Goal: Information Seeking & Learning: Check status

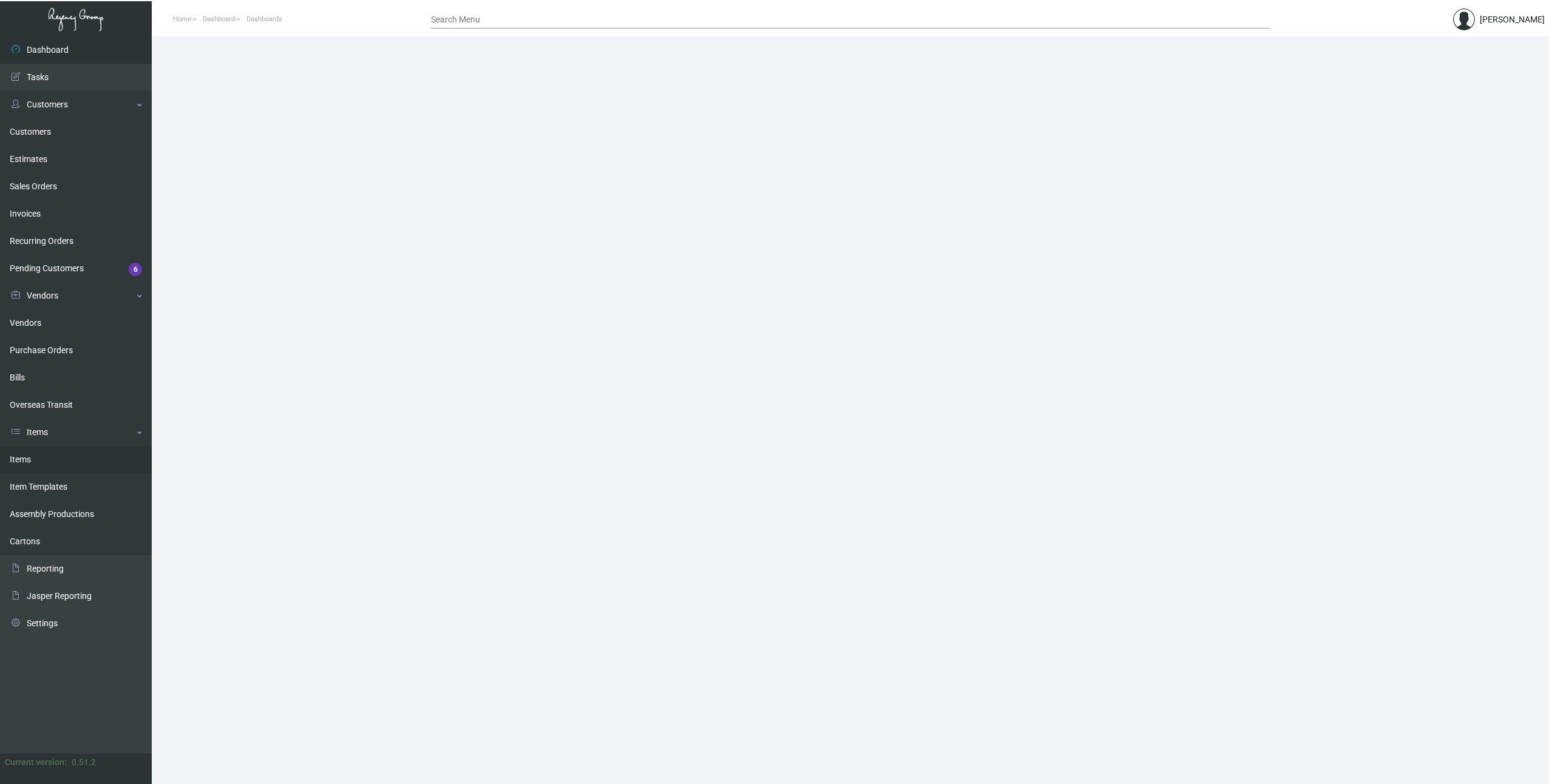
click at [23, 459] on link "Items" at bounding box center [76, 460] width 152 height 27
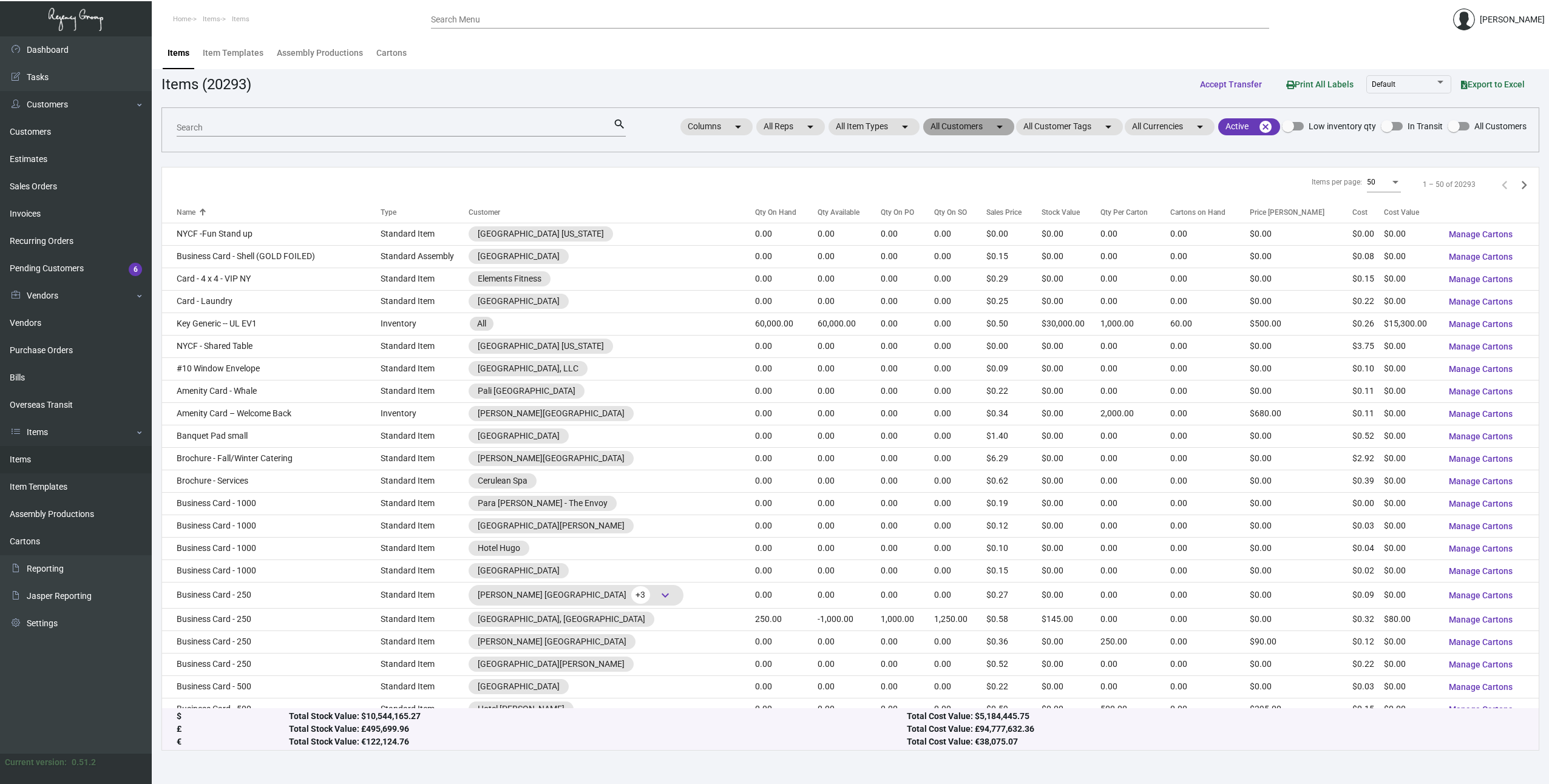
click at [975, 127] on mat-chip "All Customers arrow_drop_down" at bounding box center [969, 126] width 91 height 17
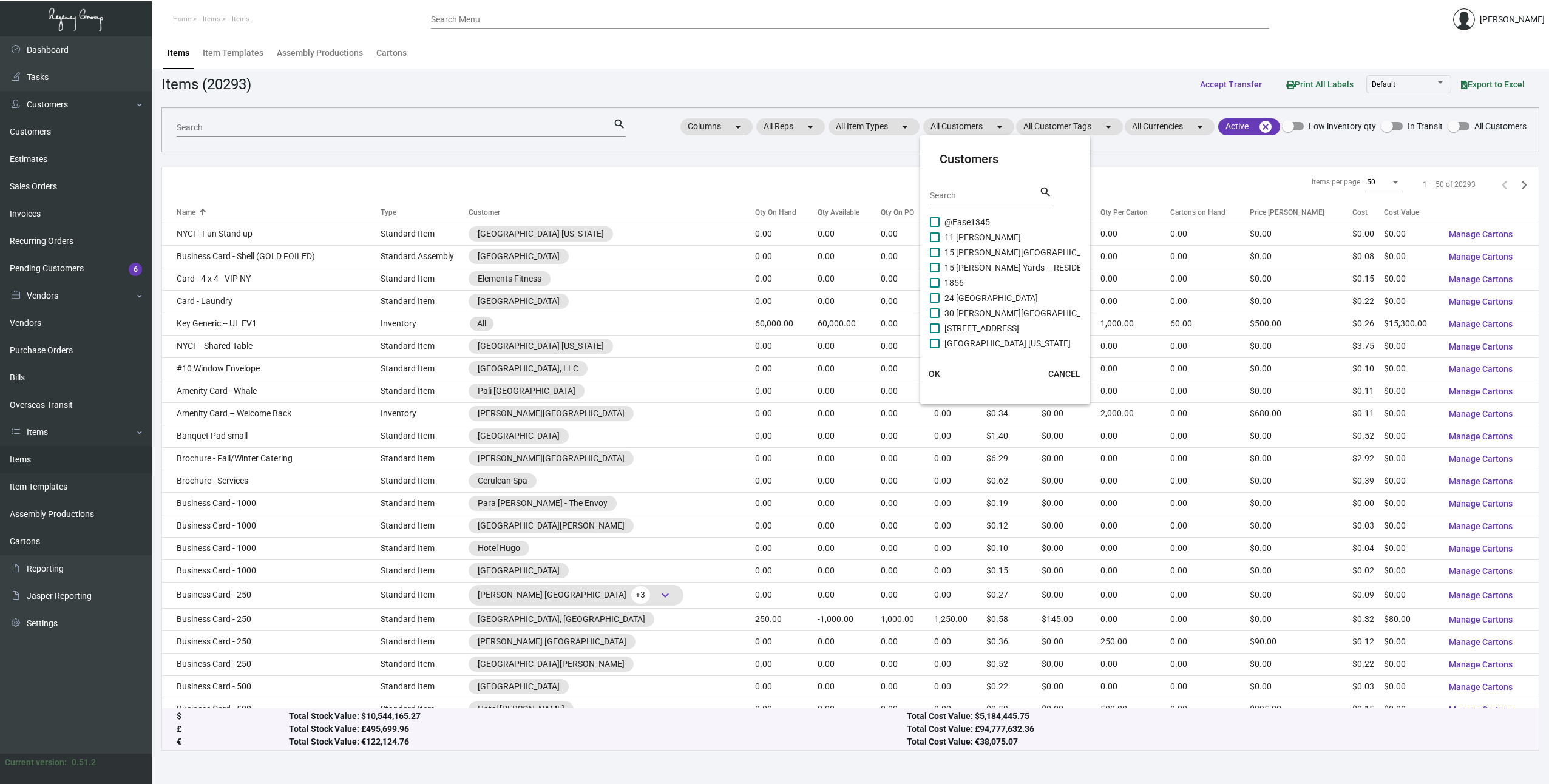
click at [963, 199] on input "Search" at bounding box center [985, 196] width 109 height 10
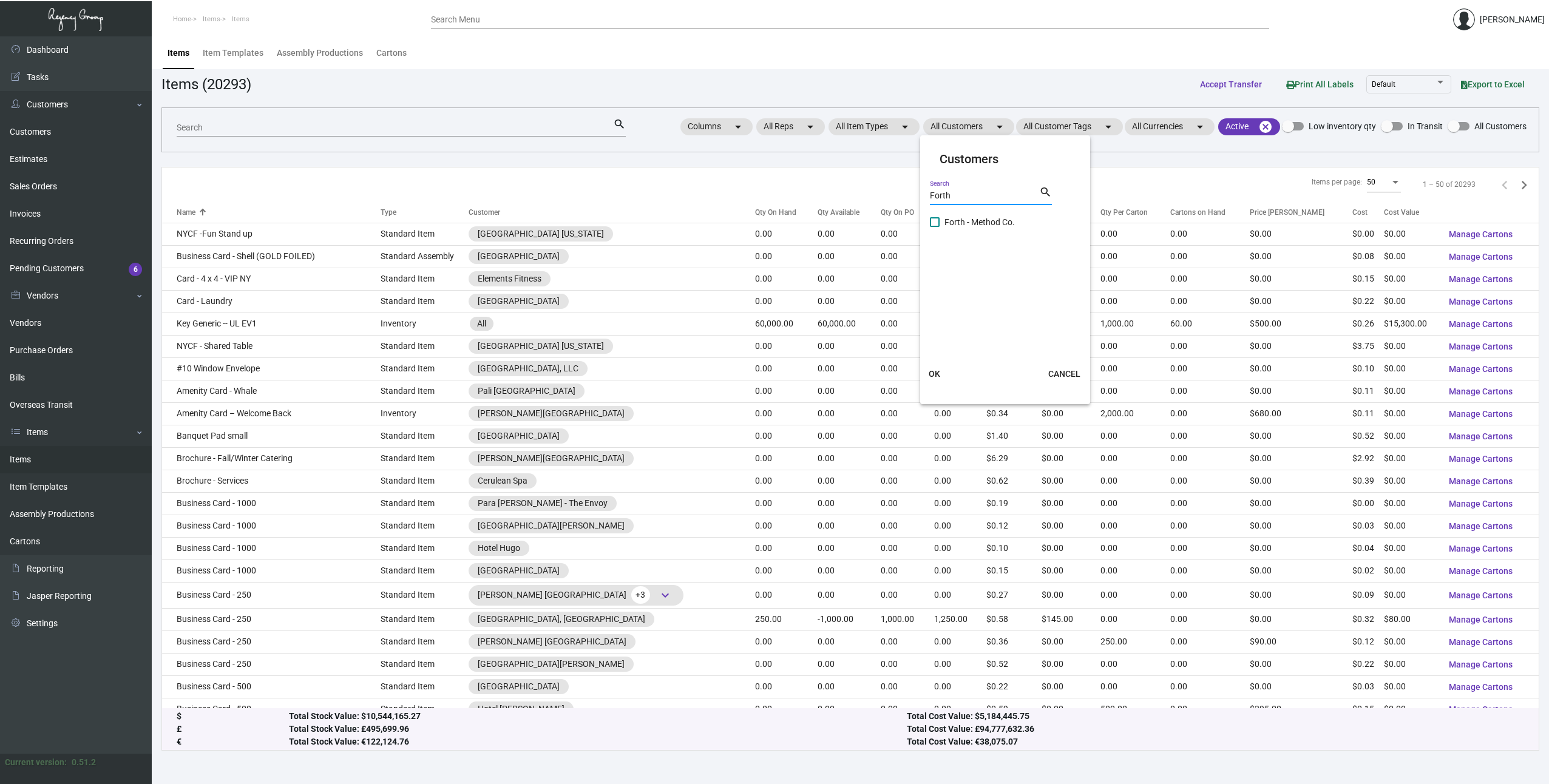
type input "Forth"
click at [959, 222] on span "Forth - Method Co." at bounding box center [980, 221] width 71 height 14
click at [934, 227] on input "Forth - Method Co." at bounding box center [934, 227] width 1 height 1
checkbox input "true"
click at [936, 369] on span "OK" at bounding box center [934, 374] width 12 height 10
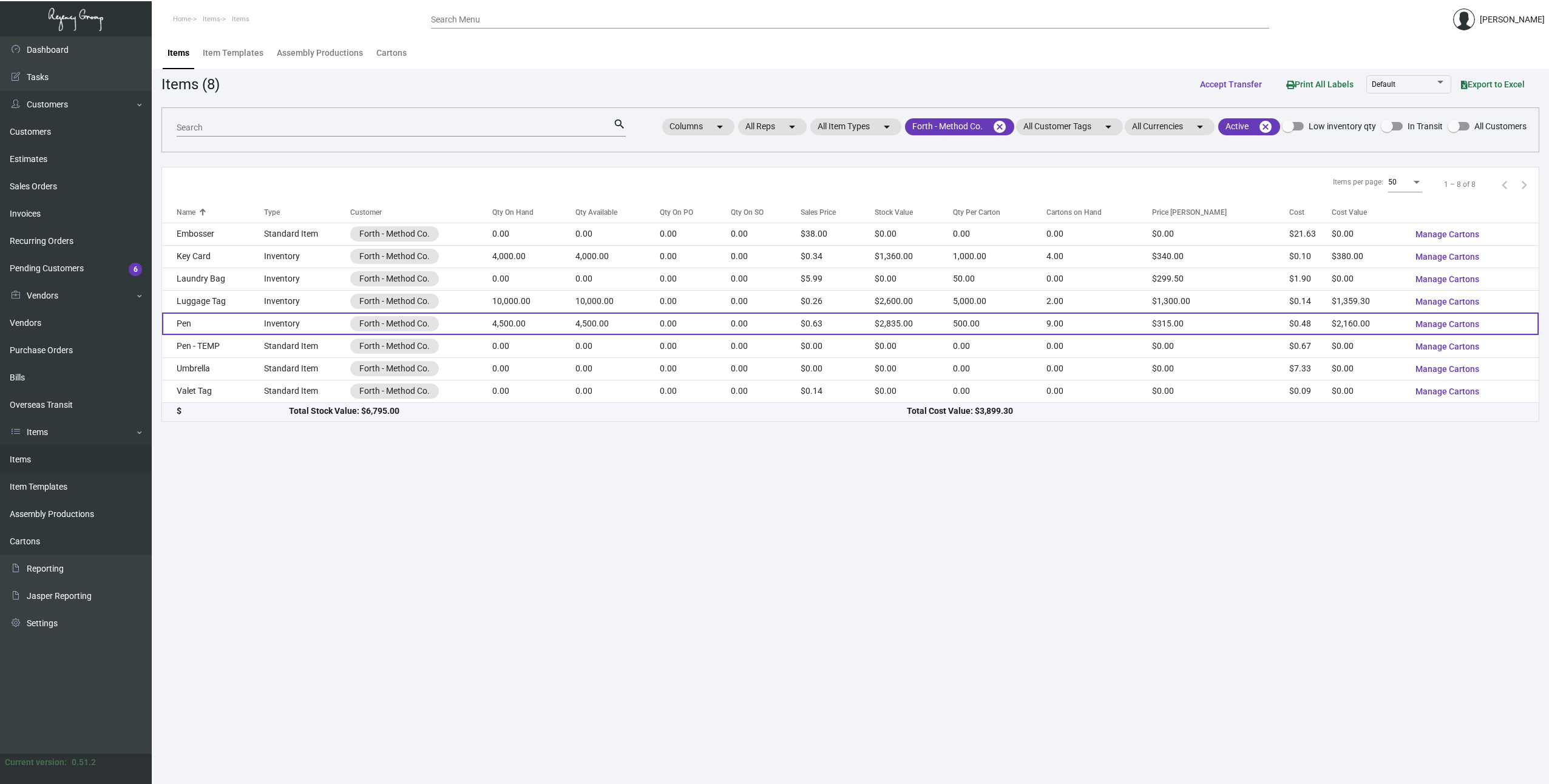
click at [244, 328] on td "Pen" at bounding box center [212, 323] width 102 height 23
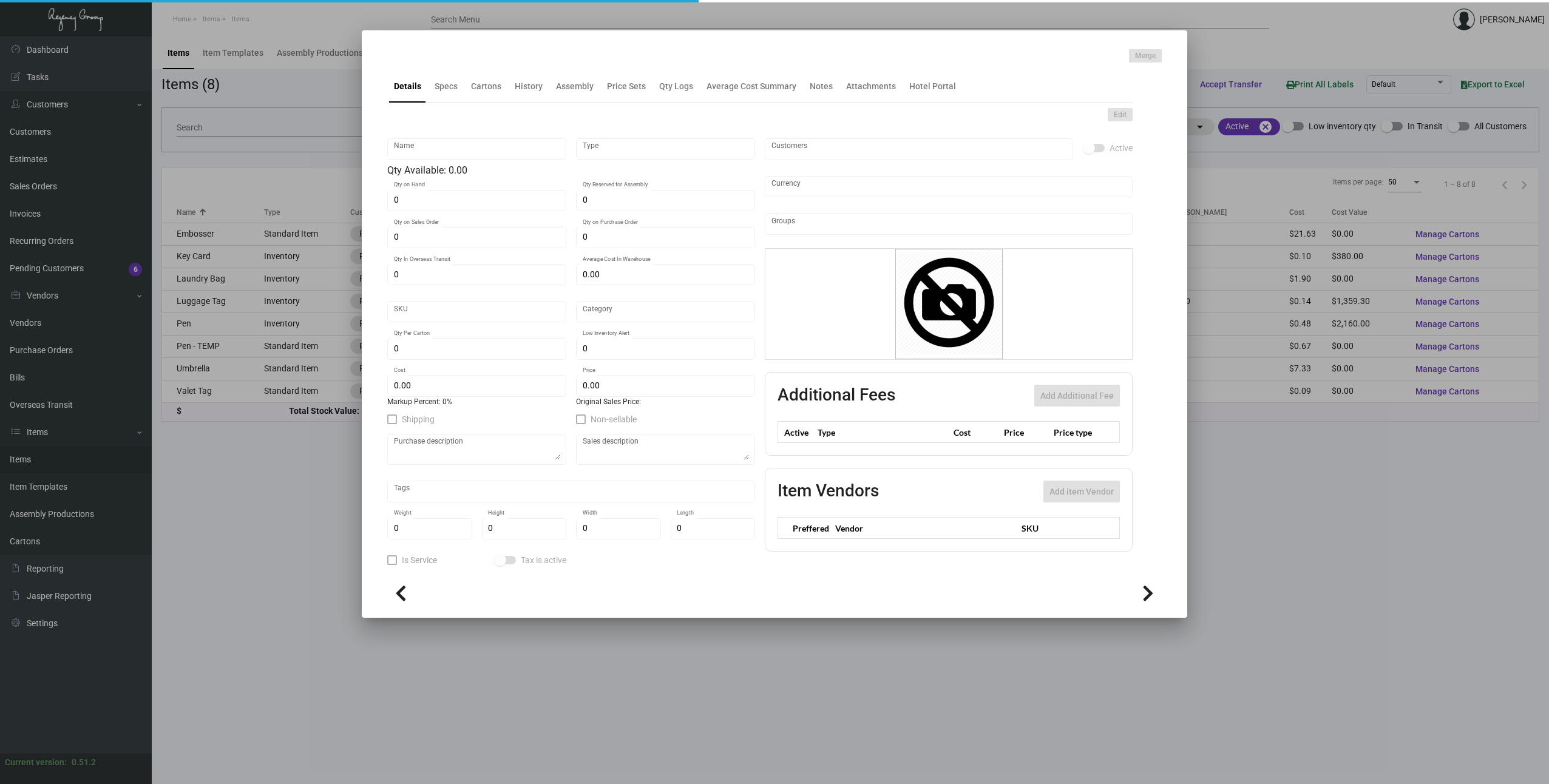
type input "Pen"
type input "Inventory"
type input "4,500"
type input "$ 0.48"
type input "Overseas"
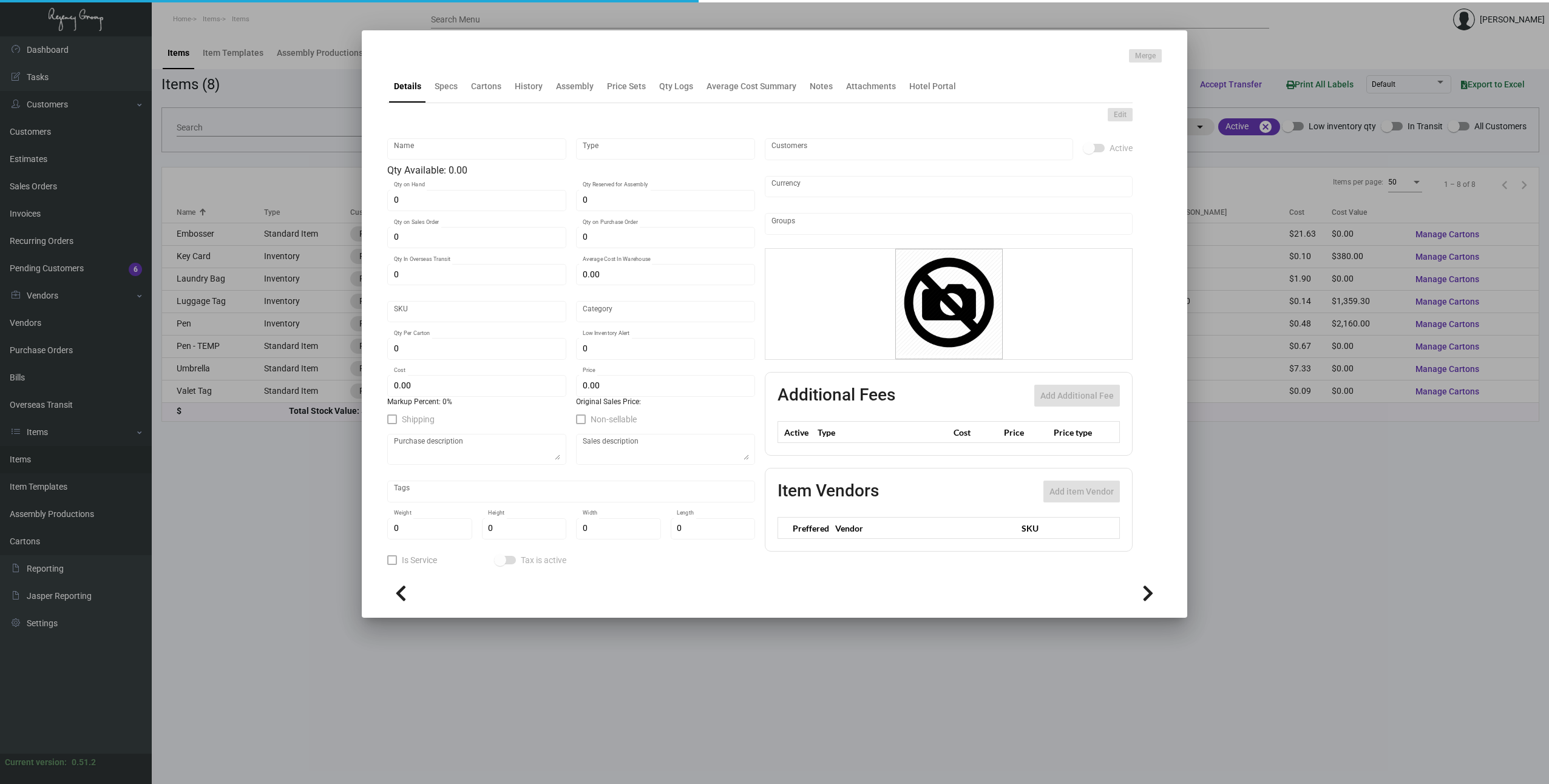
type input "500"
type input "$ 0.48"
type input "$ 0.63"
checkbox input "true"
type input "United States Dollar $"
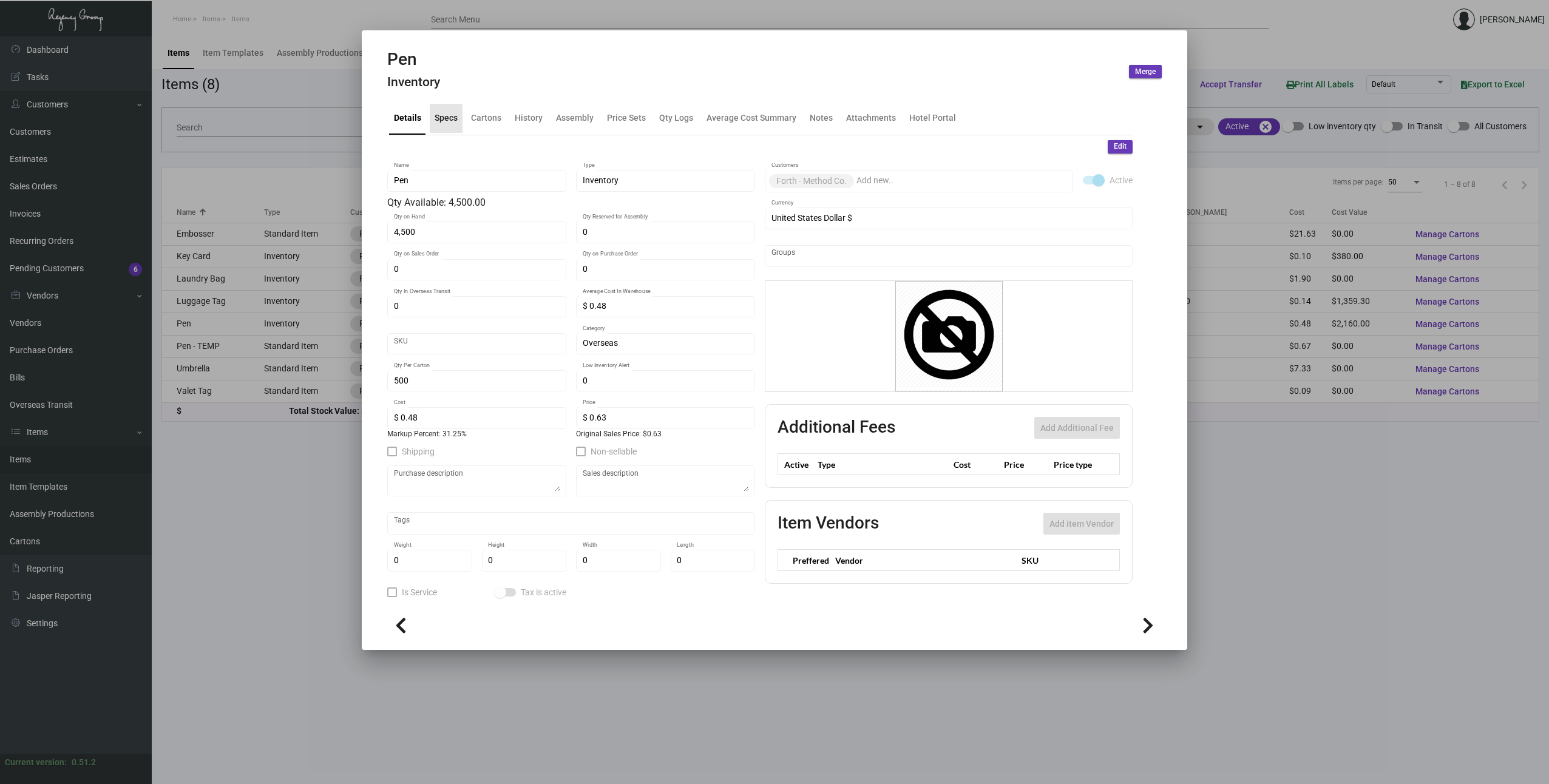
click at [454, 120] on div "Specs" at bounding box center [446, 118] width 23 height 13
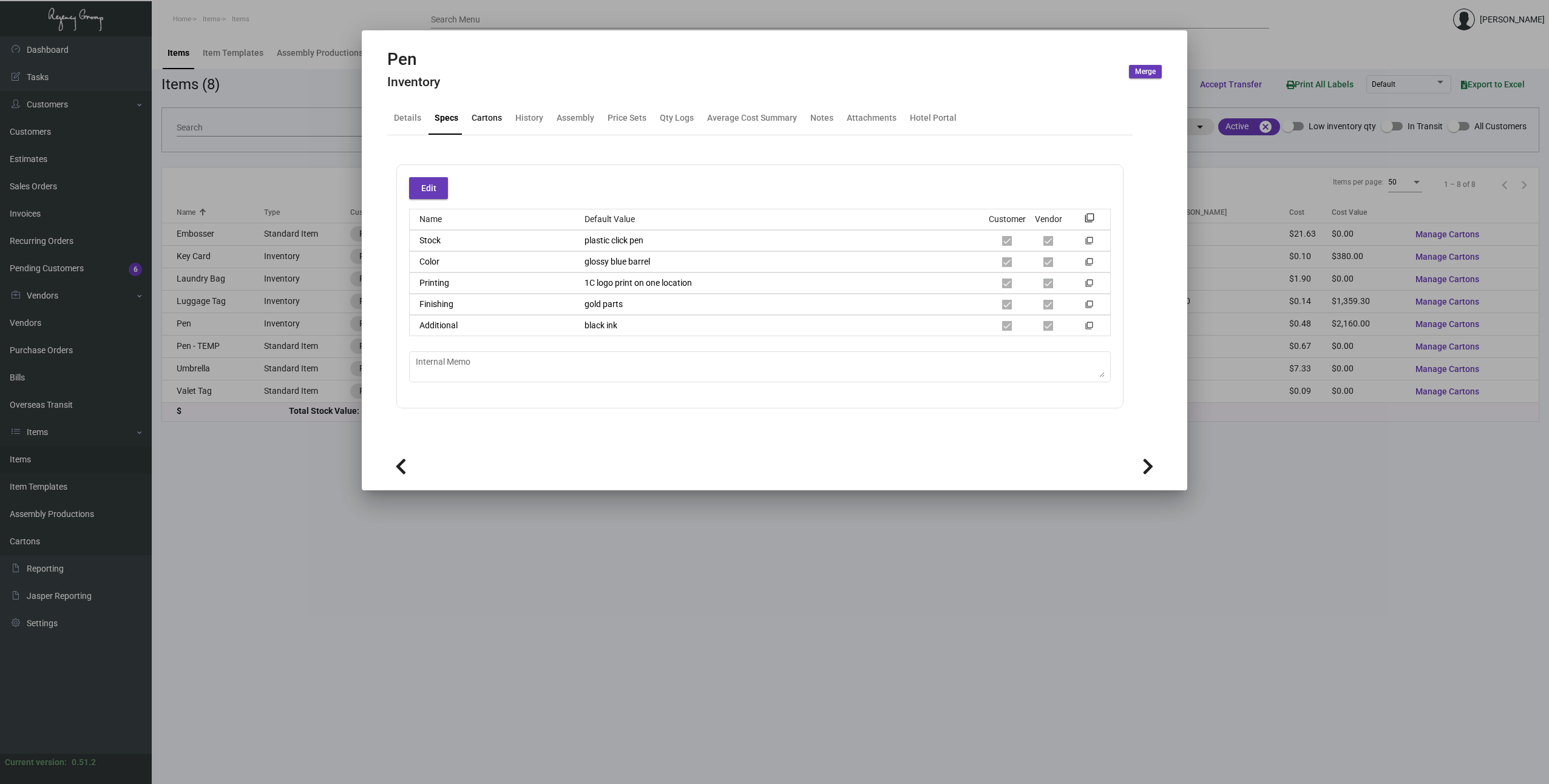
click at [483, 120] on div "Cartons" at bounding box center [487, 118] width 30 height 13
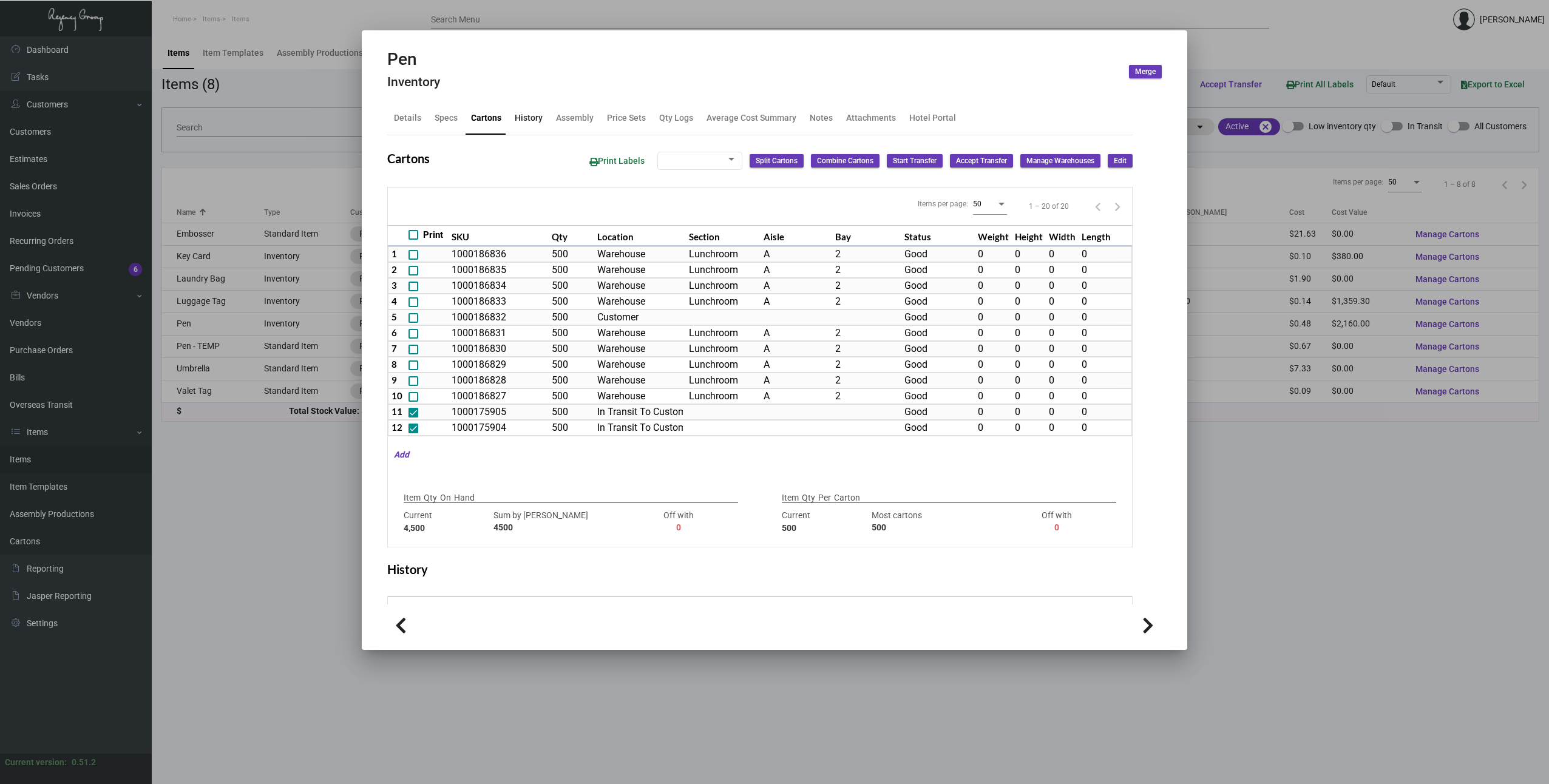
click at [528, 118] on div "History" at bounding box center [528, 118] width 28 height 13
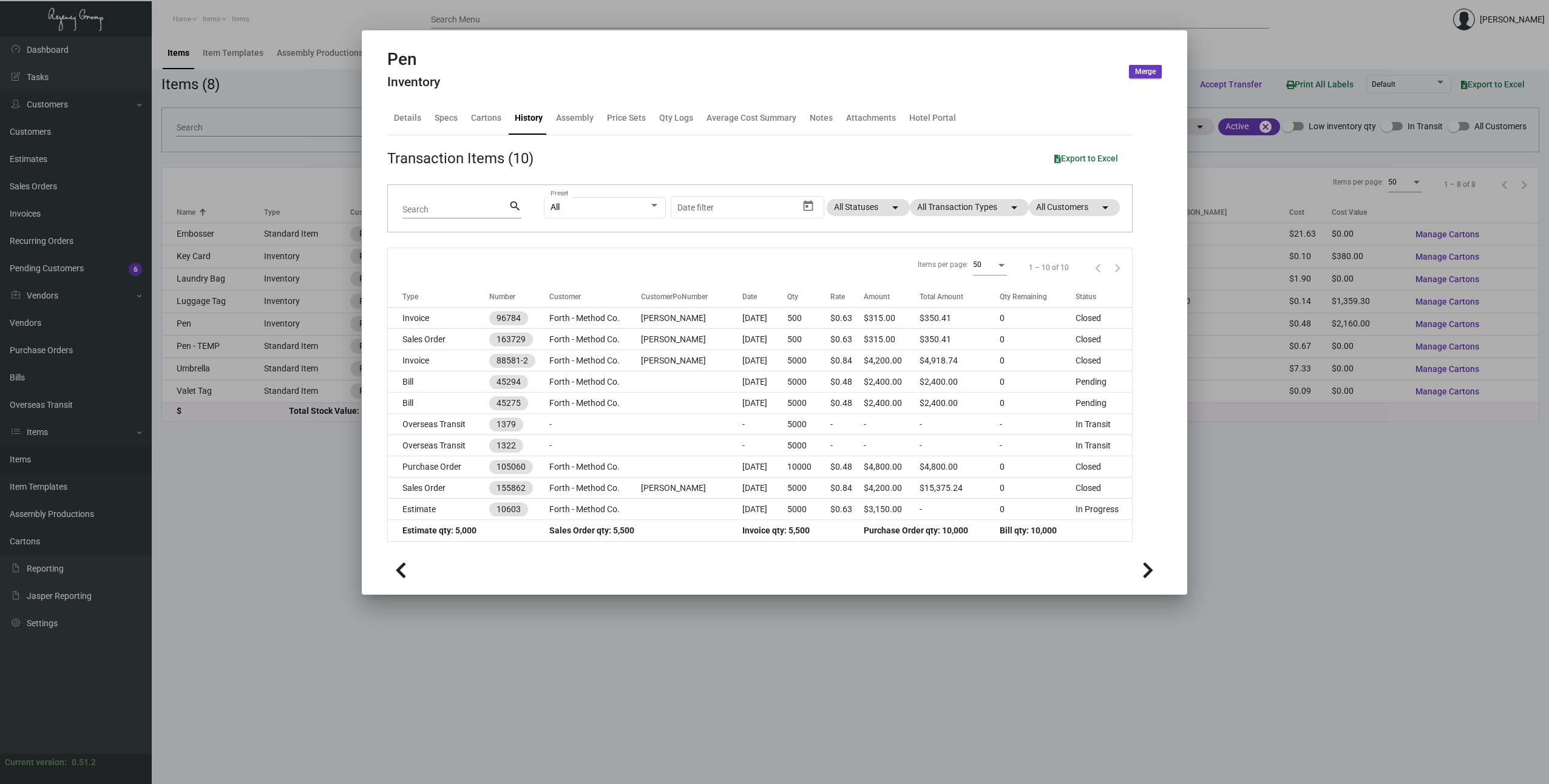
drag, startPoint x: 1226, startPoint y: 551, endPoint x: 1208, endPoint y: 546, distance: 18.7
click at [1225, 549] on div at bounding box center [774, 392] width 1549 height 784
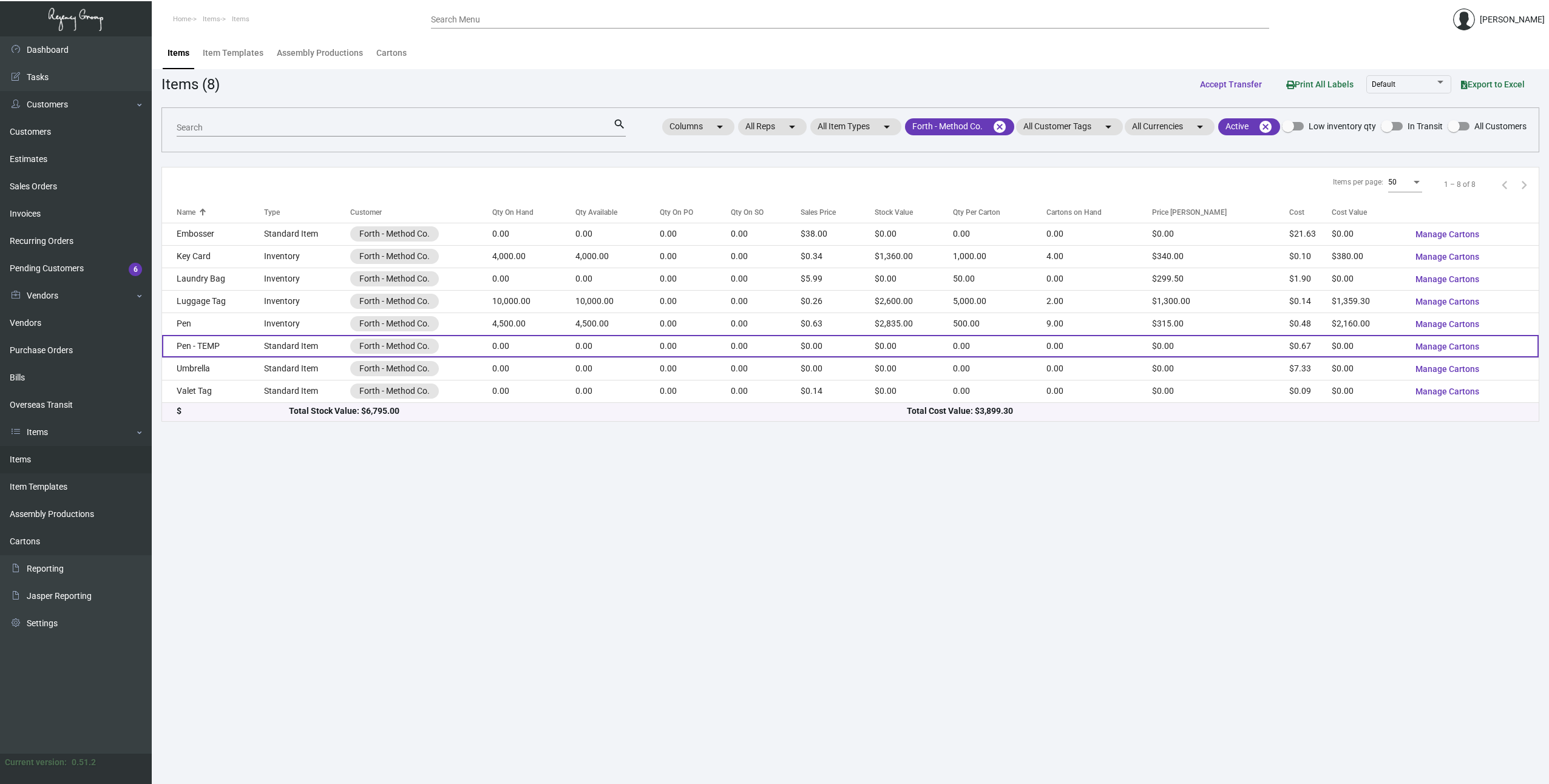
click at [291, 349] on td "Standard Item" at bounding box center [307, 346] width 86 height 23
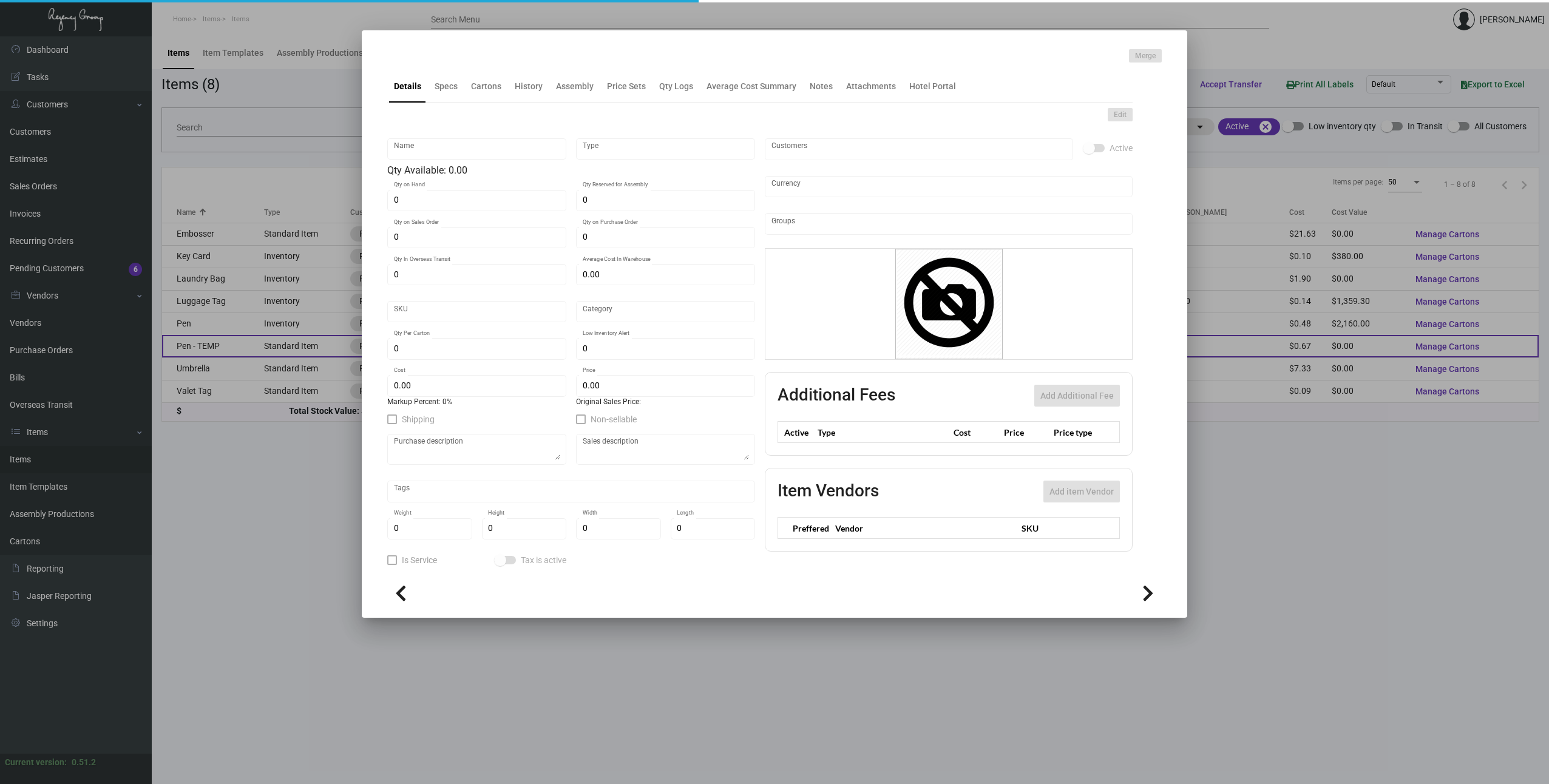
type input "Pen - TEMP"
type input "Standard Item"
type input "$ 0.00"
type input "Standard"
type input "$ 0.671"
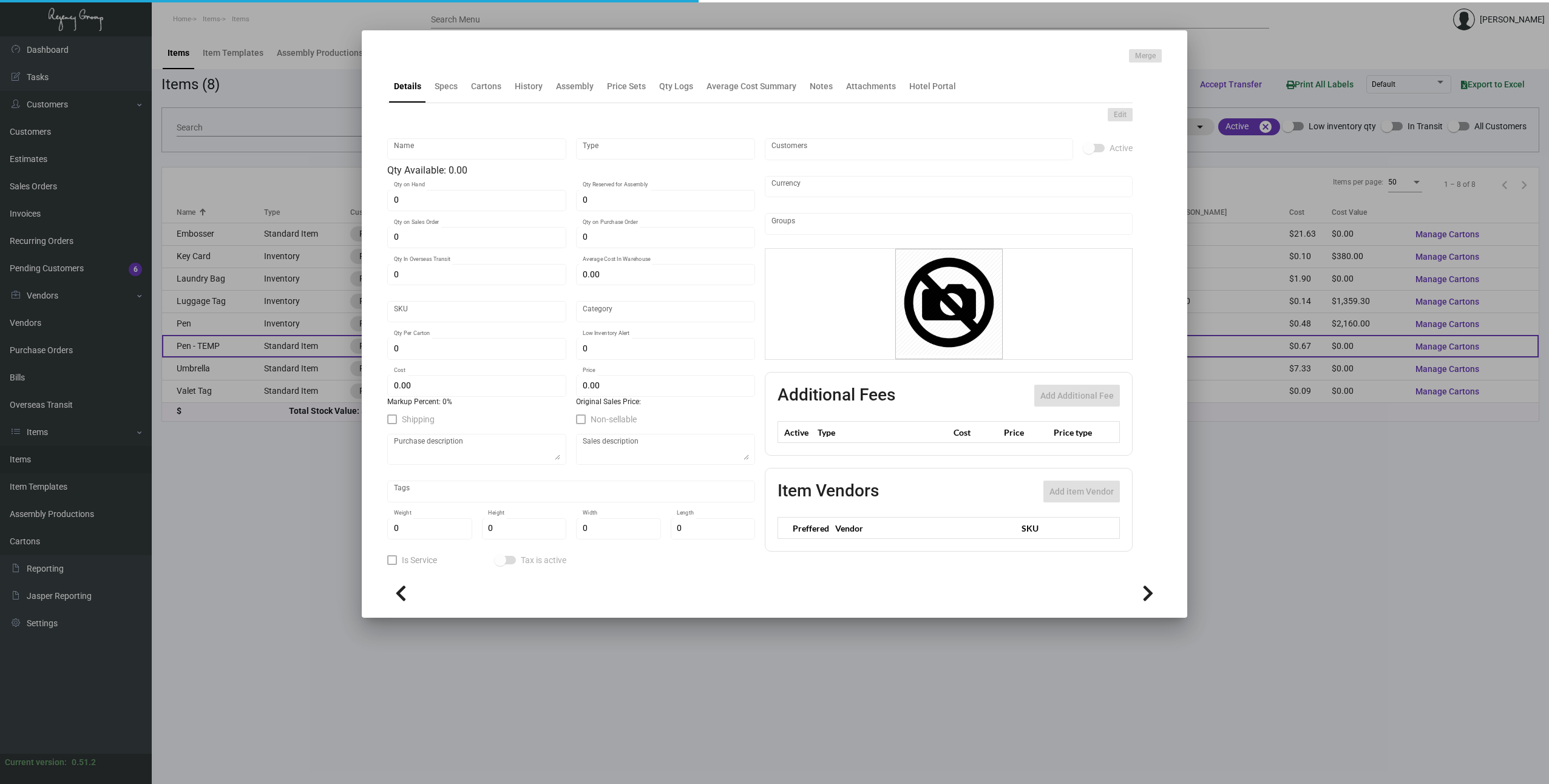
type input "$ 0.00"
checkbox input "true"
type input "United States Dollar $"
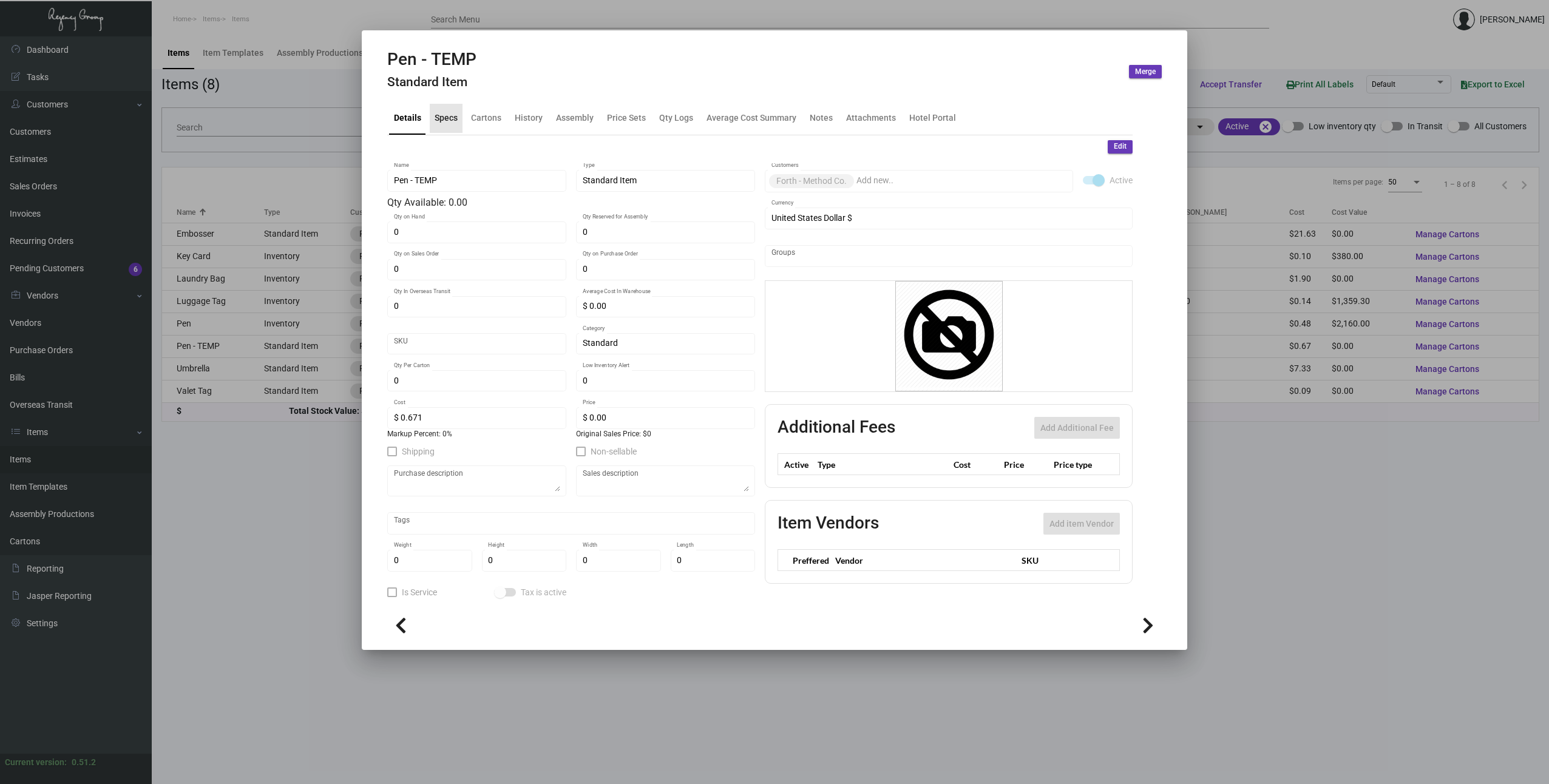
click at [446, 119] on div "Specs" at bounding box center [446, 118] width 23 height 13
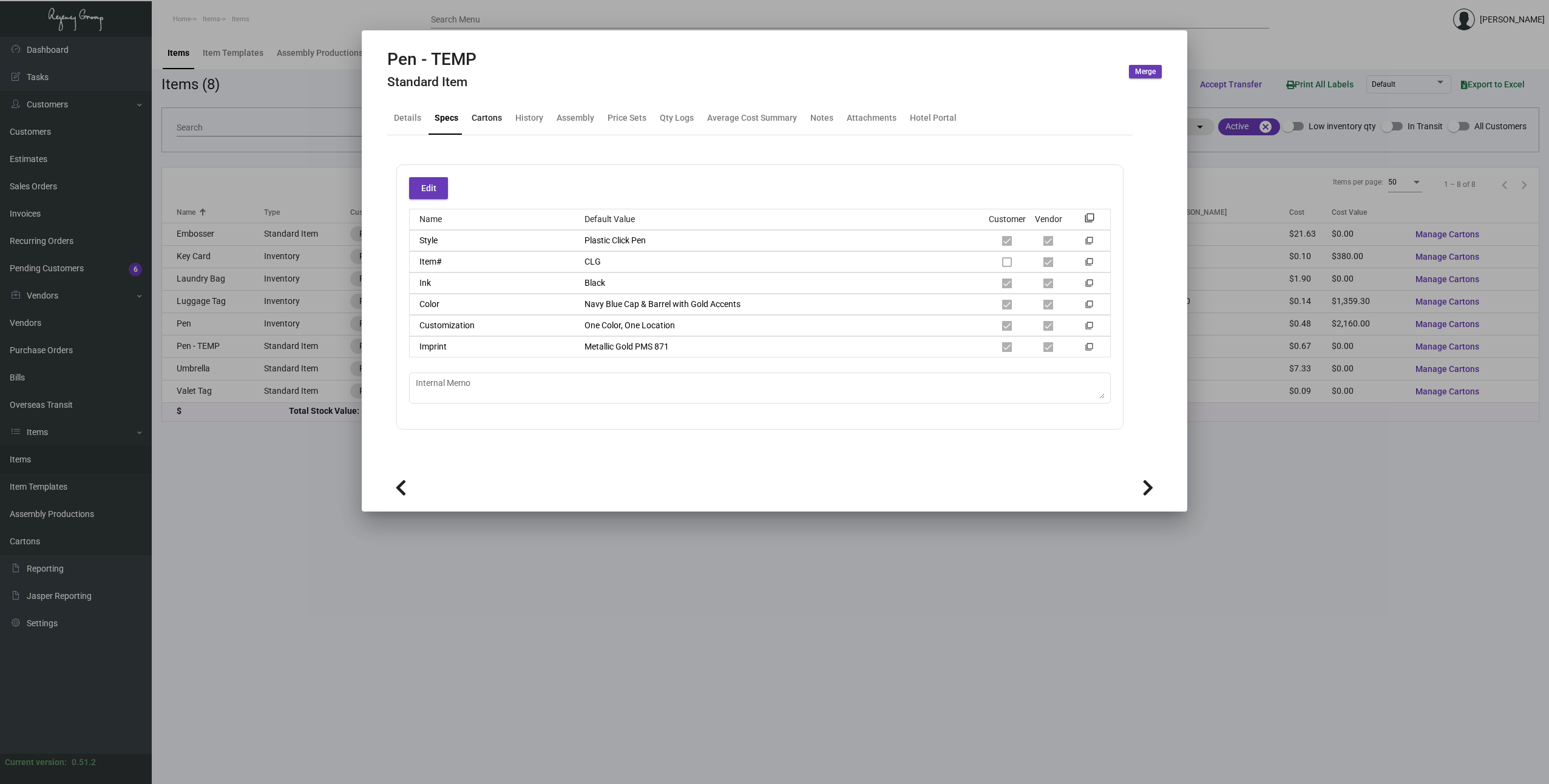
click at [481, 120] on div "Cartons" at bounding box center [487, 118] width 30 height 13
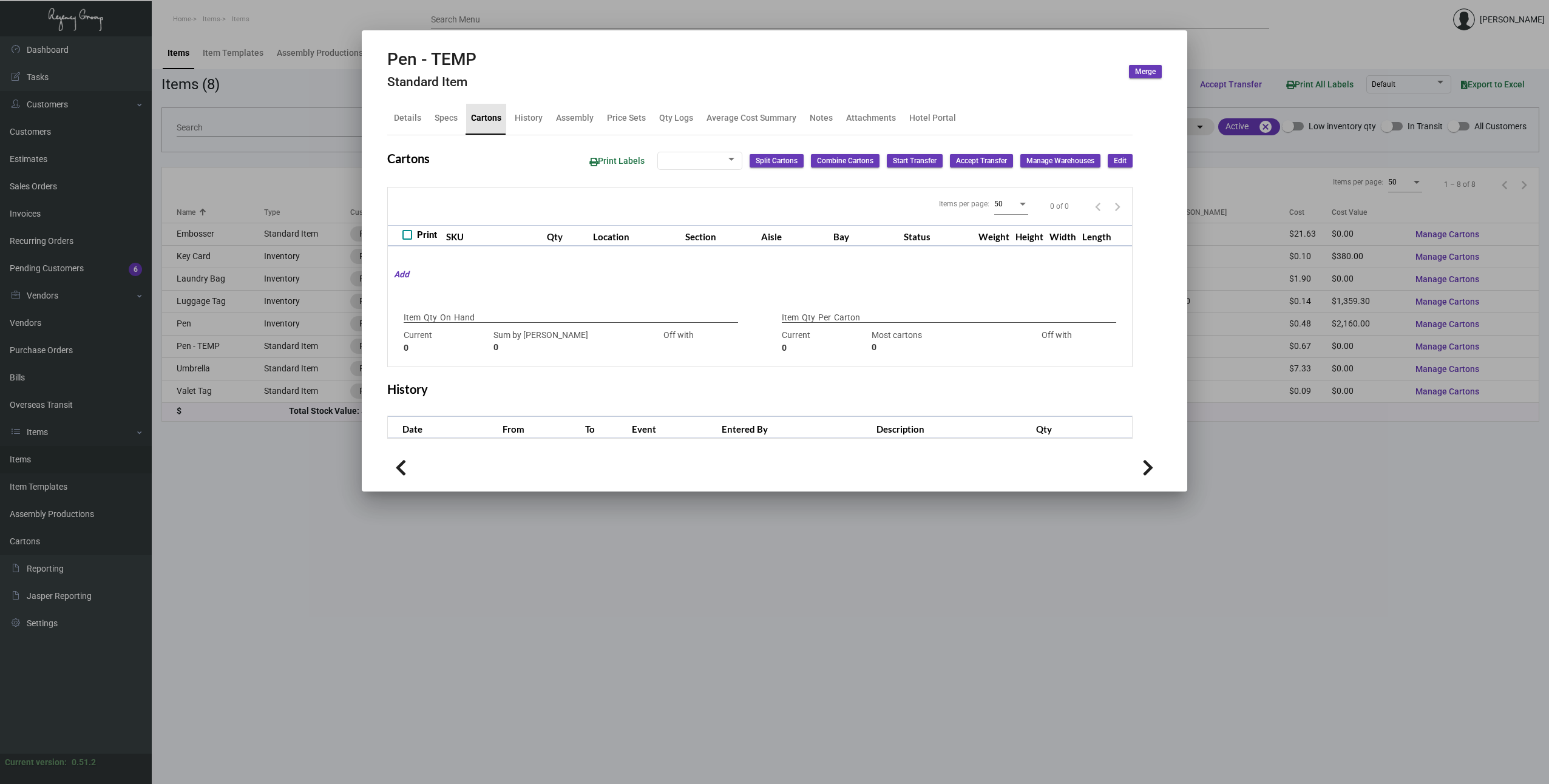
checkbox input "true"
type input "0"
click at [533, 119] on div "History" at bounding box center [528, 118] width 28 height 13
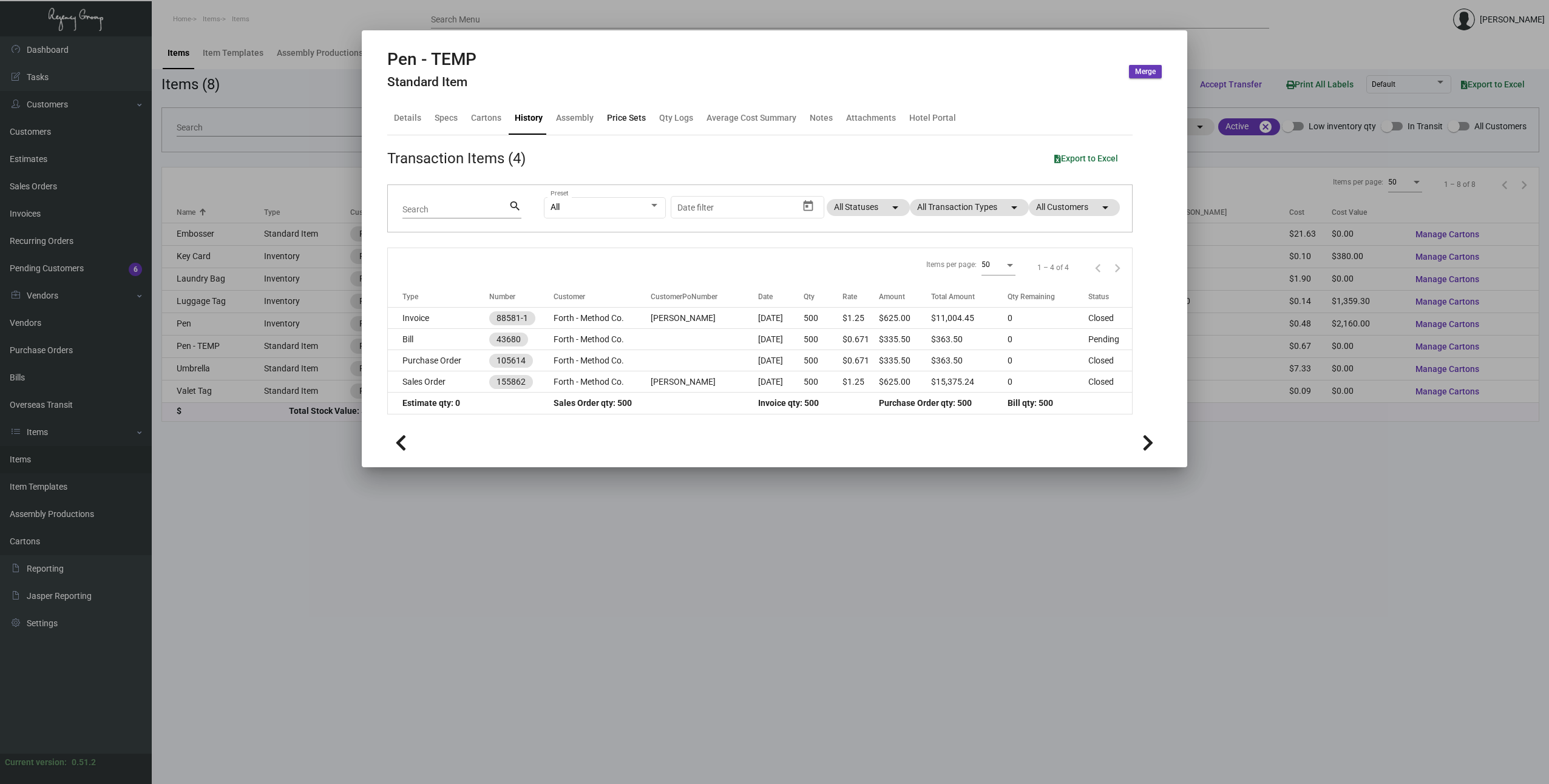
click at [616, 118] on div "Price Sets" at bounding box center [626, 118] width 39 height 13
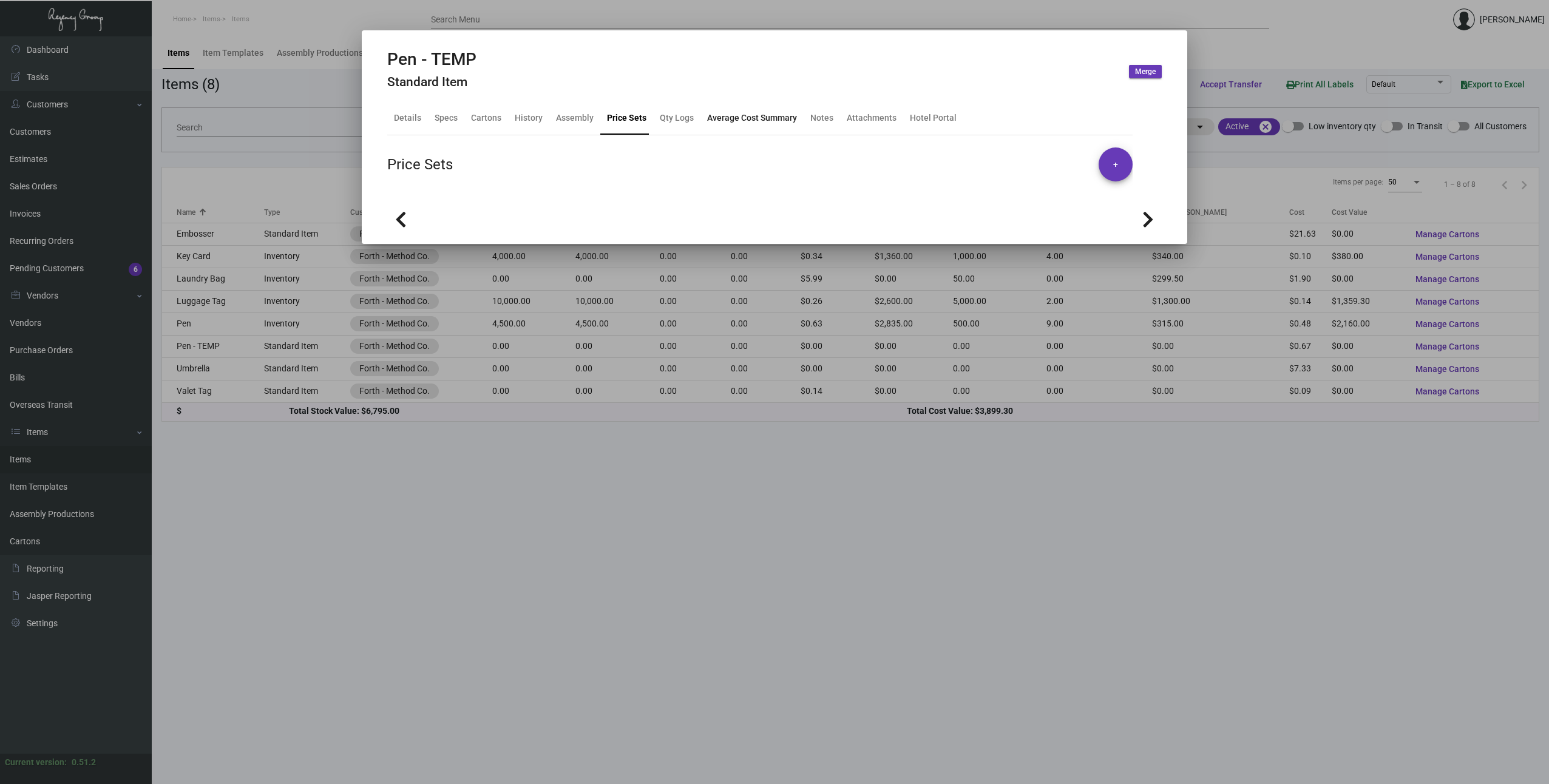
click at [745, 116] on div "Average Cost Summary" at bounding box center [751, 118] width 90 height 13
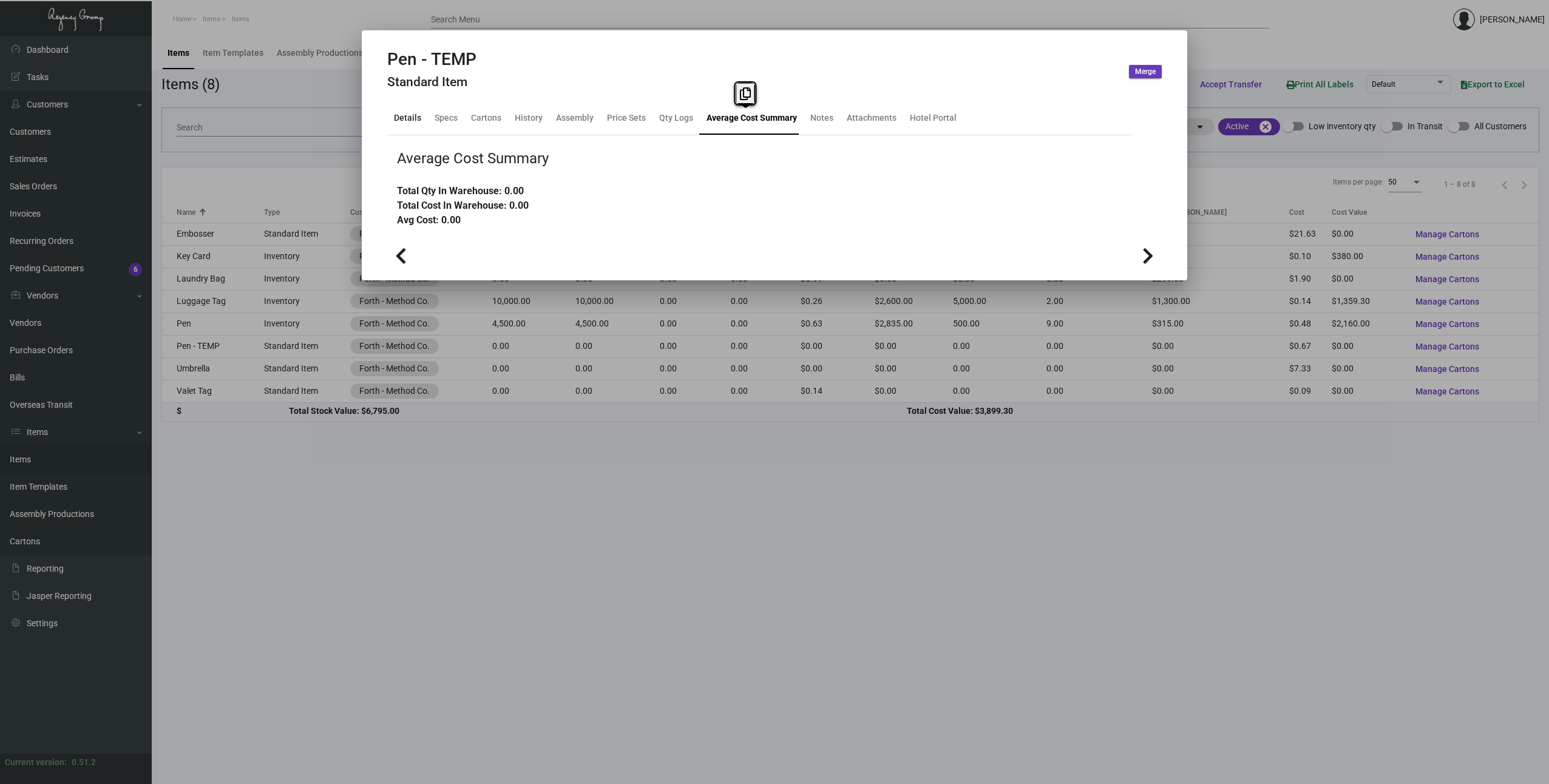
click at [422, 118] on div "Details" at bounding box center [408, 118] width 37 height 29
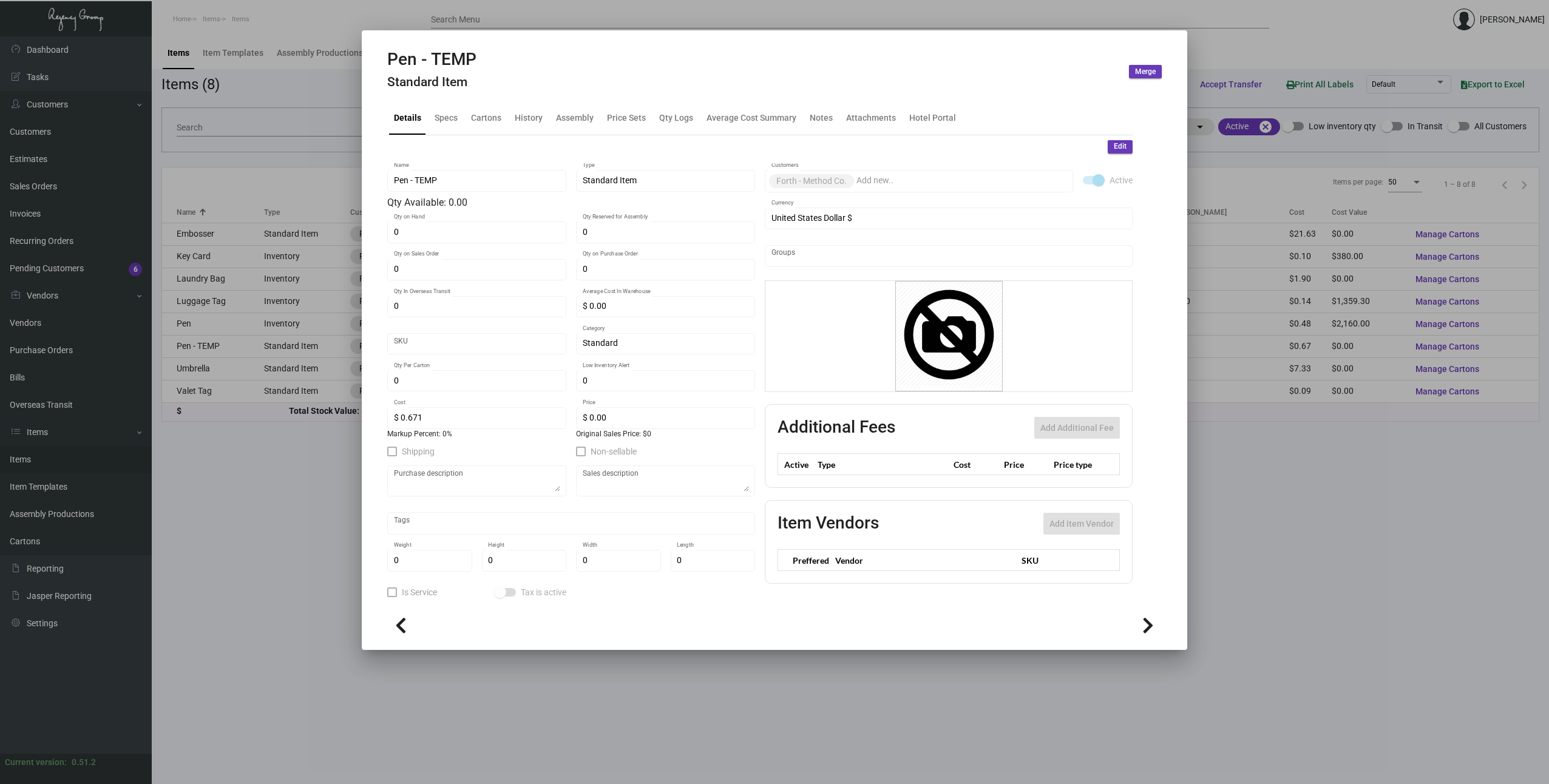
scroll to position [3, 0]
click at [452, 116] on div "Specs" at bounding box center [446, 115] width 23 height 13
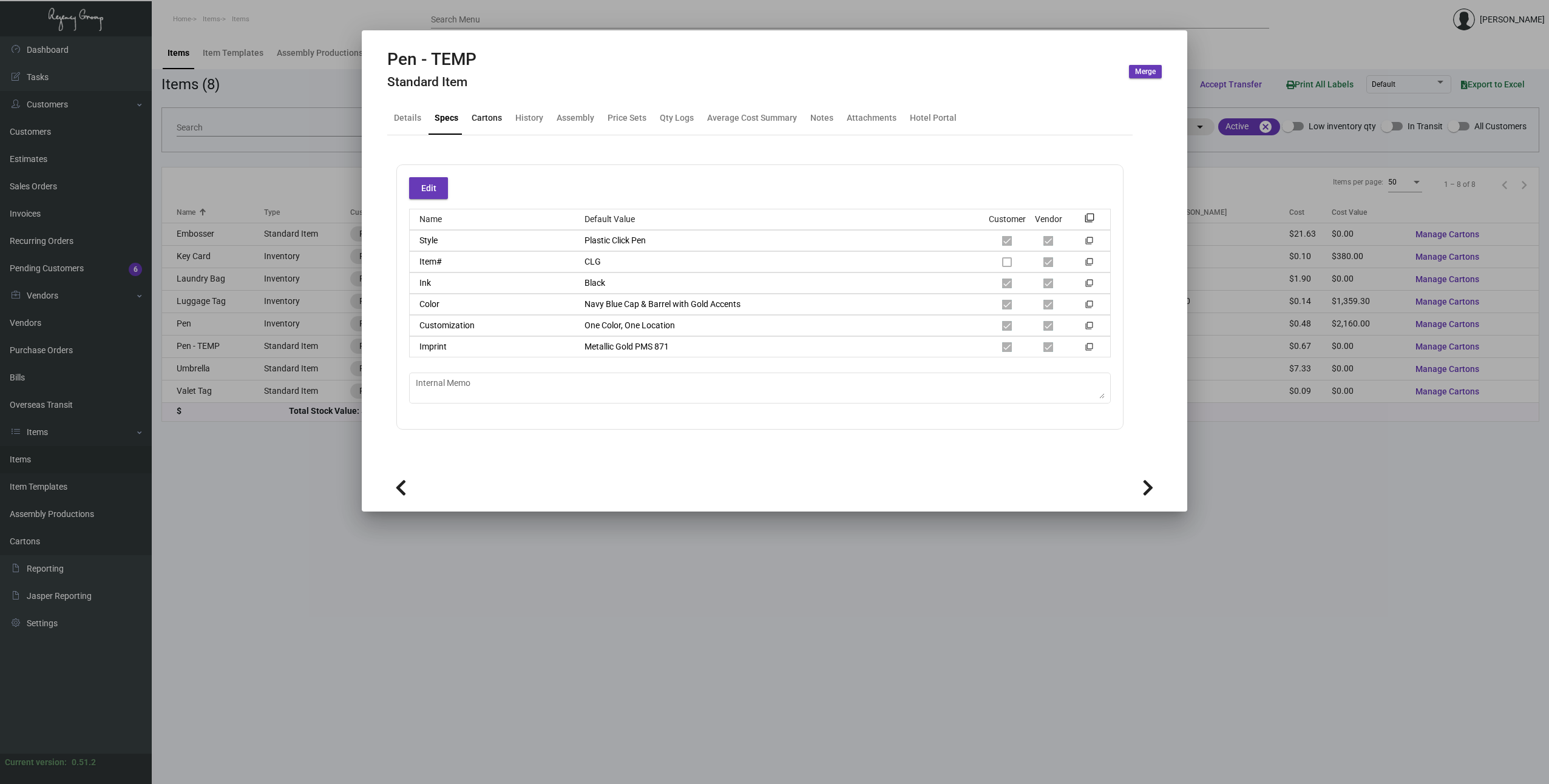
click at [483, 120] on div "Cartons" at bounding box center [487, 118] width 30 height 13
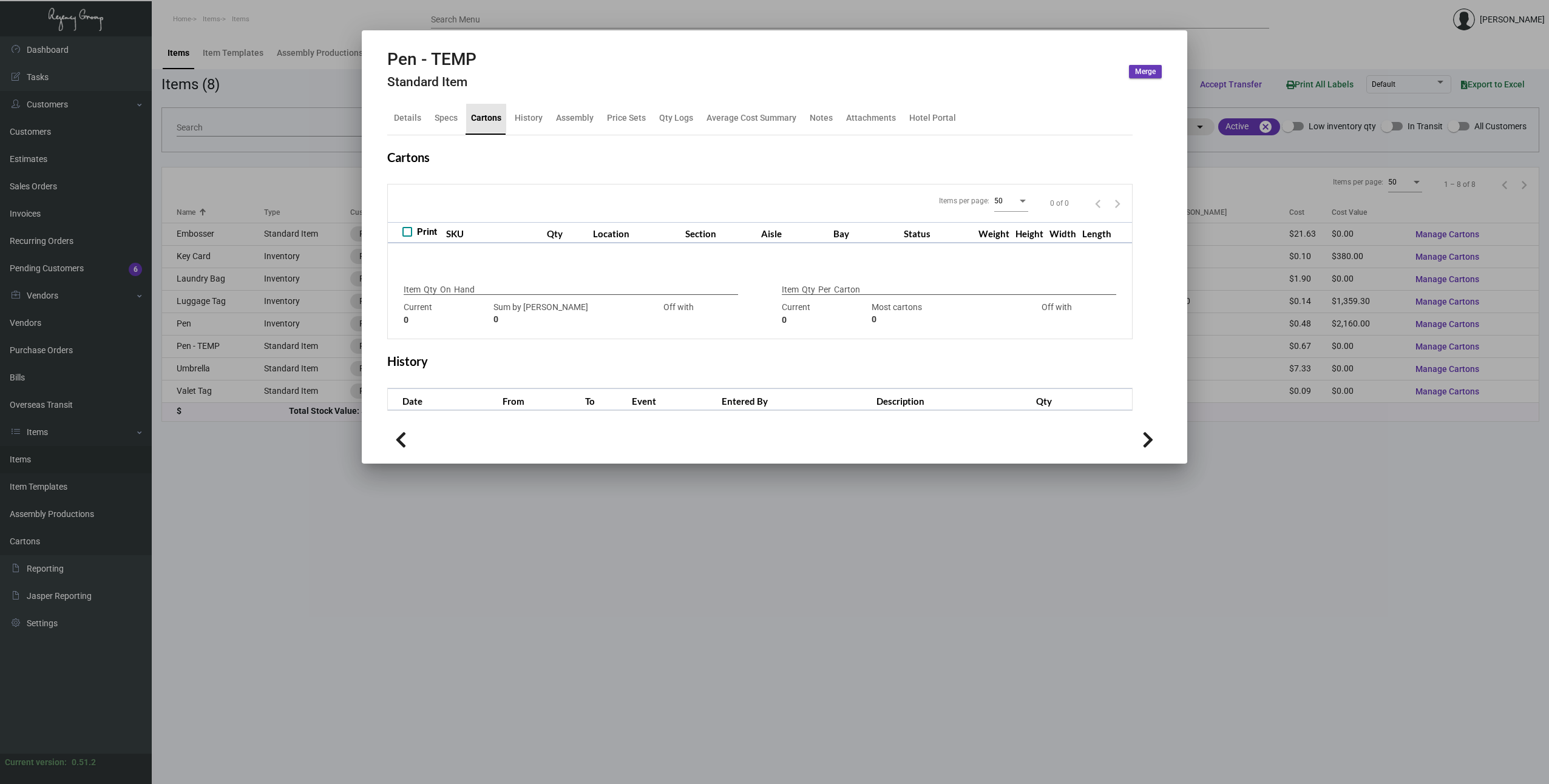
checkbox input "true"
type input "0"
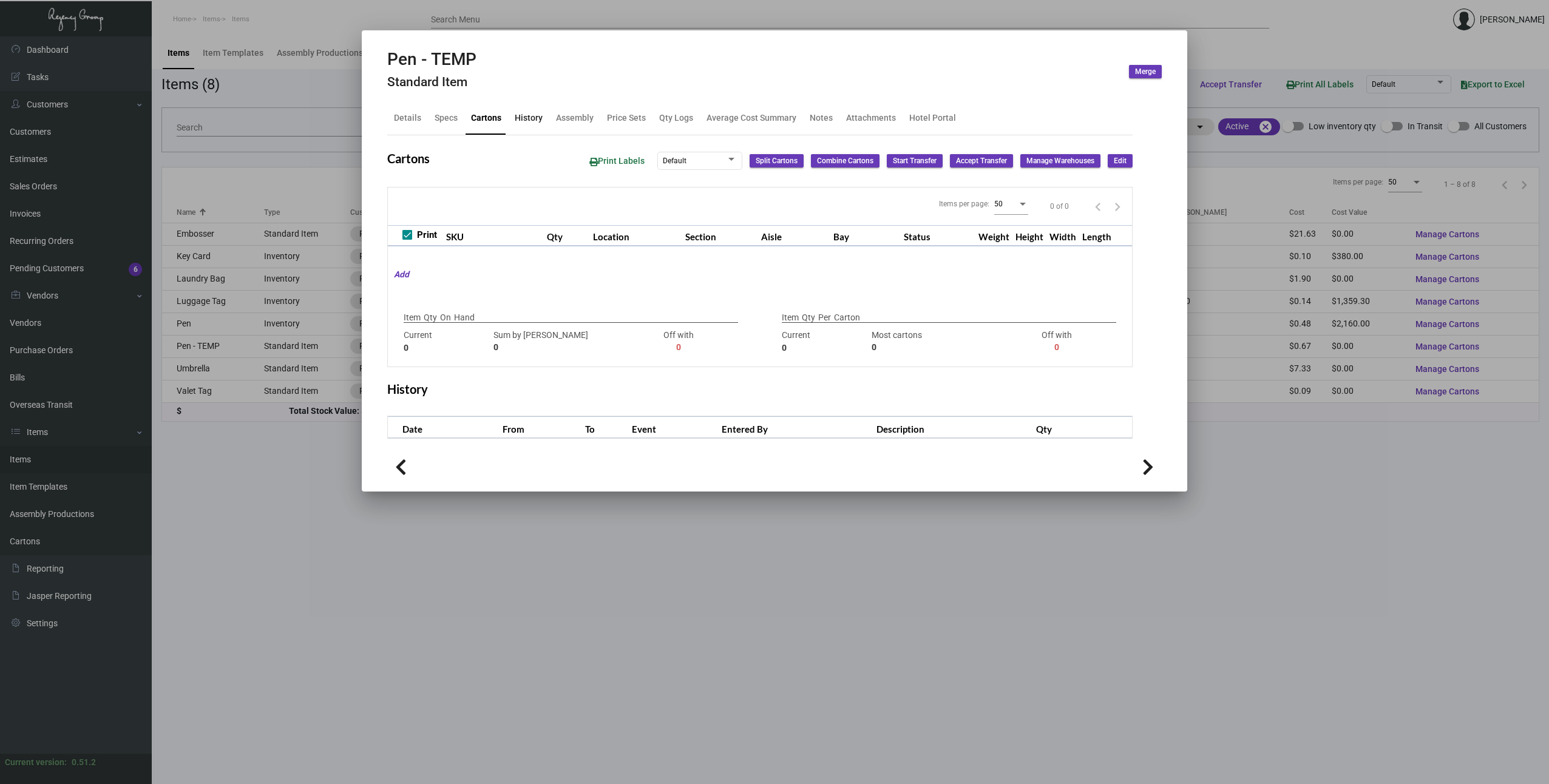
click at [530, 120] on div "History" at bounding box center [528, 118] width 28 height 13
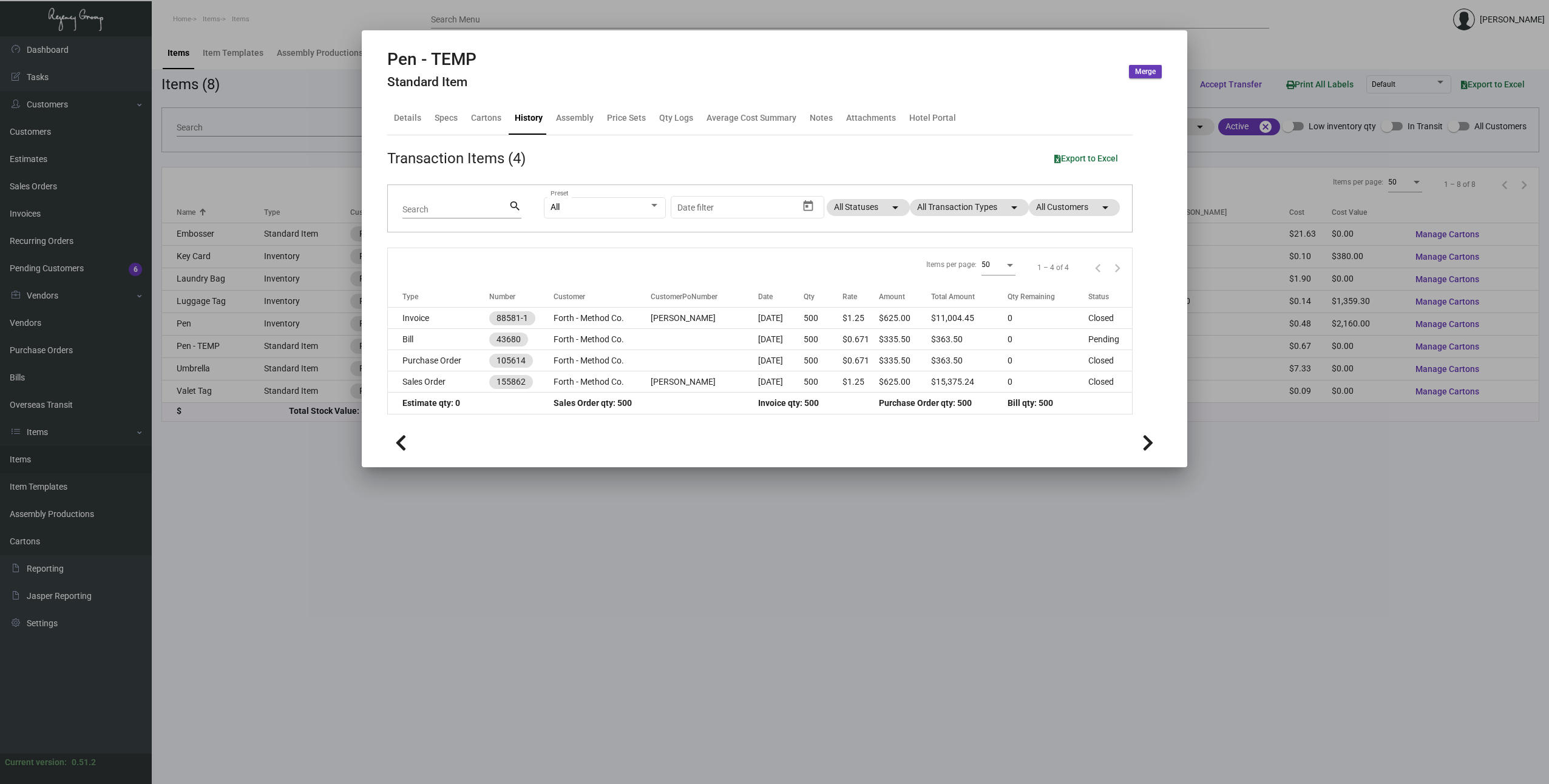
click at [777, 515] on div at bounding box center [774, 392] width 1549 height 784
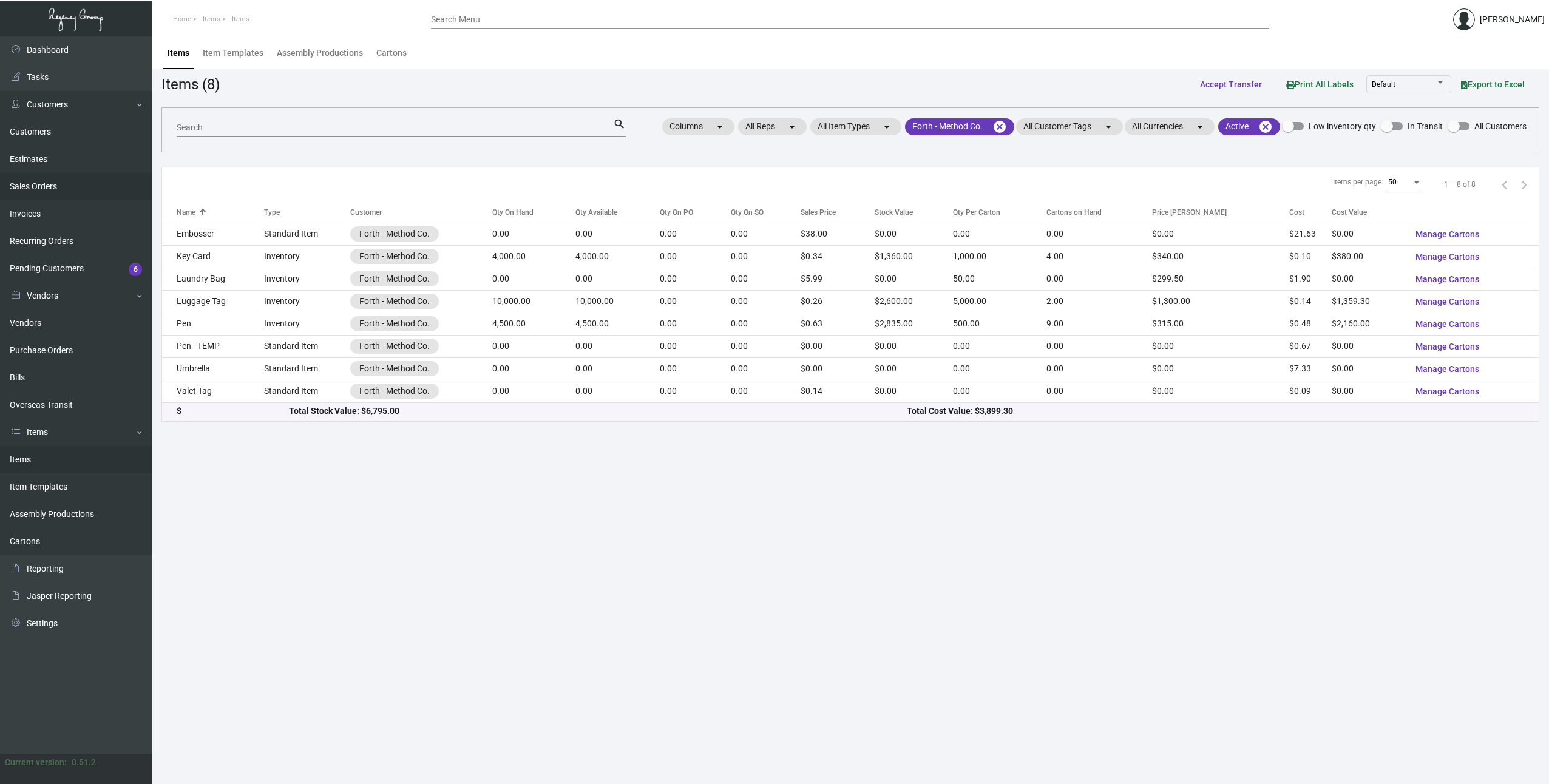
click at [60, 193] on link "Sales Orders" at bounding box center [76, 186] width 152 height 27
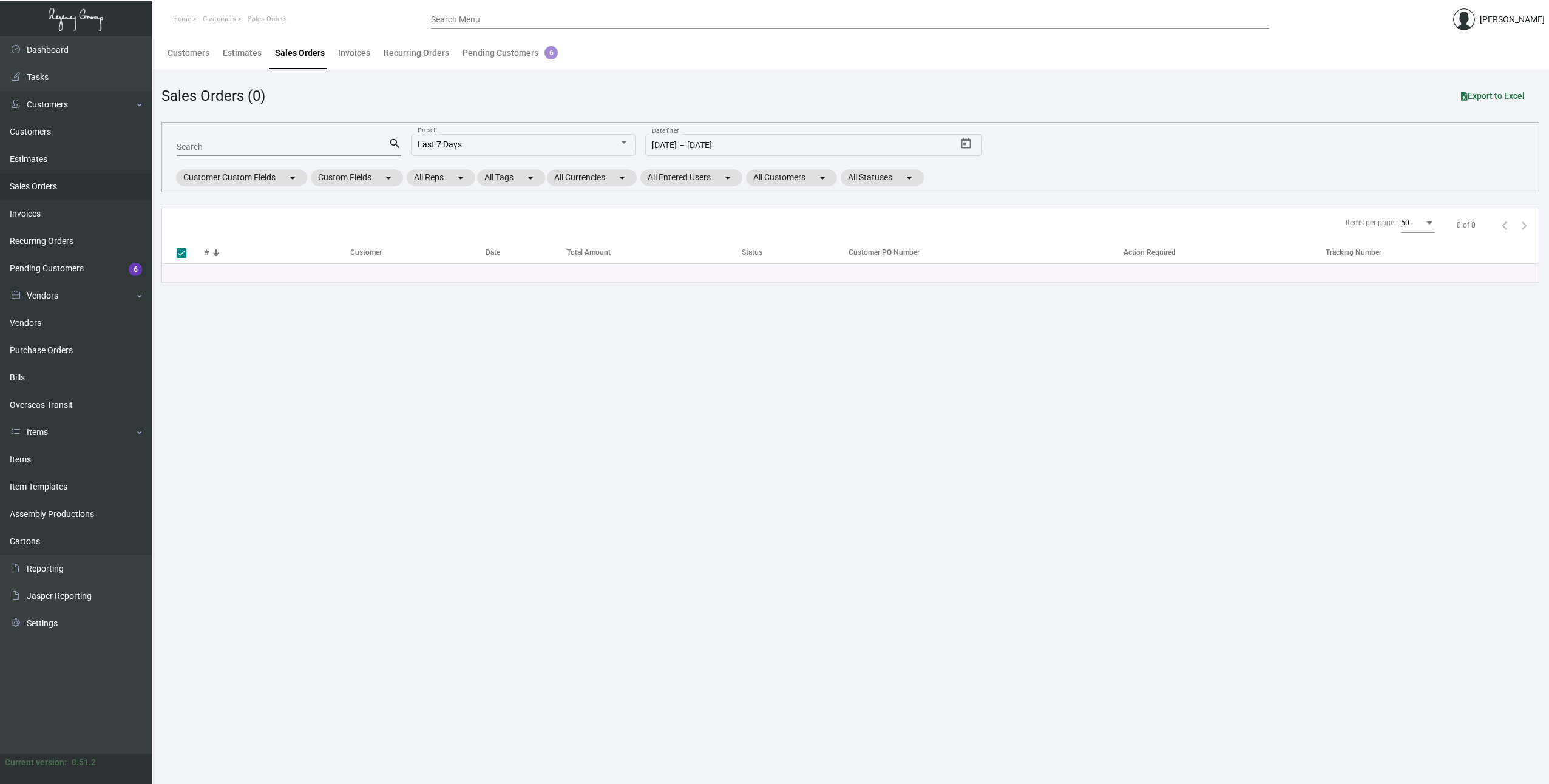
click at [286, 149] on input "Search" at bounding box center [282, 147] width 211 height 10
paste input "105060"
type input "105060"
click at [446, 147] on span "Last 7 Days" at bounding box center [440, 145] width 45 height 10
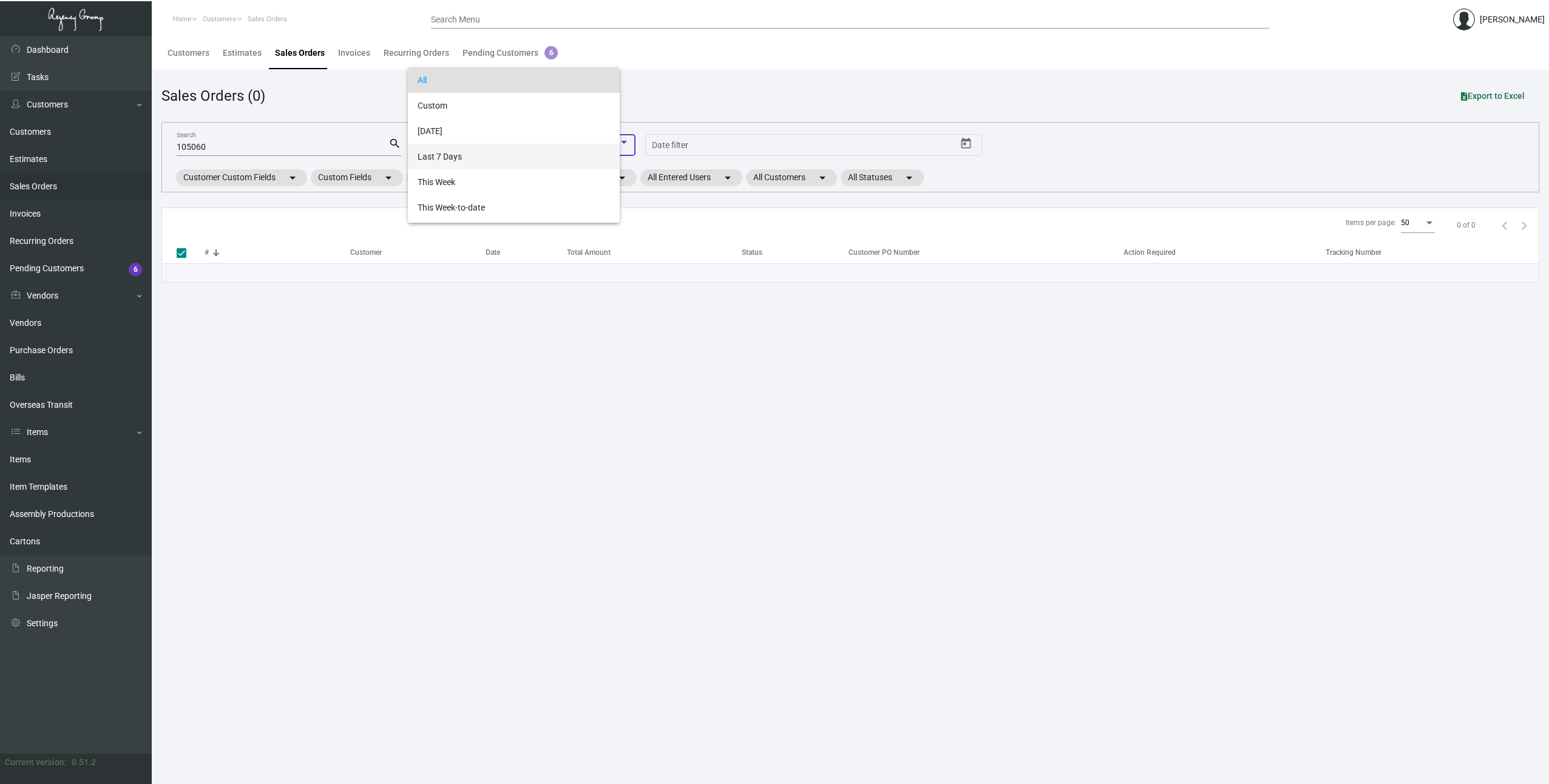
scroll to position [12, 0]
click at [437, 75] on span "All" at bounding box center [523, 68] width 211 height 25
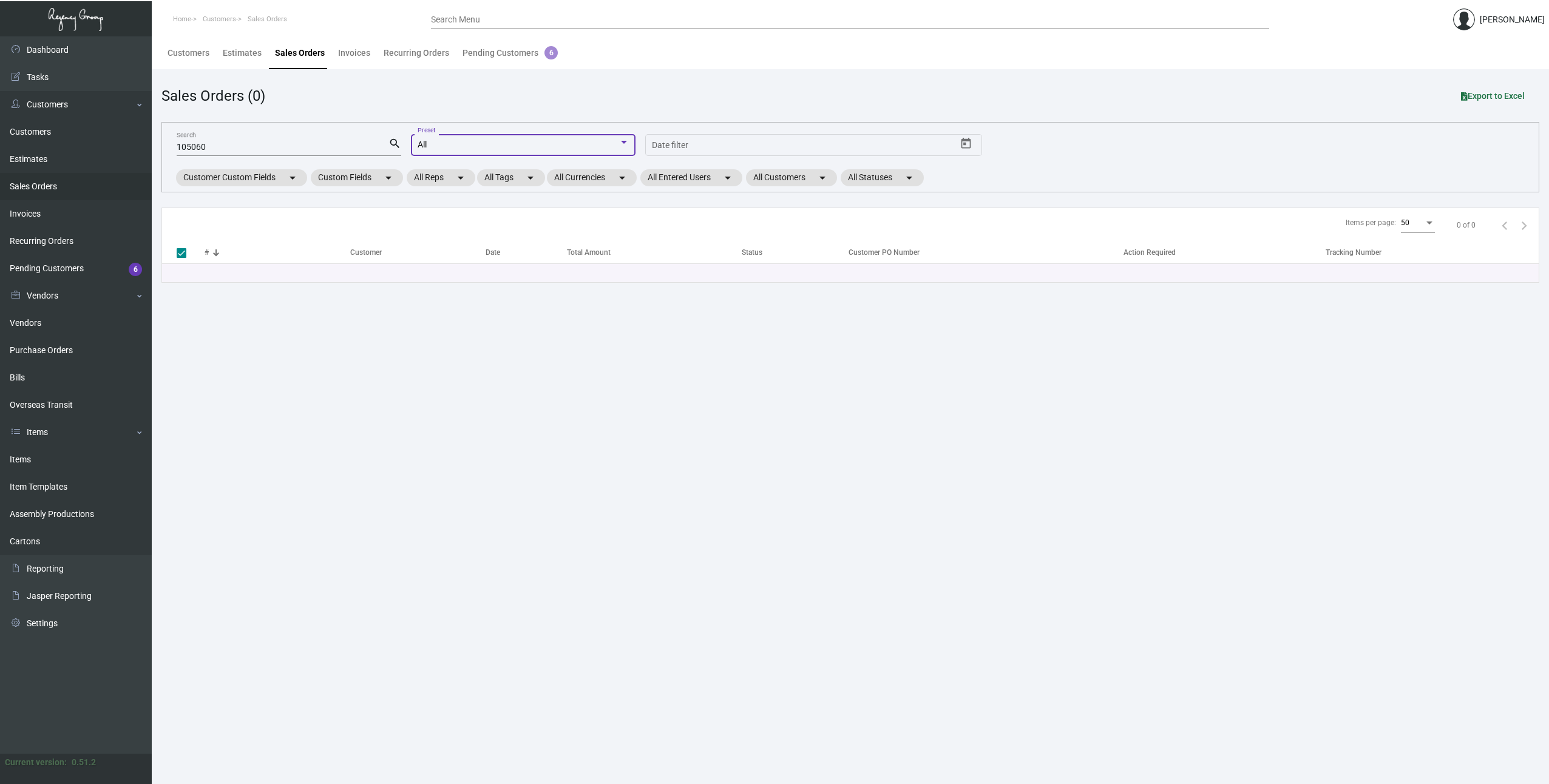
click at [1033, 131] on div "105060 Search search All Preset Start date – Date filter Customer Custom Fields…" at bounding box center [850, 157] width 1377 height 71
click at [392, 138] on mat-icon "search" at bounding box center [394, 143] width 13 height 14
click at [393, 142] on mat-icon "search" at bounding box center [394, 143] width 13 height 14
click at [347, 153] on div "105060 Search" at bounding box center [282, 147] width 211 height 19
drag, startPoint x: 269, startPoint y: 149, endPoint x: 94, endPoint y: 147, distance: 175.0
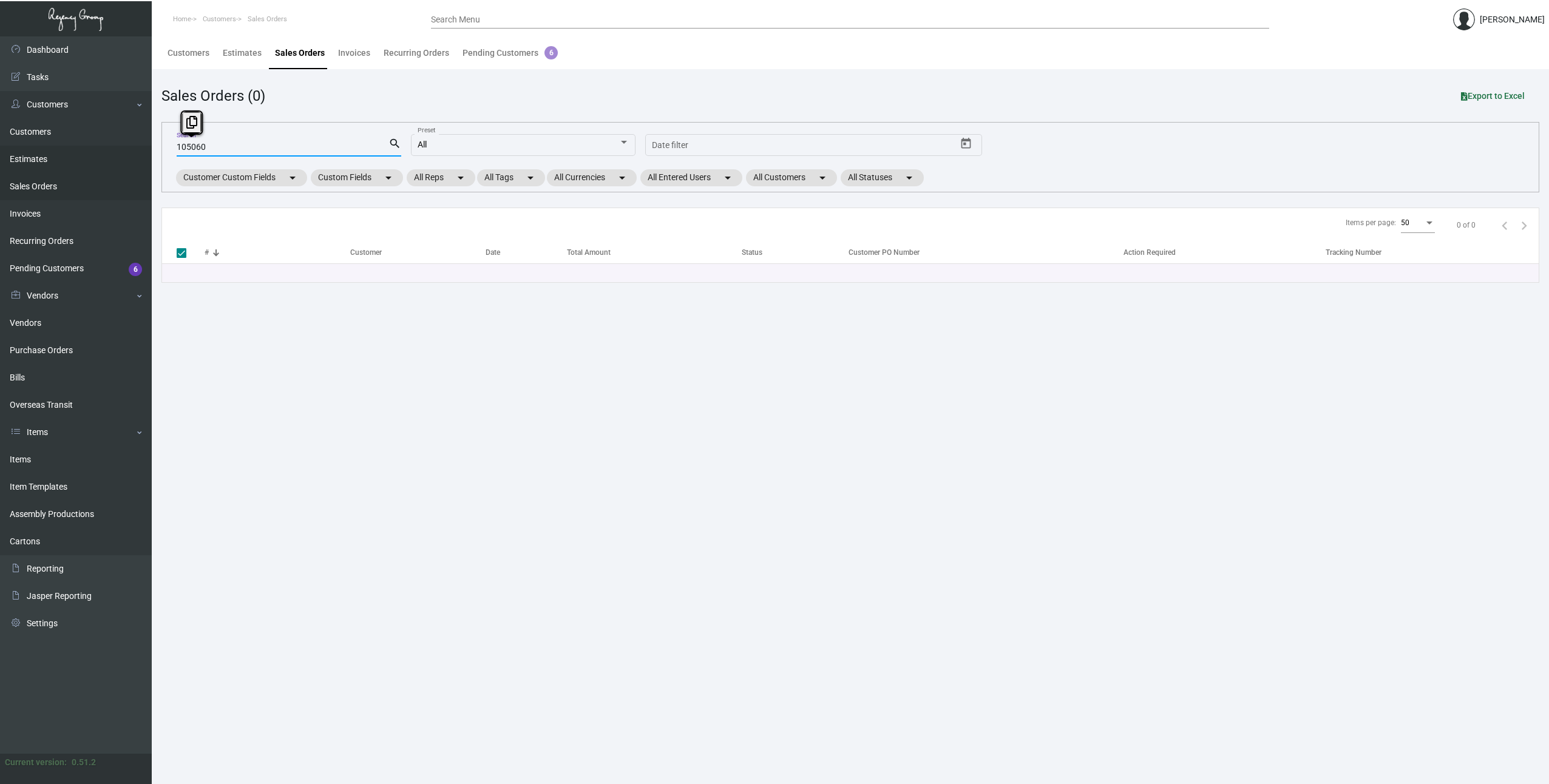
click at [94, 147] on div "Dashboard Dashboard Tasks Customers Customers Estimates Sales Orders Invoices R…" at bounding box center [774, 410] width 1549 height 748
paste input "155862"
type input "155862"
checkbox input "false"
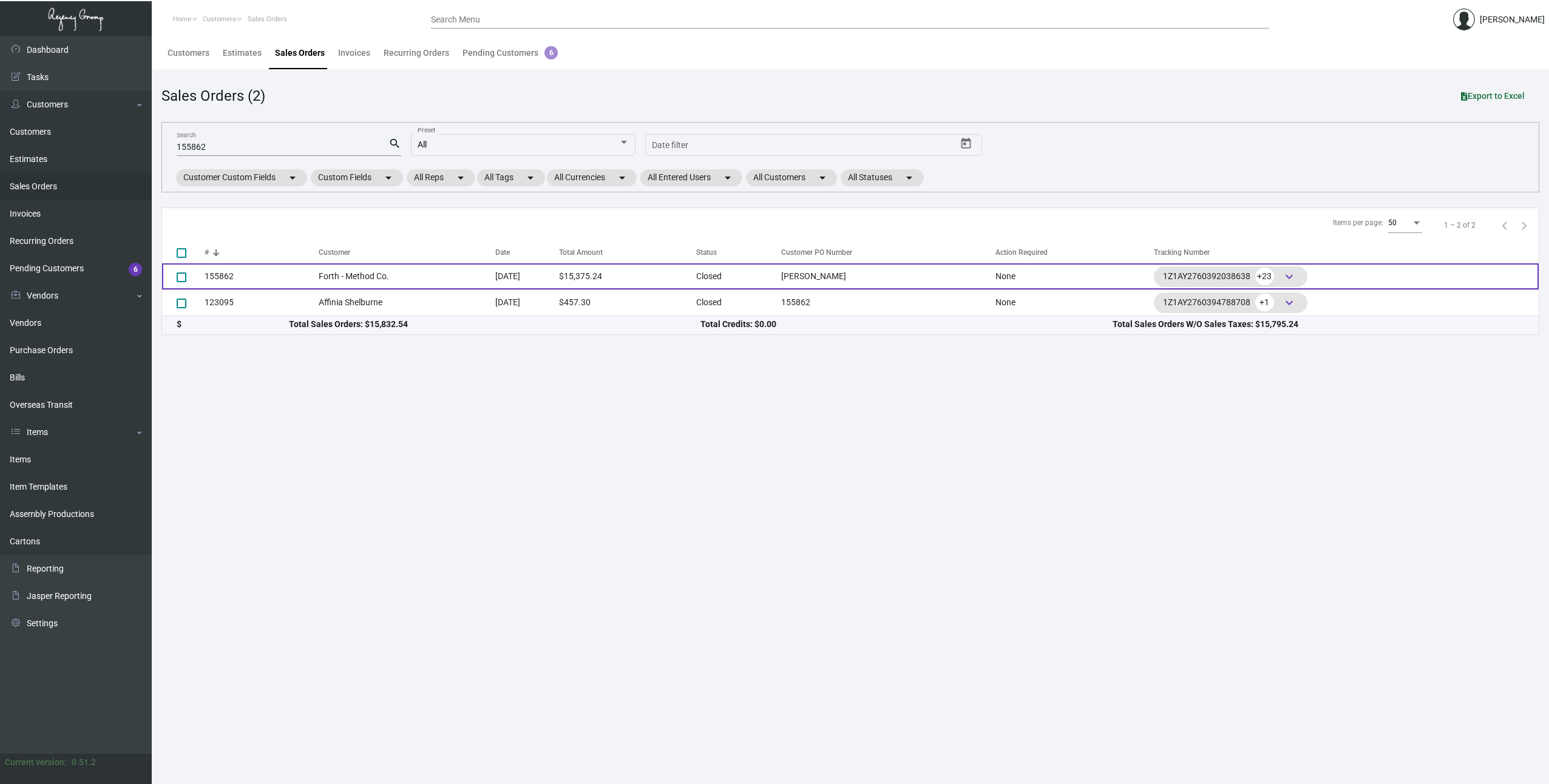
click at [366, 279] on td "Forth - Method Co." at bounding box center [407, 276] width 177 height 26
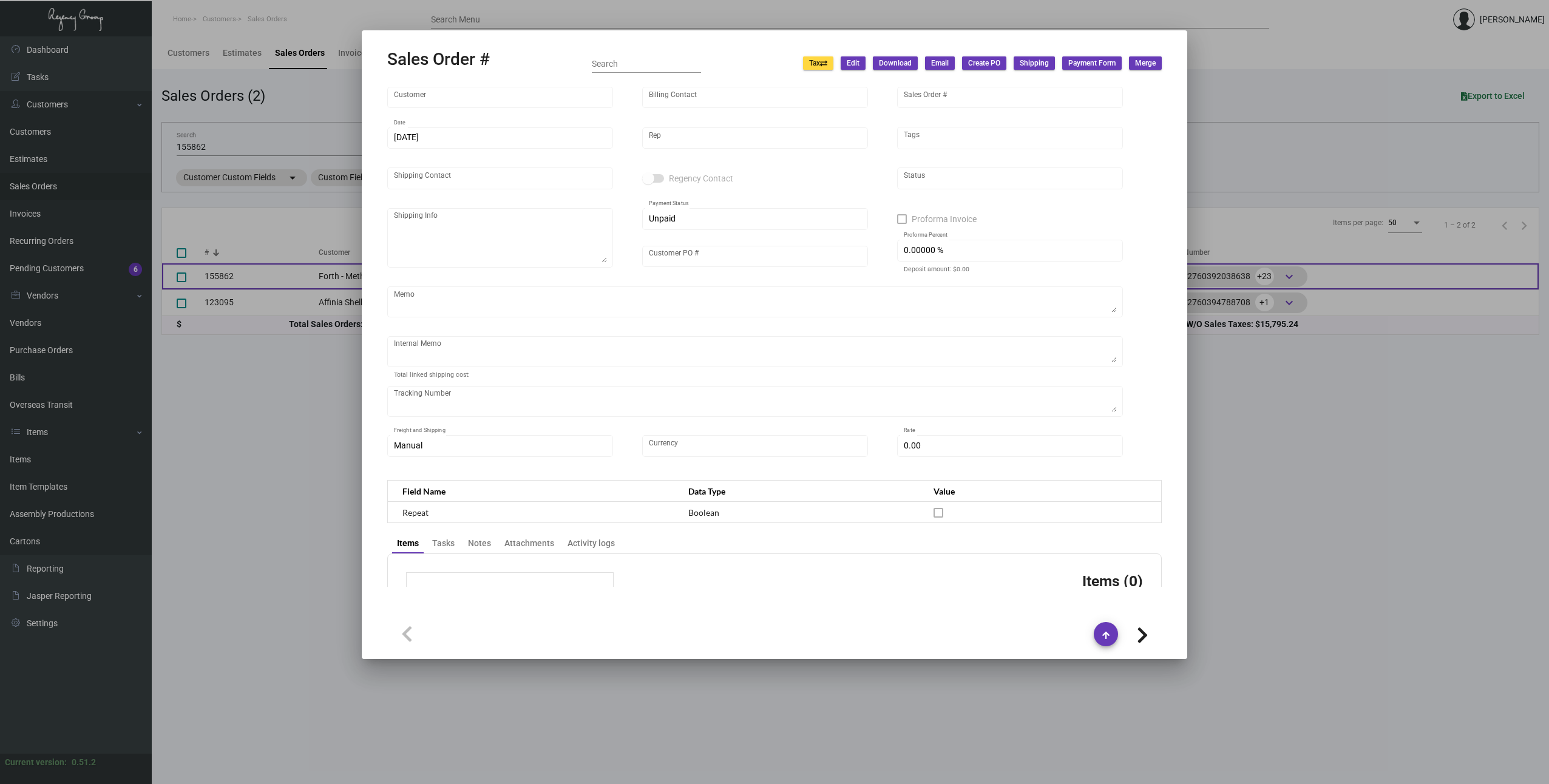
type input "Forth - Method Co."
type input "[PERSON_NAME]"
type input "155862"
type input "[DATE]"
type input "[PERSON_NAME]"
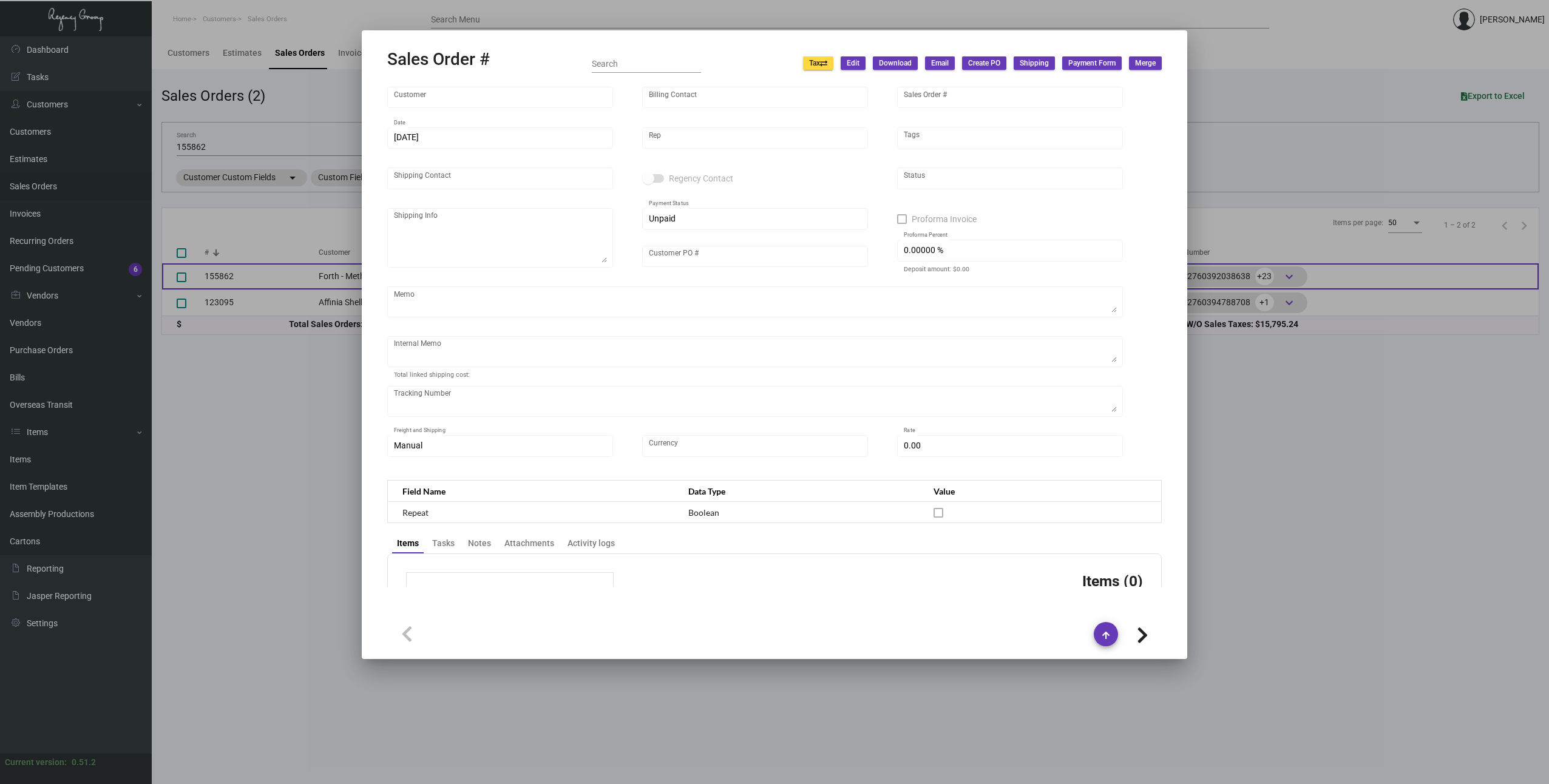
type input "[PERSON_NAME]"
type textarea "[PERSON_NAME]-FORTH [PHONE_NUMBER] [STREET_ADDRESS][PERSON_NAME]"
type input "[PERSON_NAME]"
checkbox input "true"
type input "100.00000 %"
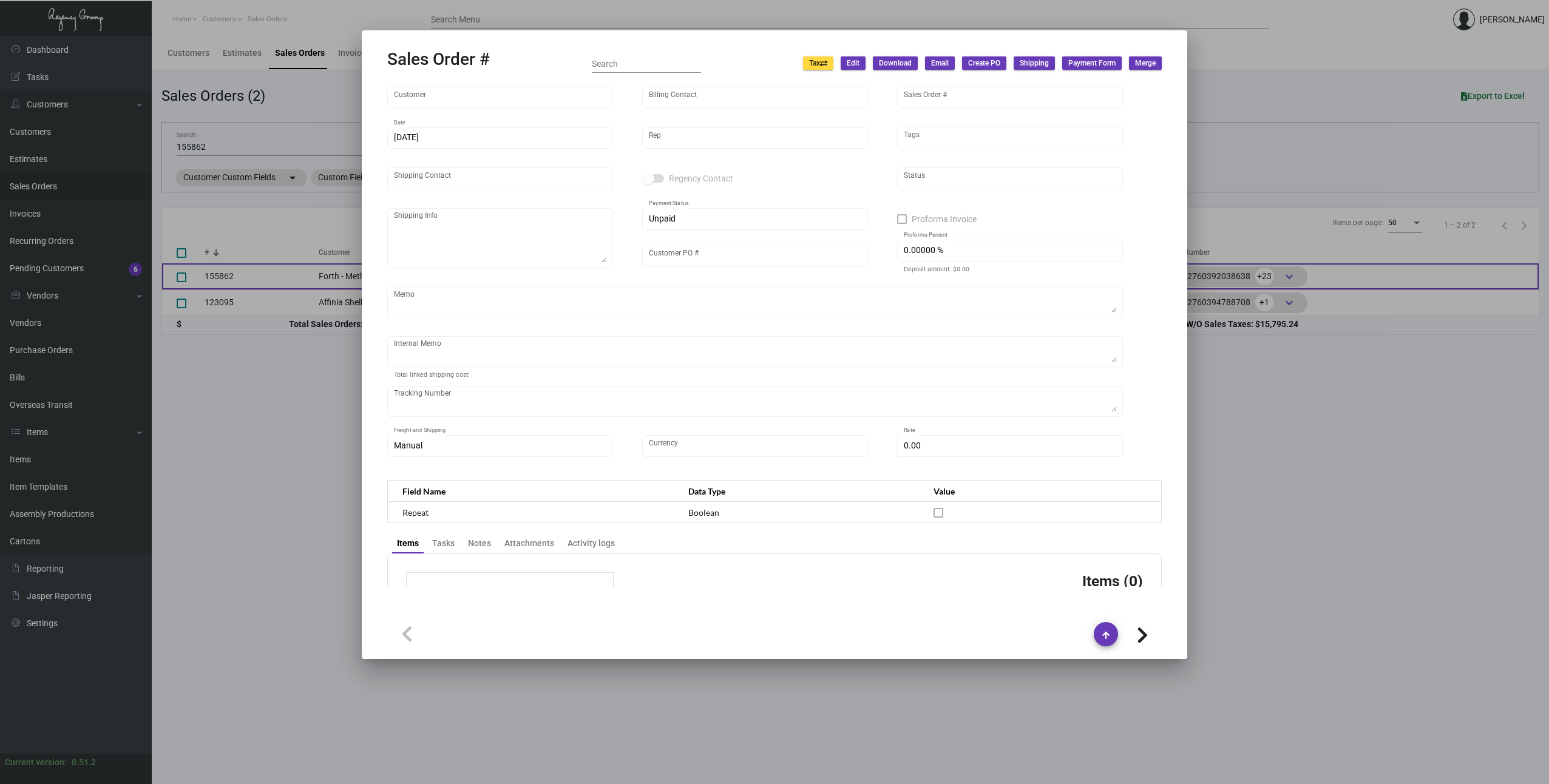
type textarea "[DATE] Wire down-payment rec'd $12,852.50 [DATE] Shipped from Peerless by UPS G…"
type input "United States Dollar $"
type input "$ 198.74"
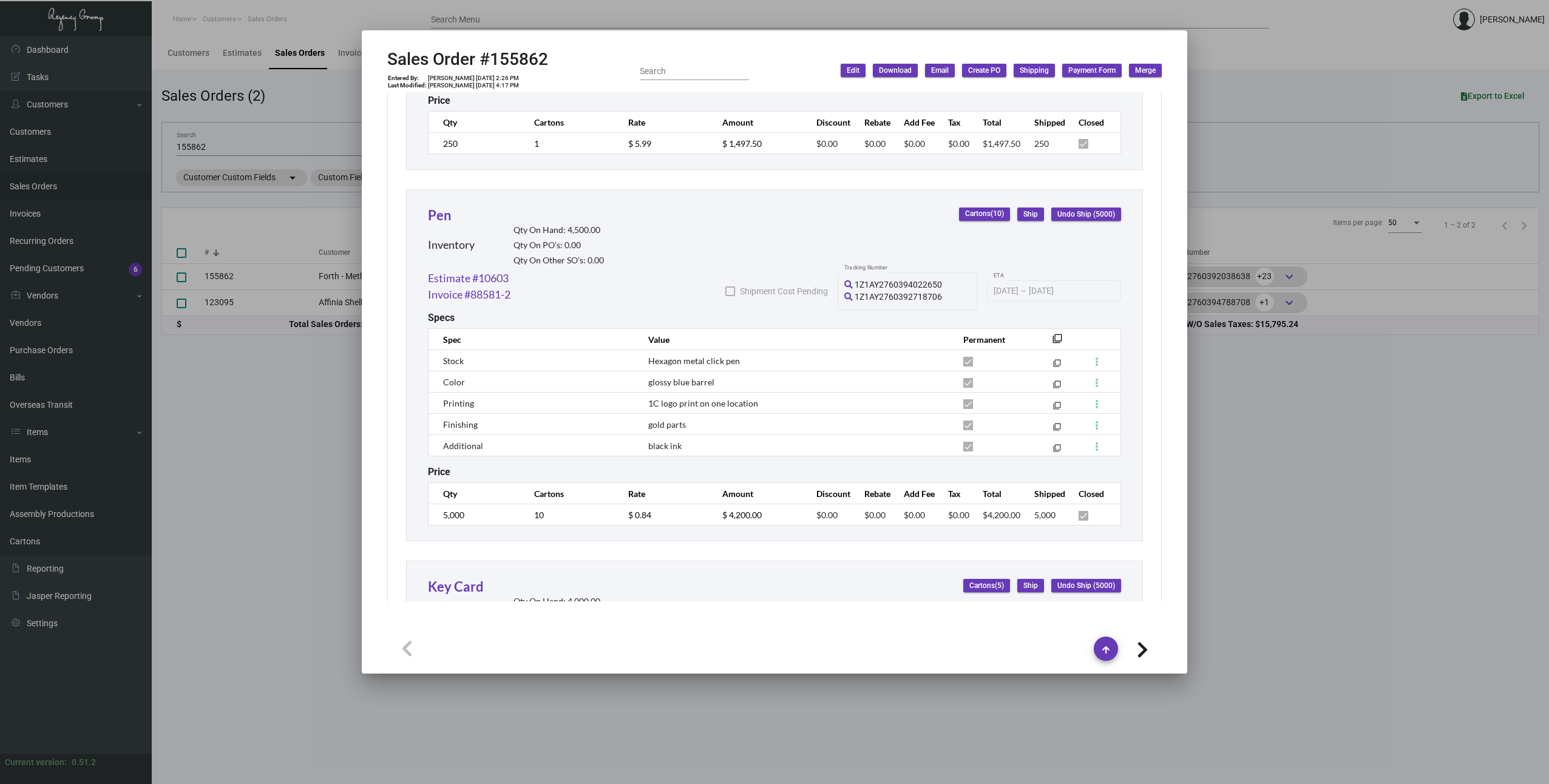
scroll to position [1979, 0]
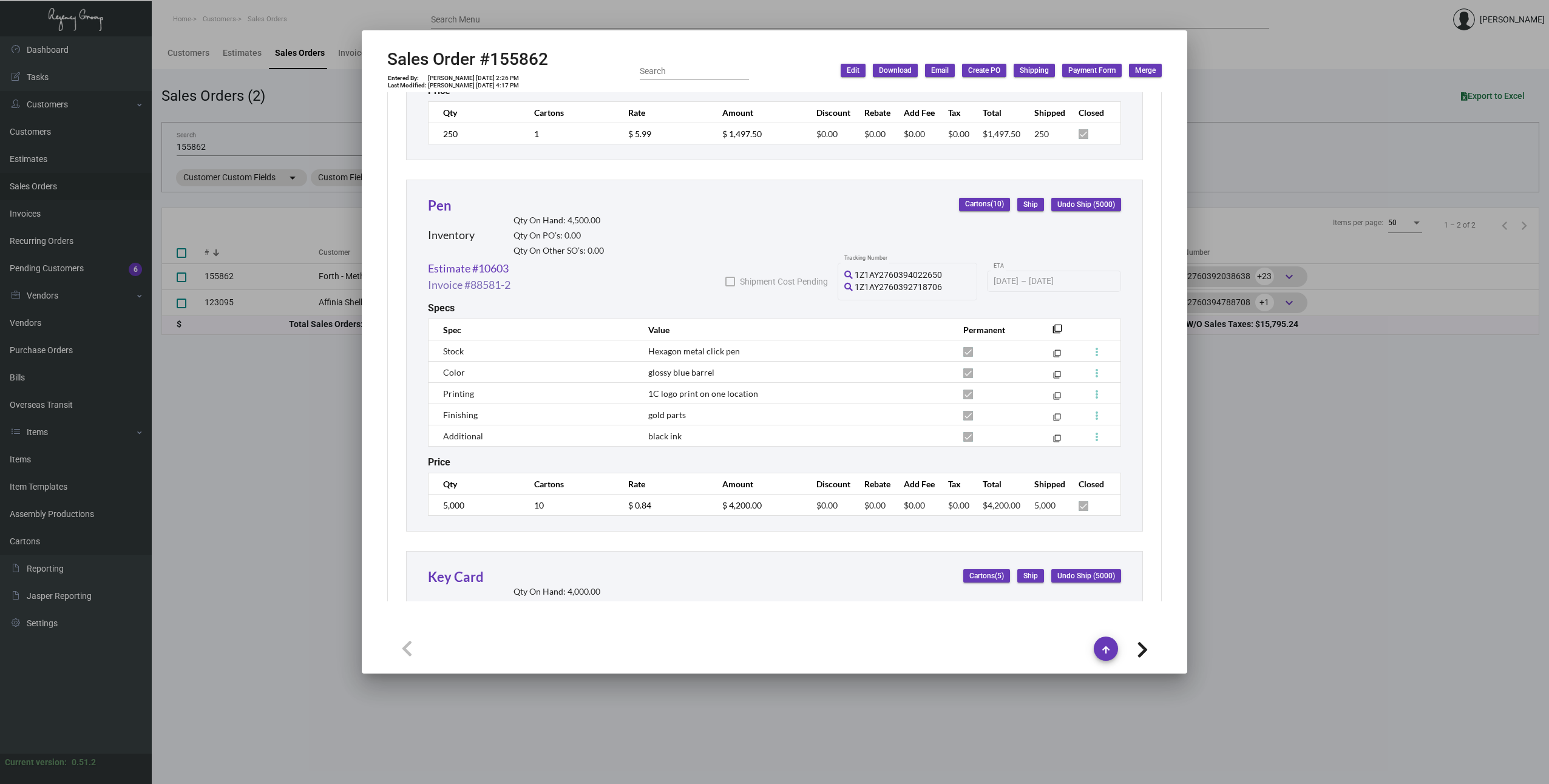
click at [480, 283] on link "Invoice #88581-2" at bounding box center [469, 285] width 83 height 16
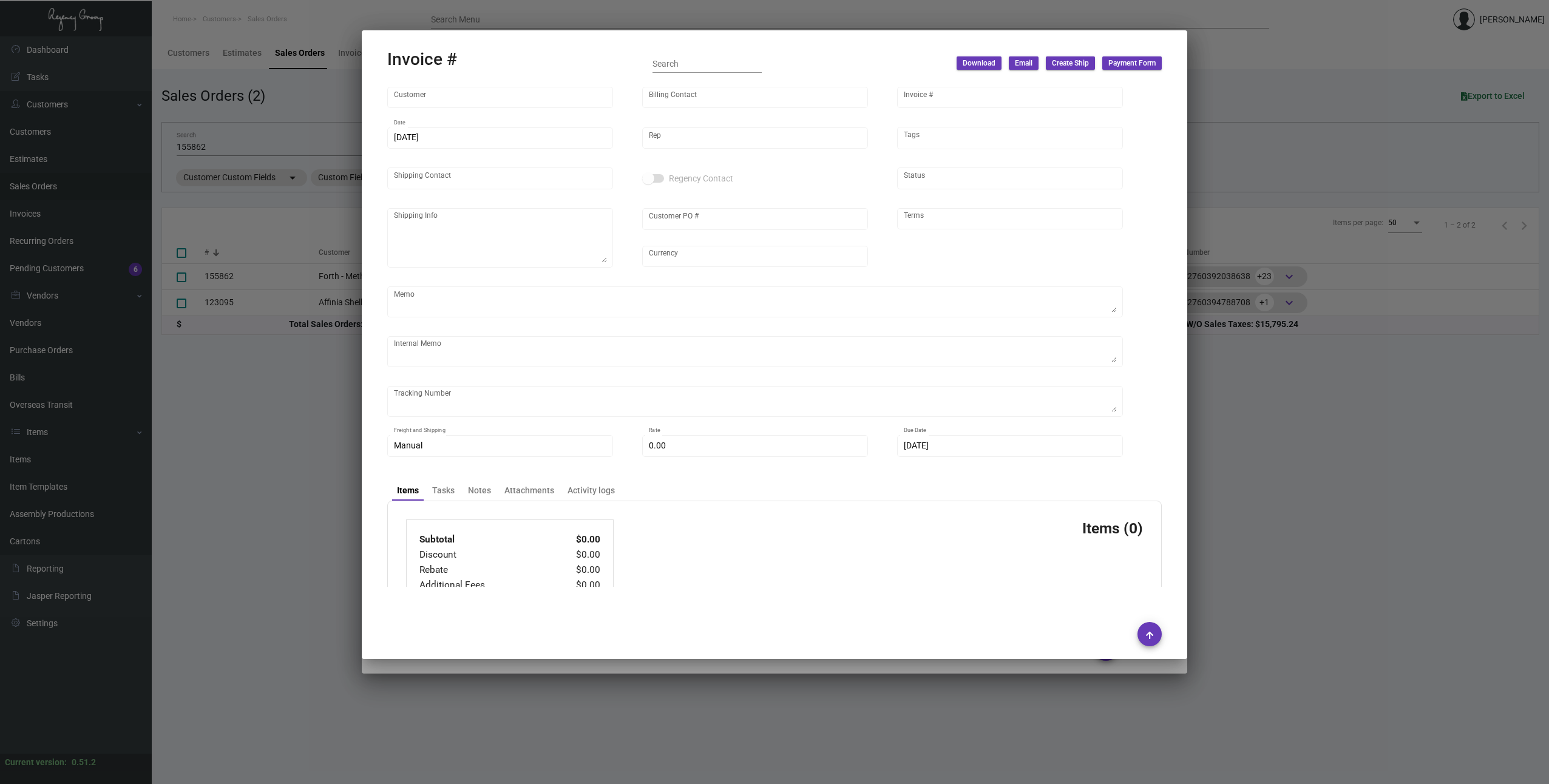
type input "Forth - Method Co."
type input "[PERSON_NAME]"
type input "88581-2"
type input "[DATE]"
type input "[PERSON_NAME]"
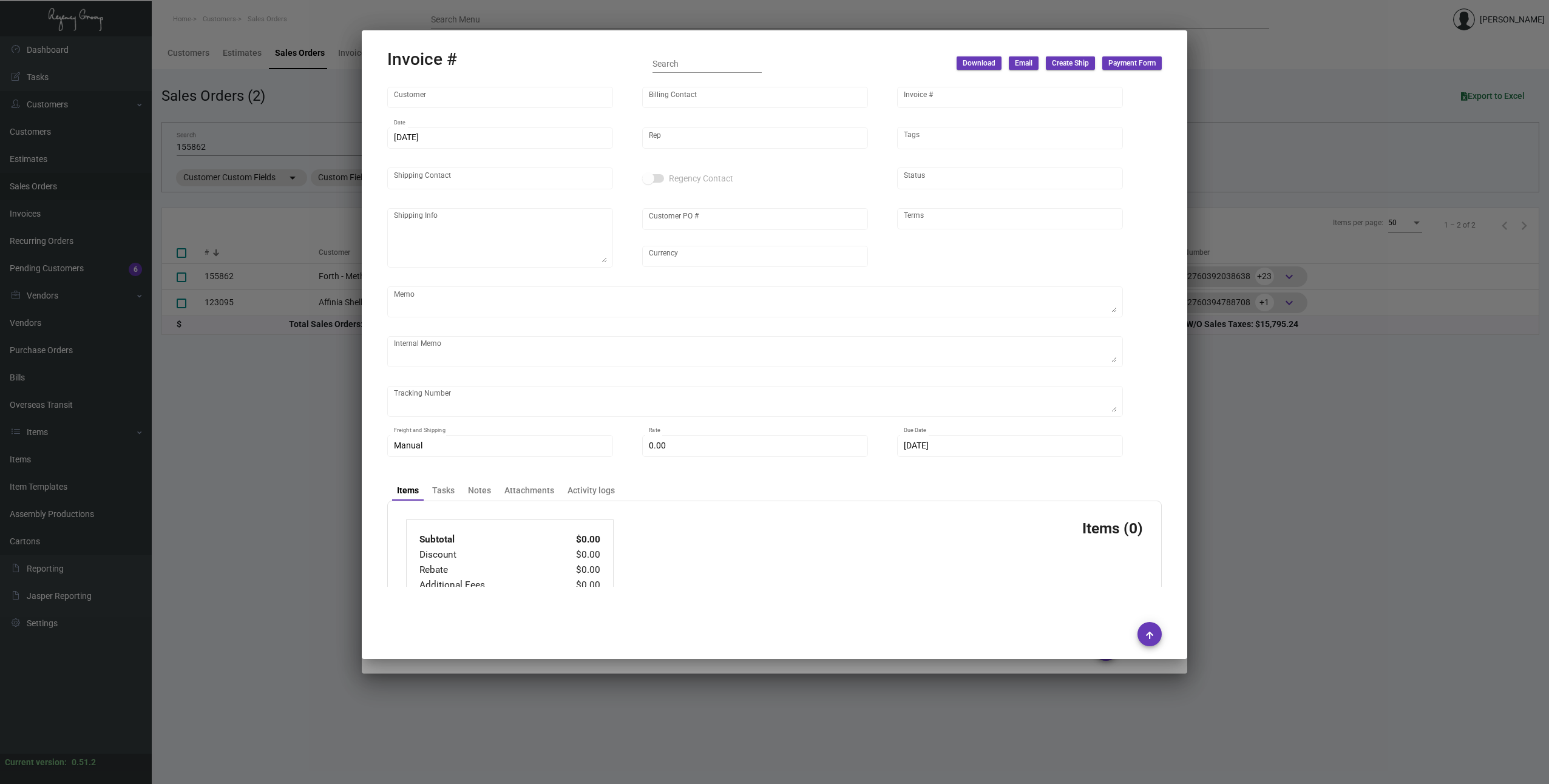
type input "[PERSON_NAME]"
type textarea "[PERSON_NAME]-FORTH [PHONE_NUMBER] [STREET_ADDRESS][PERSON_NAME]"
type input "[PERSON_NAME]"
type input "United States Dollar $"
type input "COD"
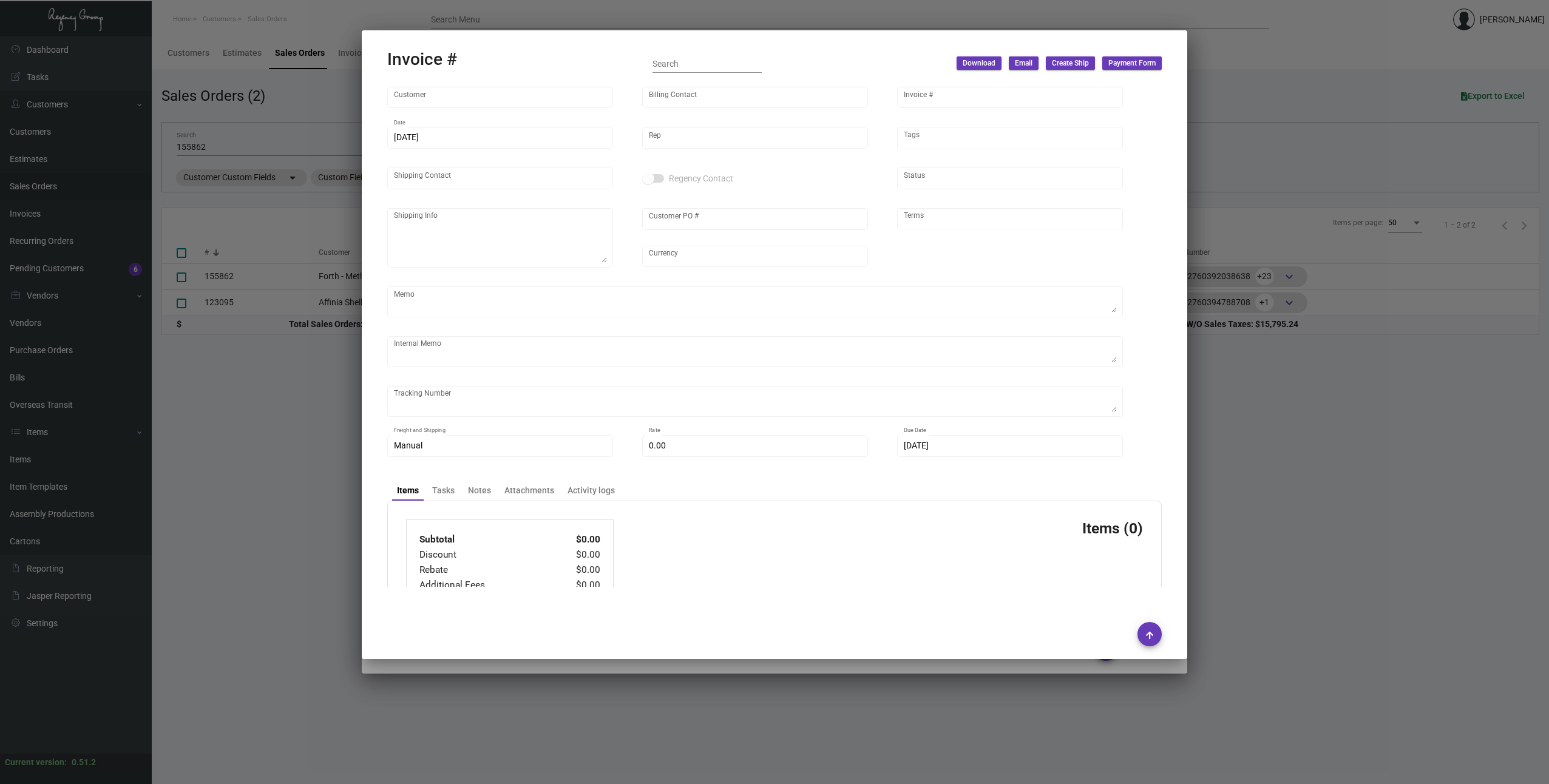
type textarea "[DATE] Wire down-payment rec'd $12,852.50 [DATE] Shipped from Peerless by UPS G…"
type input "$ 198.74"
type input "[DATE]"
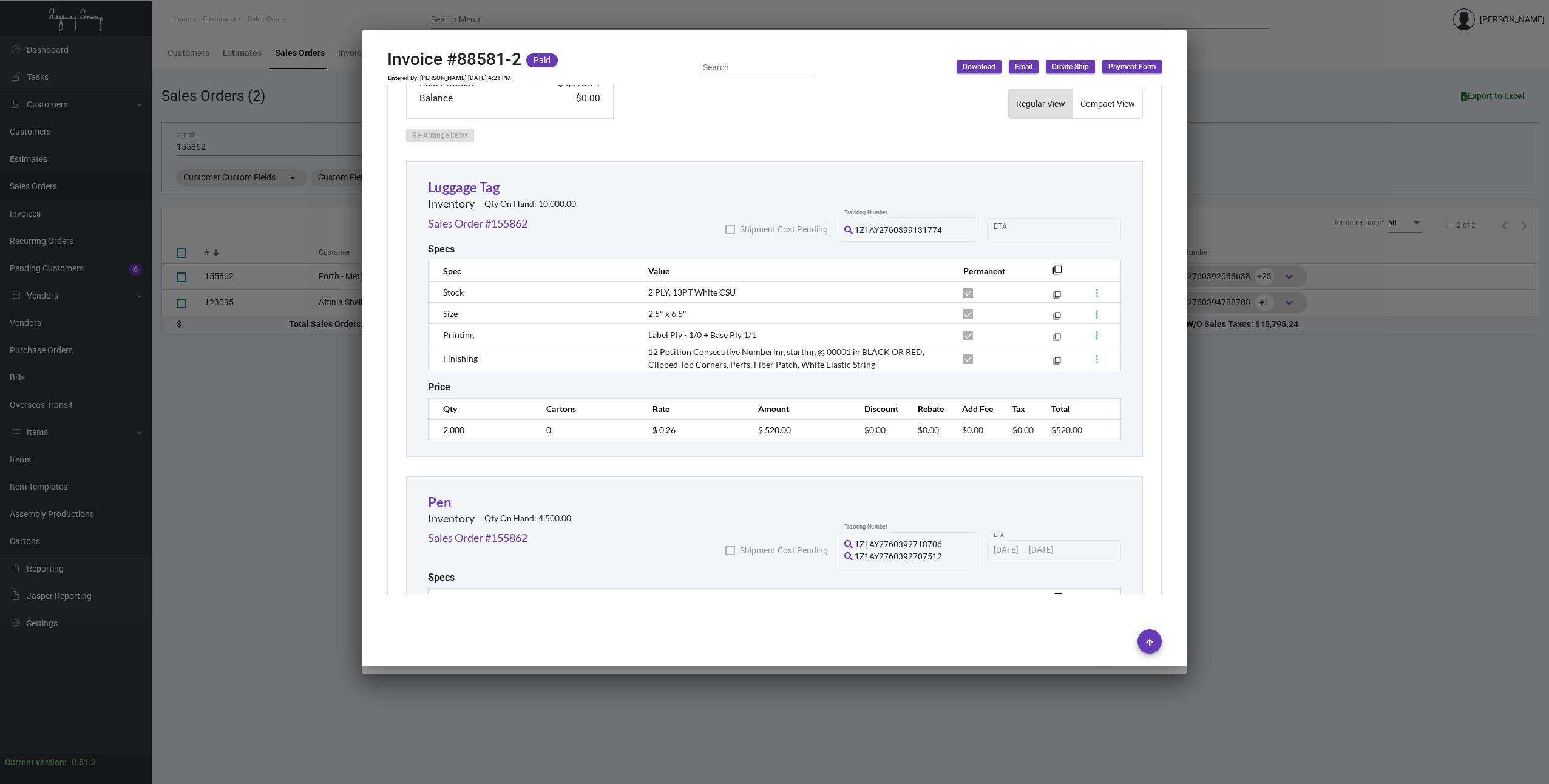
scroll to position [892, 0]
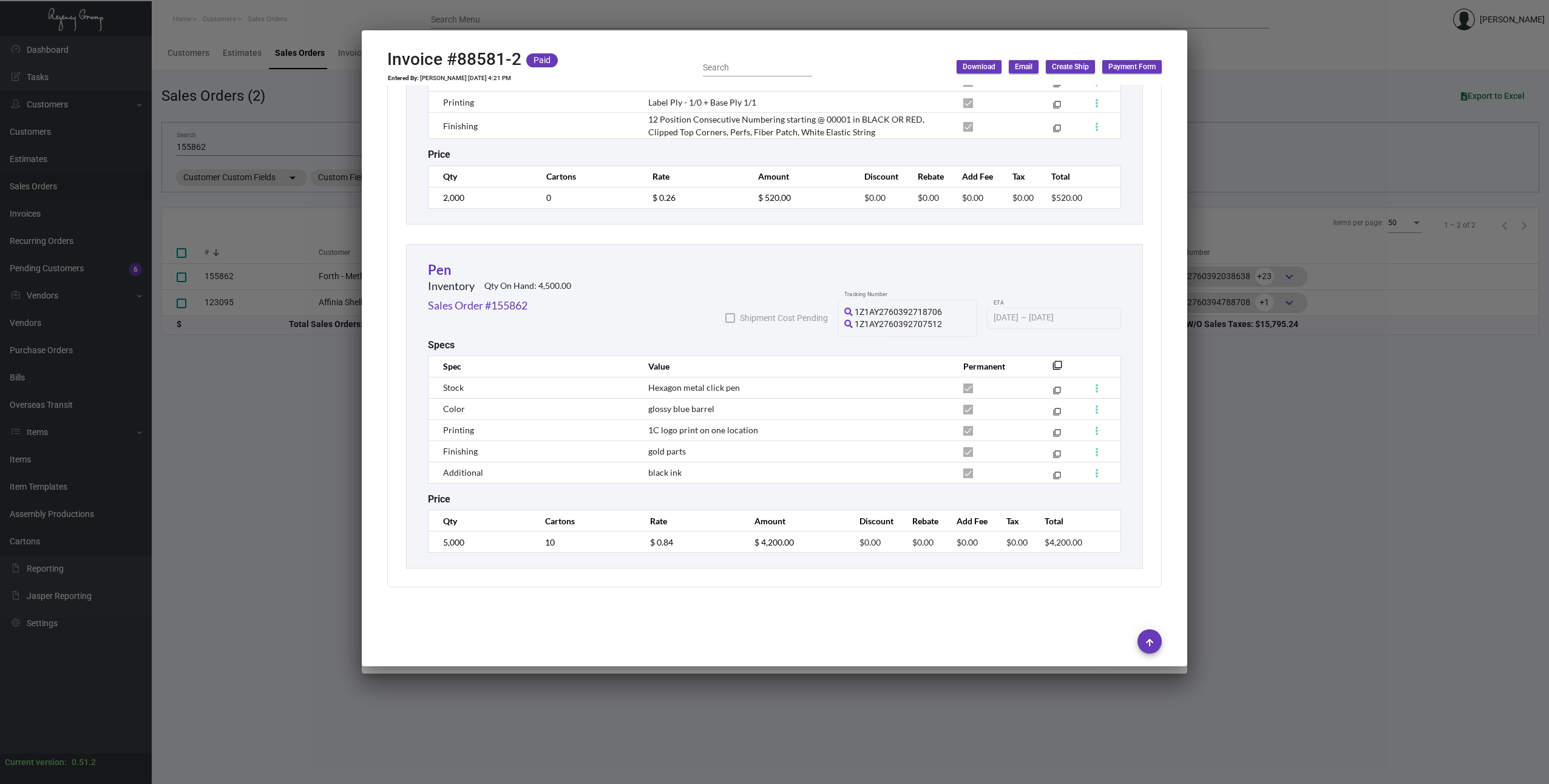
click at [1386, 408] on div at bounding box center [774, 392] width 1549 height 784
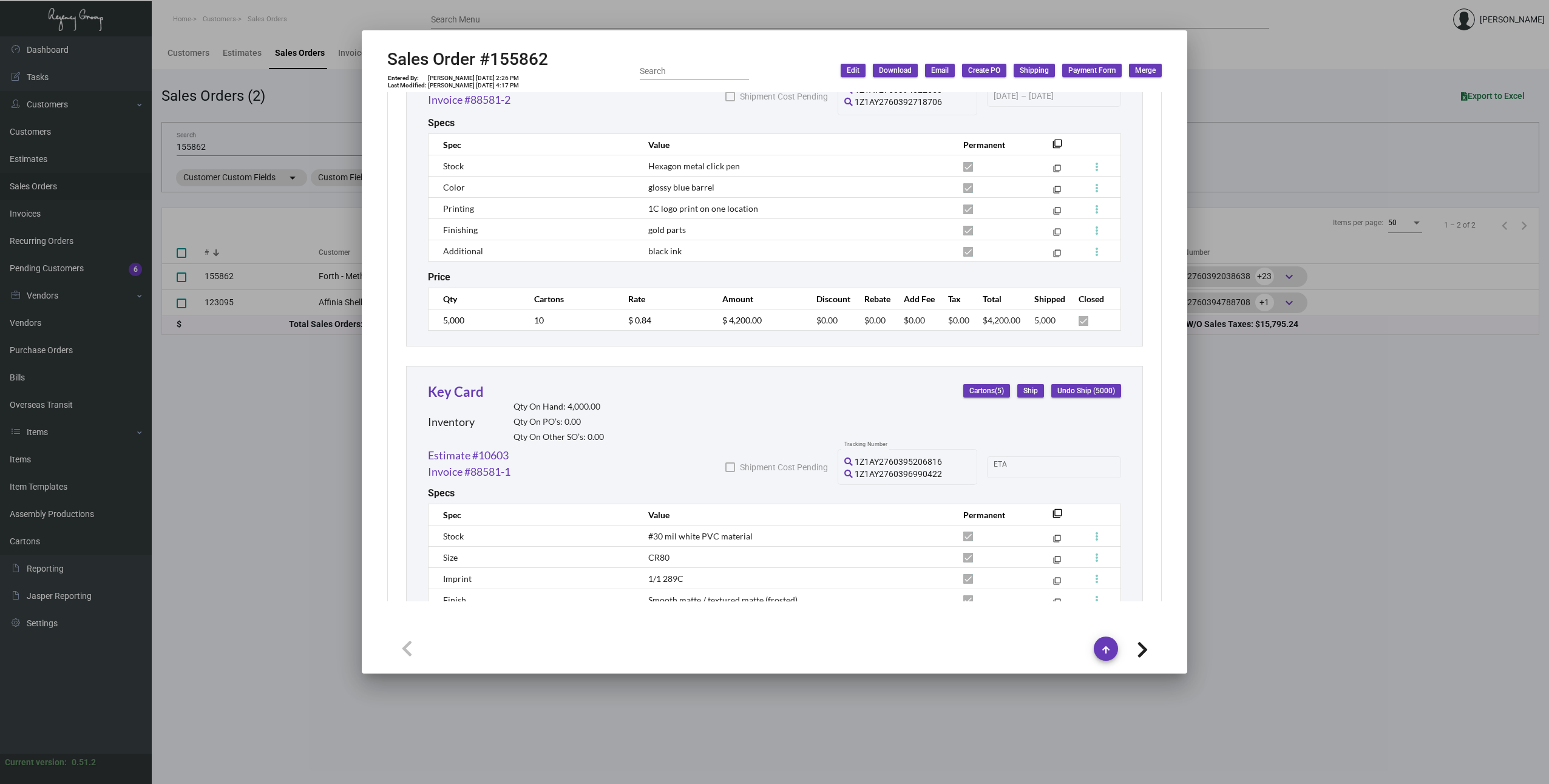
scroll to position [2100, 0]
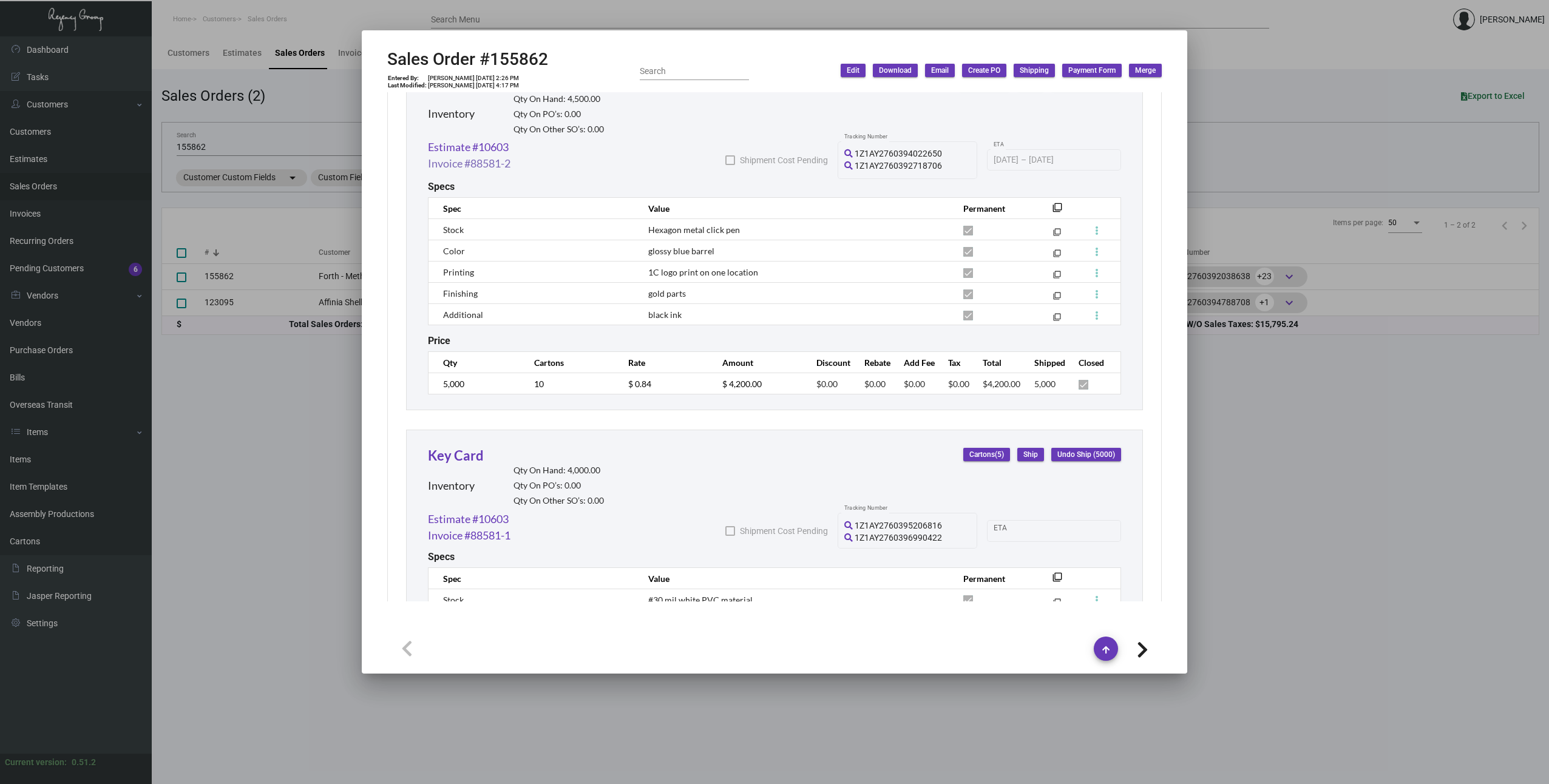
click at [470, 165] on link "Invoice #88581-2" at bounding box center [469, 163] width 83 height 16
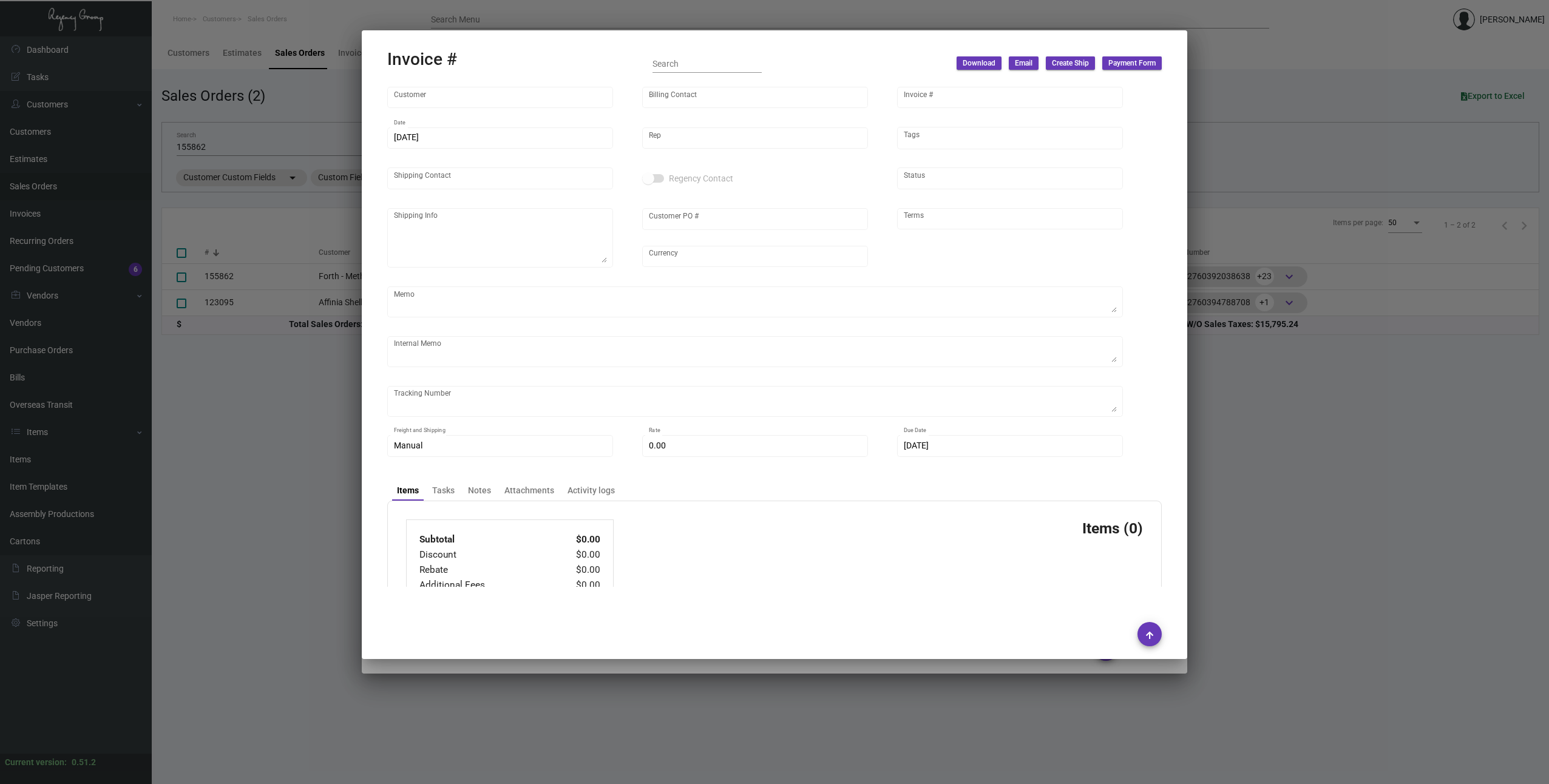
type input "Forth - Method Co."
type input "[PERSON_NAME]"
type input "88581-2"
type input "[DATE]"
type input "[PERSON_NAME]"
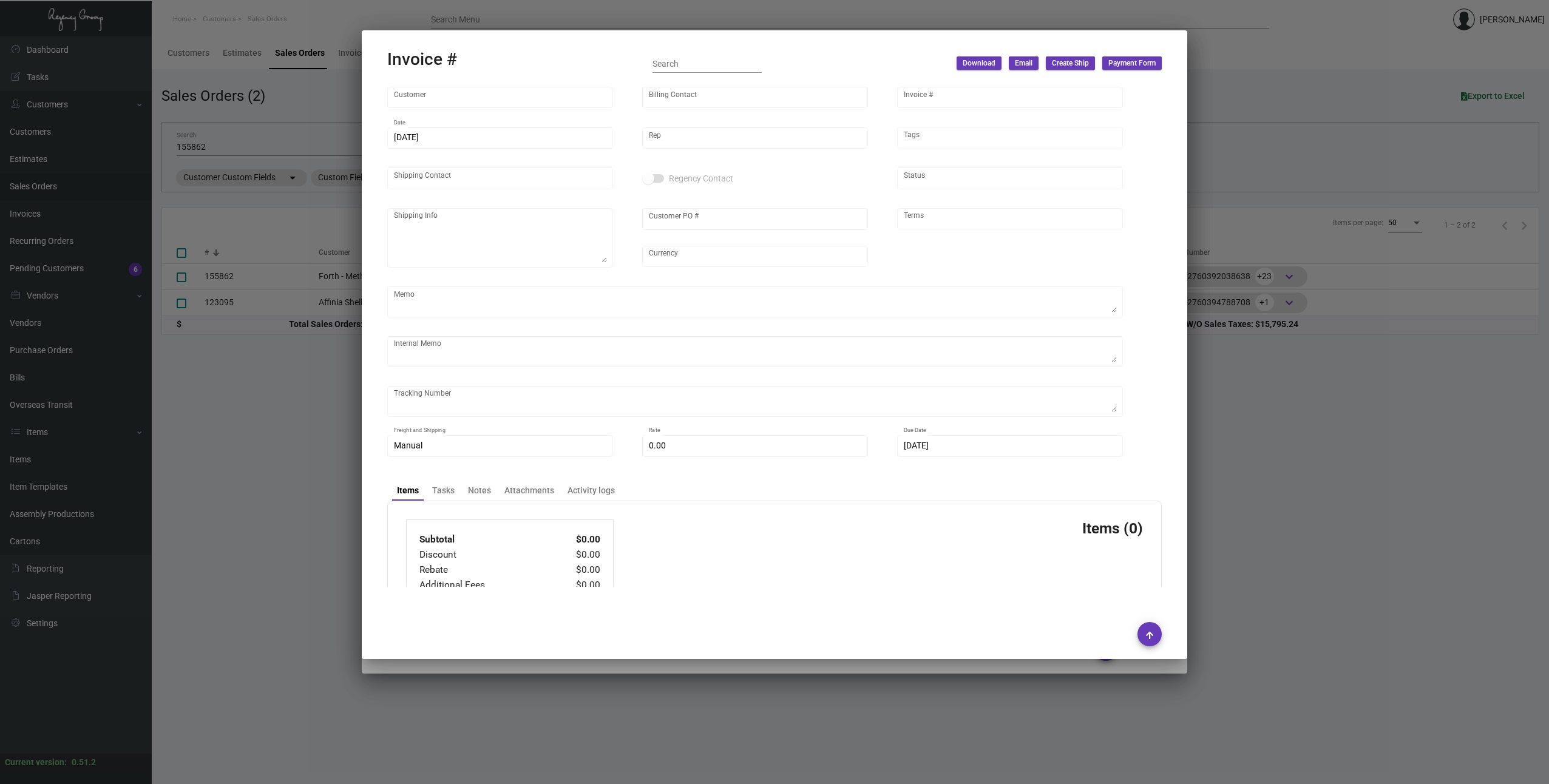
type input "[PERSON_NAME]"
type textarea "[PERSON_NAME]-FORTH [PHONE_NUMBER] [STREET_ADDRESS][PERSON_NAME]"
type input "[PERSON_NAME]"
type input "United States Dollar $"
type input "COD"
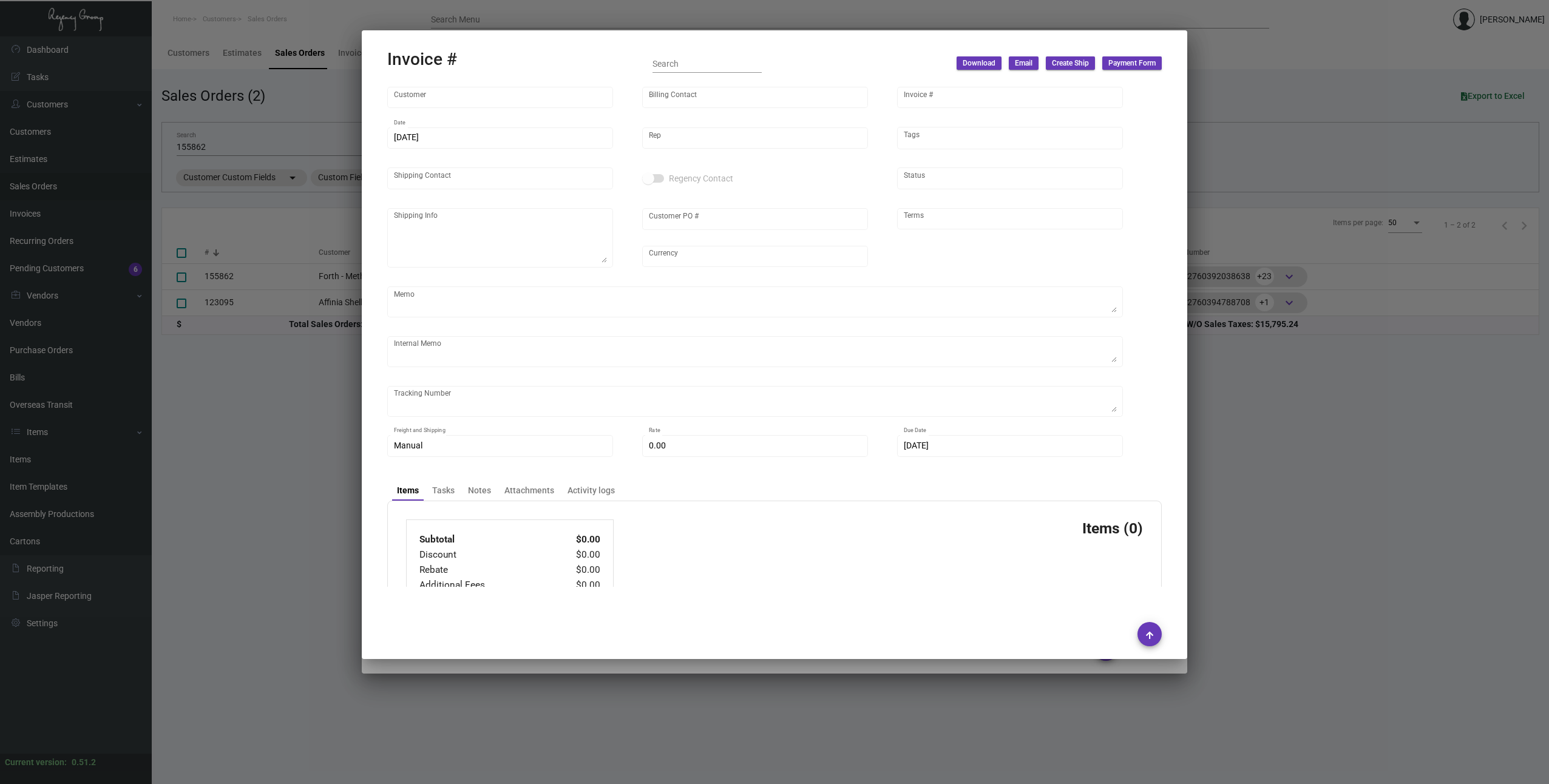
type textarea "[DATE] Wire down-payment rec'd $12,852.50 [DATE] Shipped from Peerless by UPS G…"
type input "$ 198.74"
type input "[DATE]"
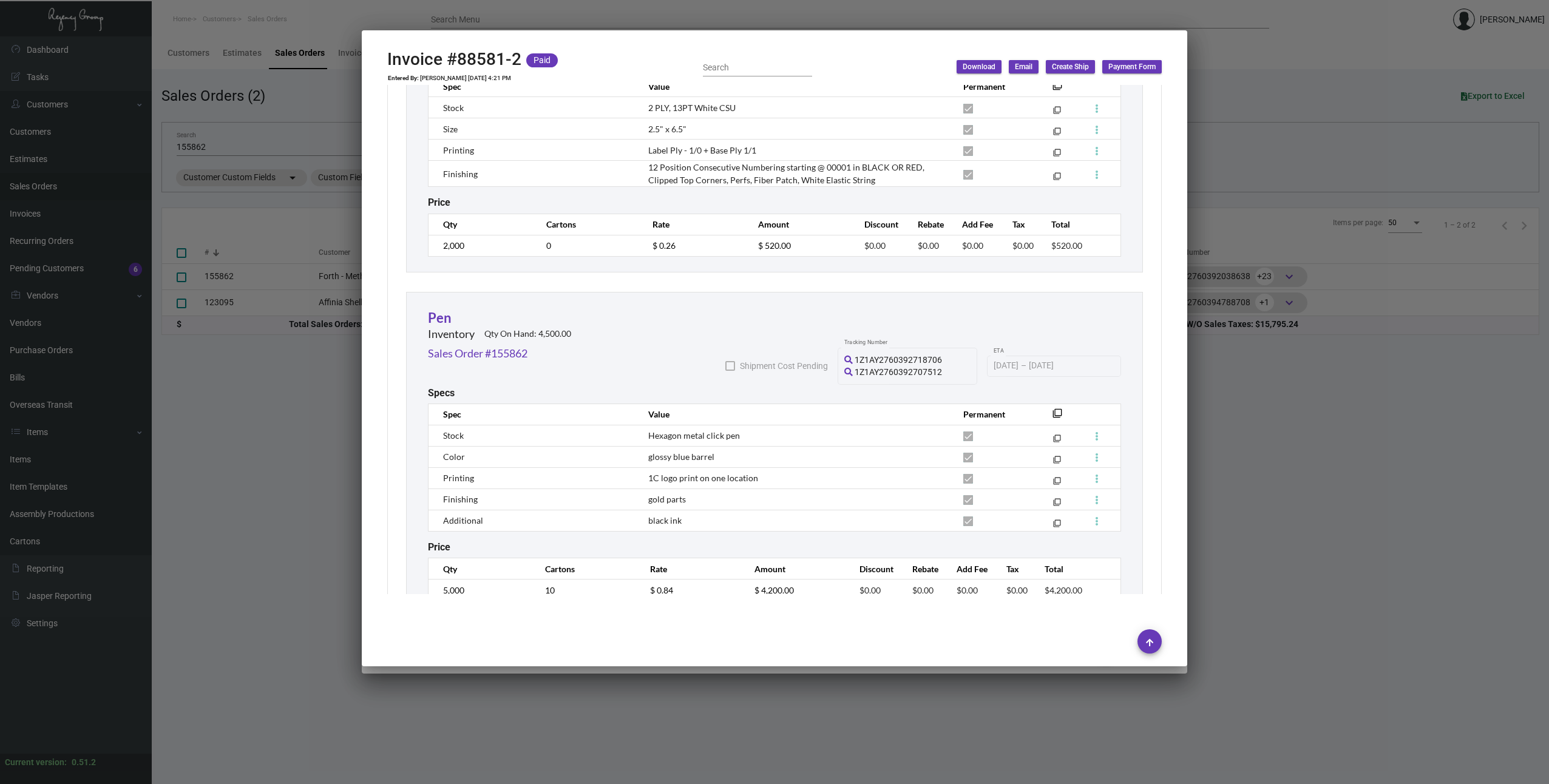
scroll to position [892, 0]
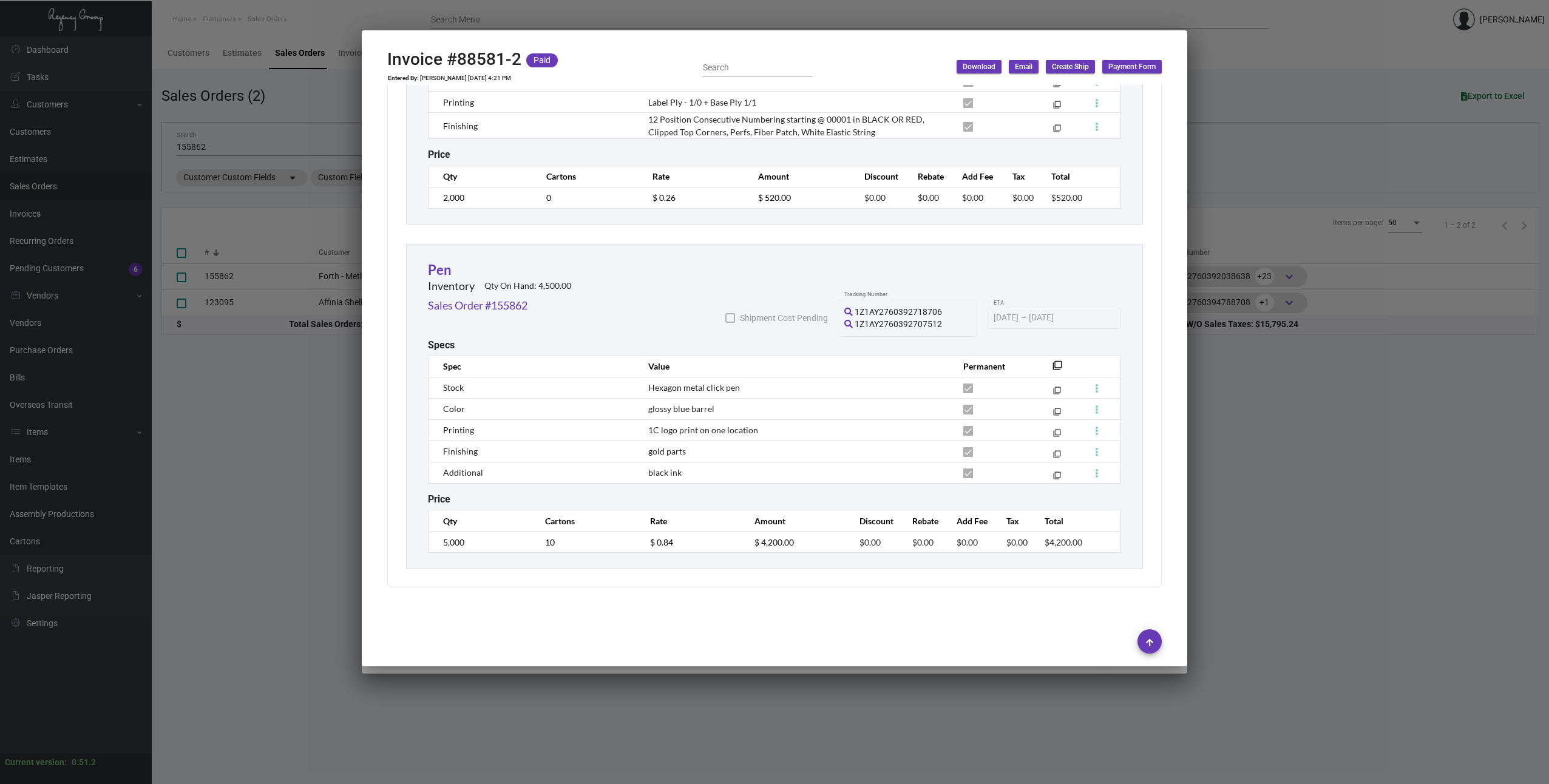
click at [271, 372] on div at bounding box center [774, 392] width 1549 height 784
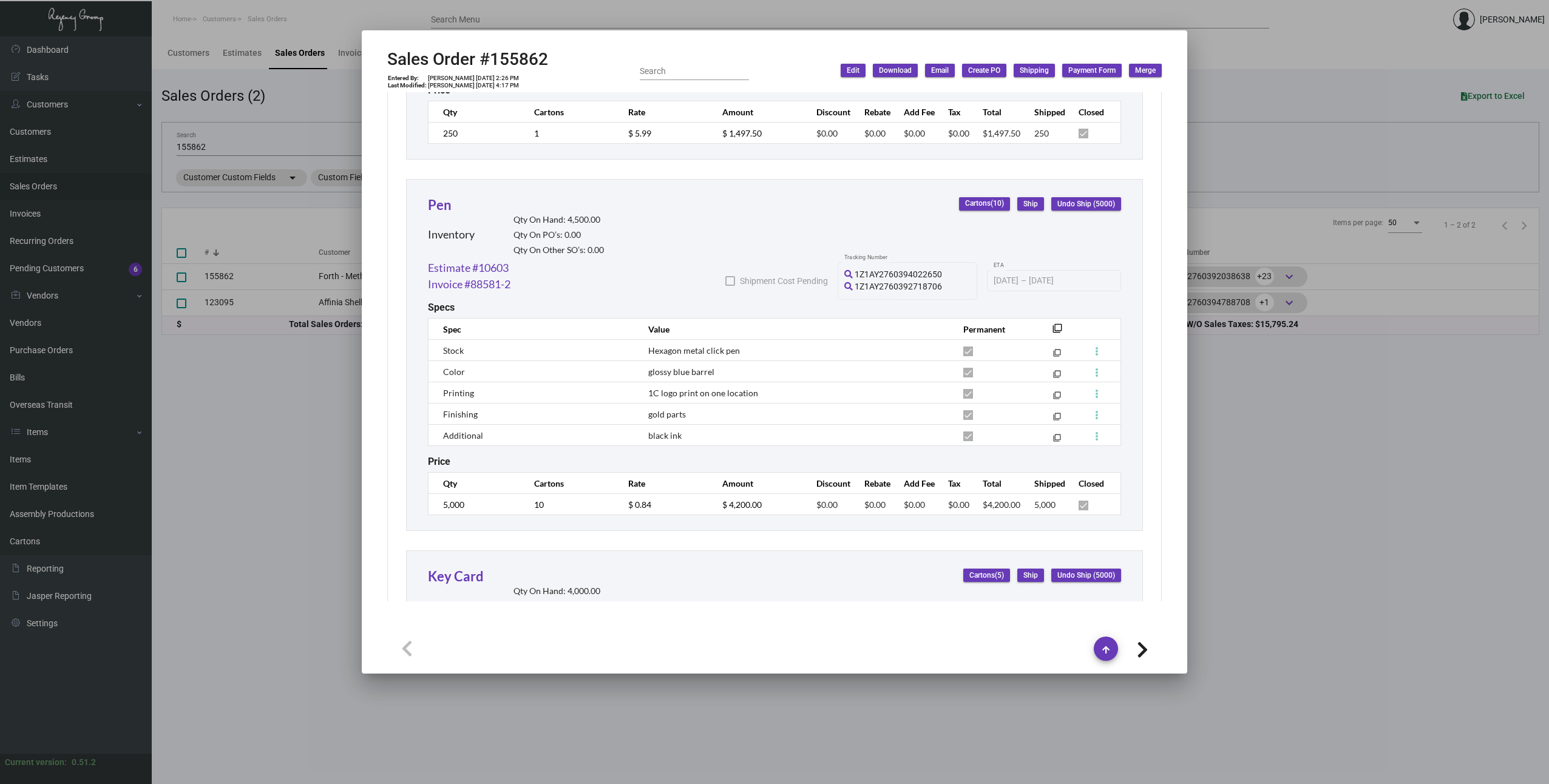
scroll to position [1979, 0]
click at [485, 275] on link "Estimate #10603" at bounding box center [468, 268] width 81 height 16
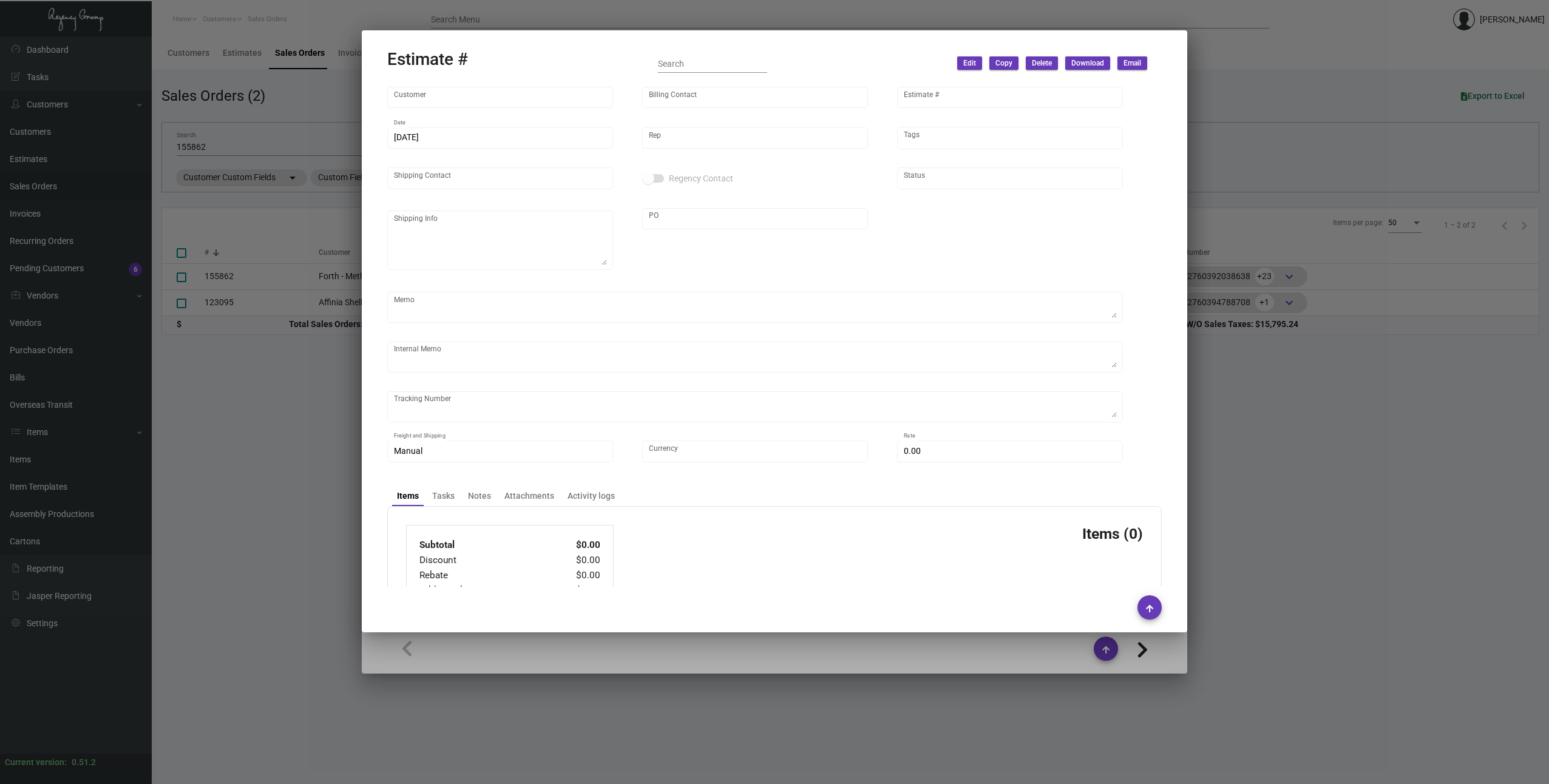
type input "Forth - Method Co."
type input "[PERSON_NAME]"
type input "10603"
type input "[DATE]"
type input "[PERSON_NAME]"
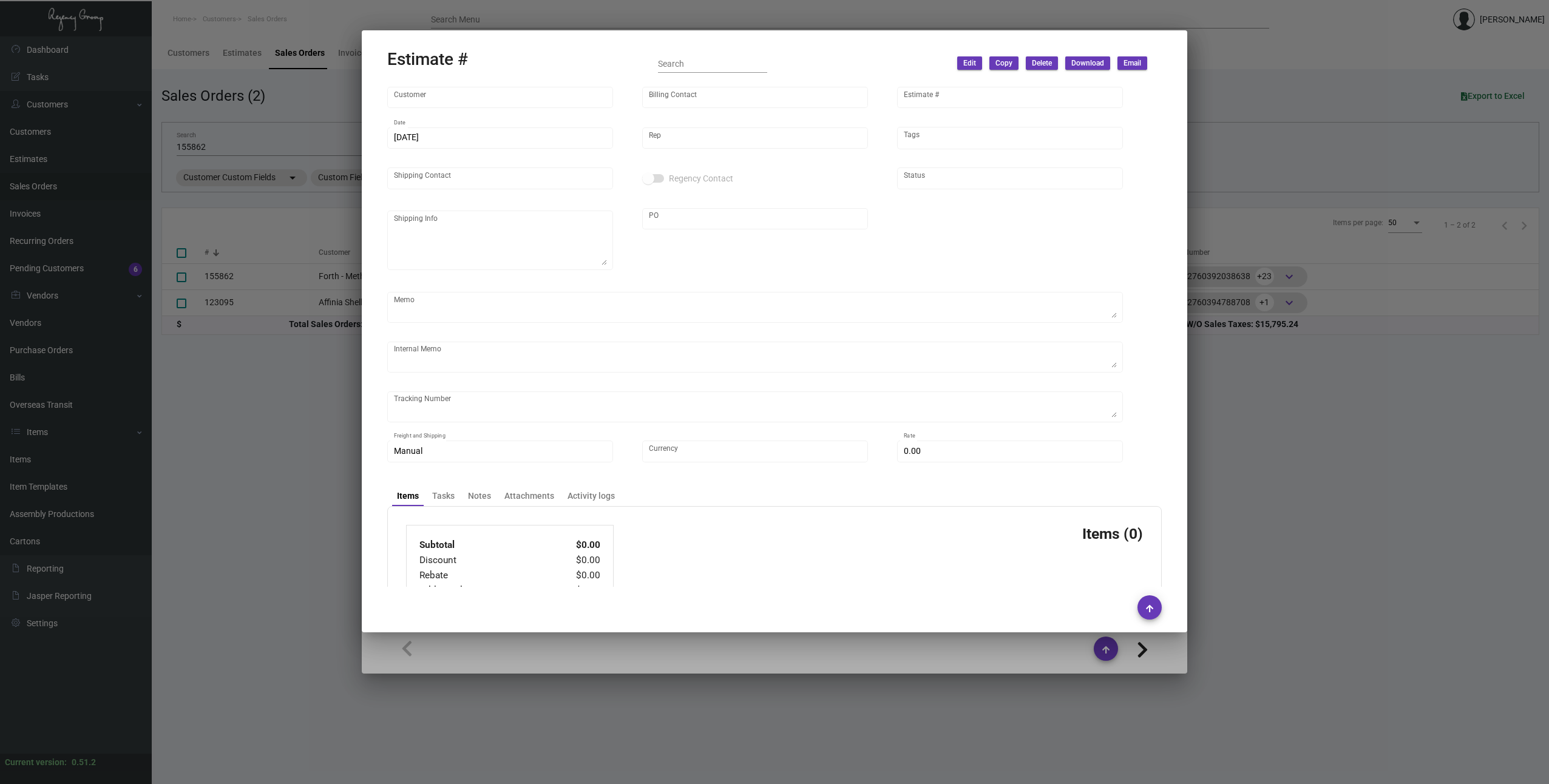
type input "[PERSON_NAME]"
type input "United States Dollar $"
type input "$ 0.00"
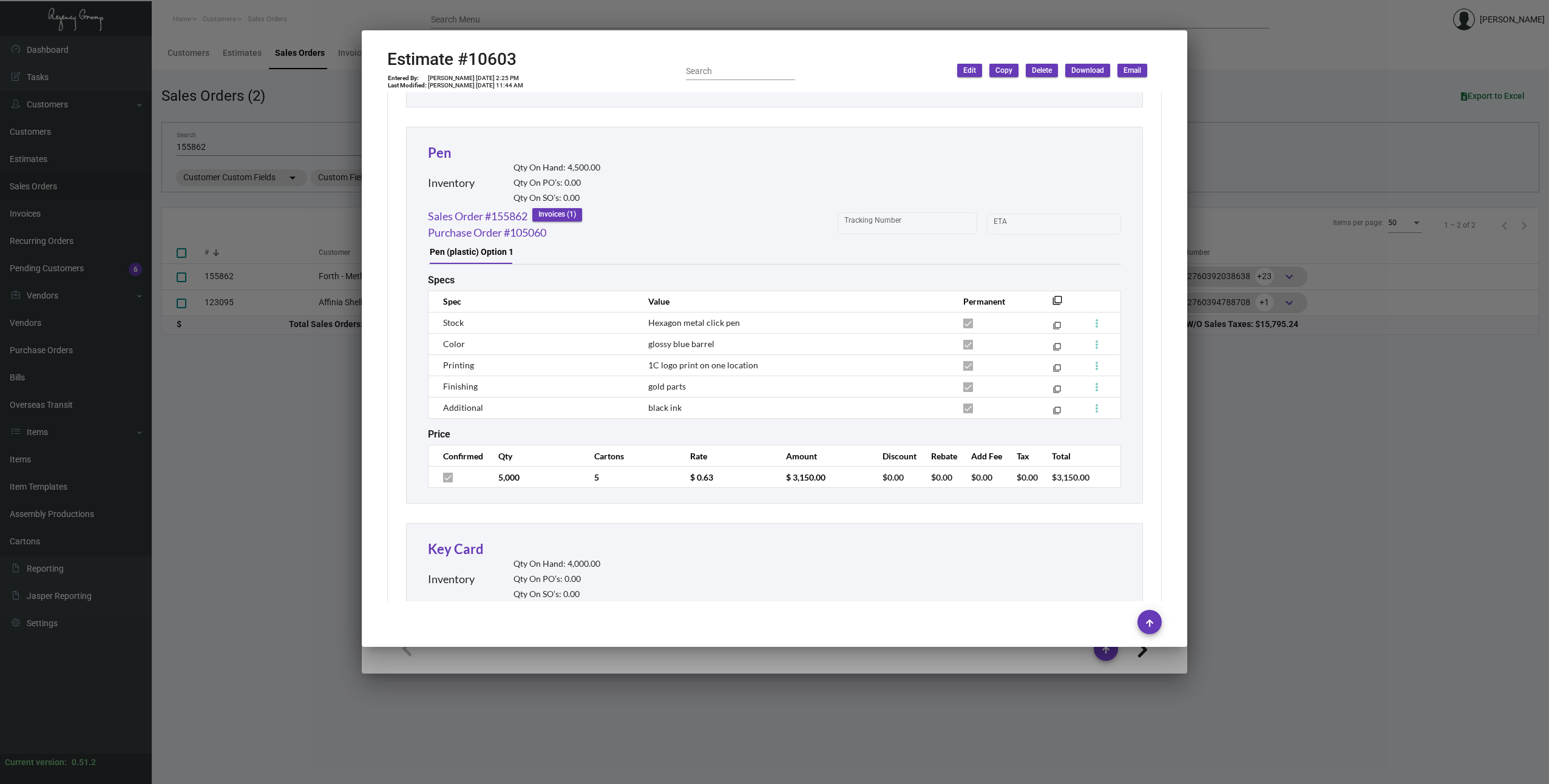
scroll to position [1395, 0]
click at [483, 237] on link "Purchase Order #105060" at bounding box center [487, 231] width 118 height 16
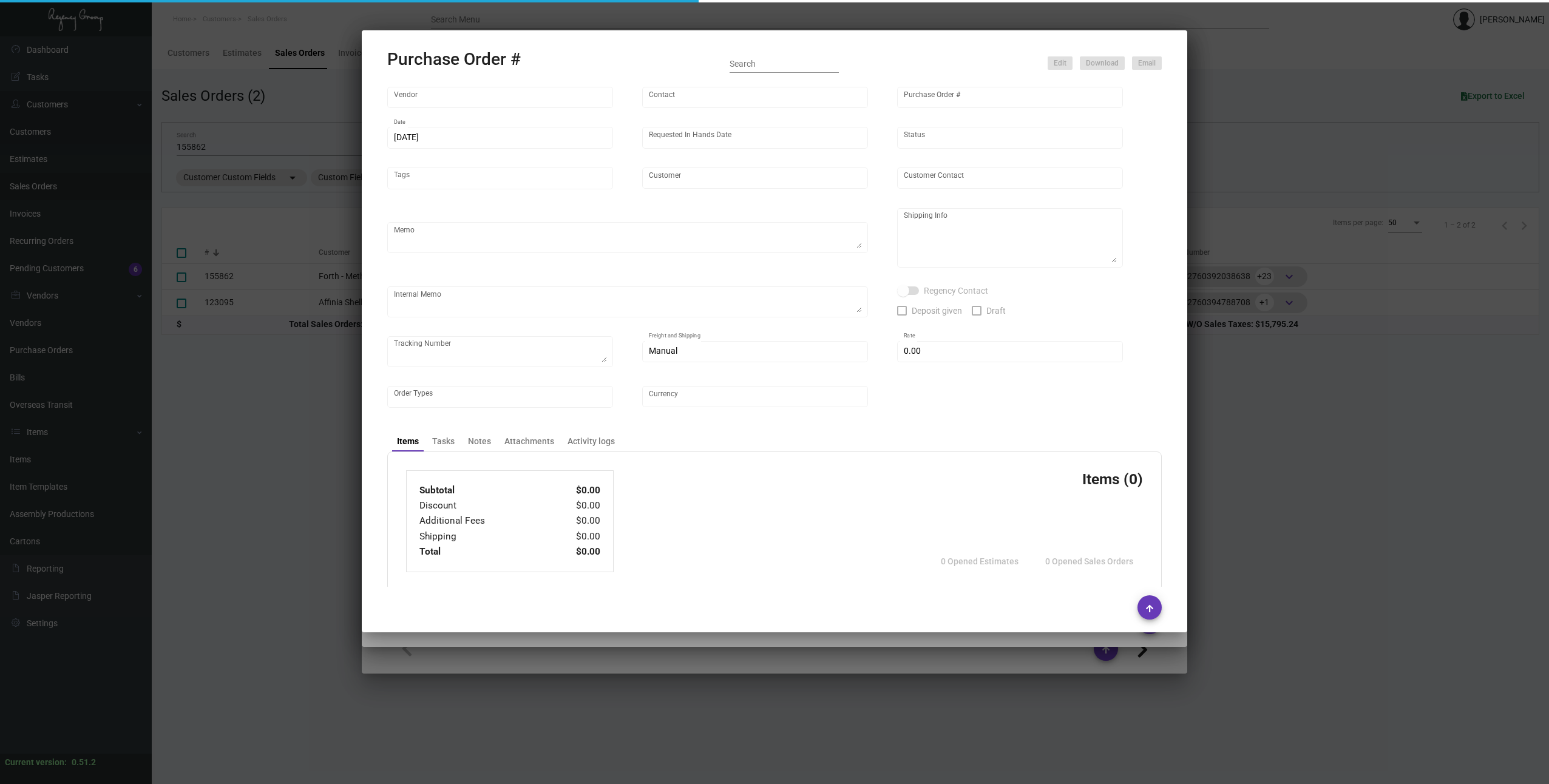
type input "Prostar - Pens"
type input "[PERSON_NAME]"
type input "105060"
type input "[DATE]"
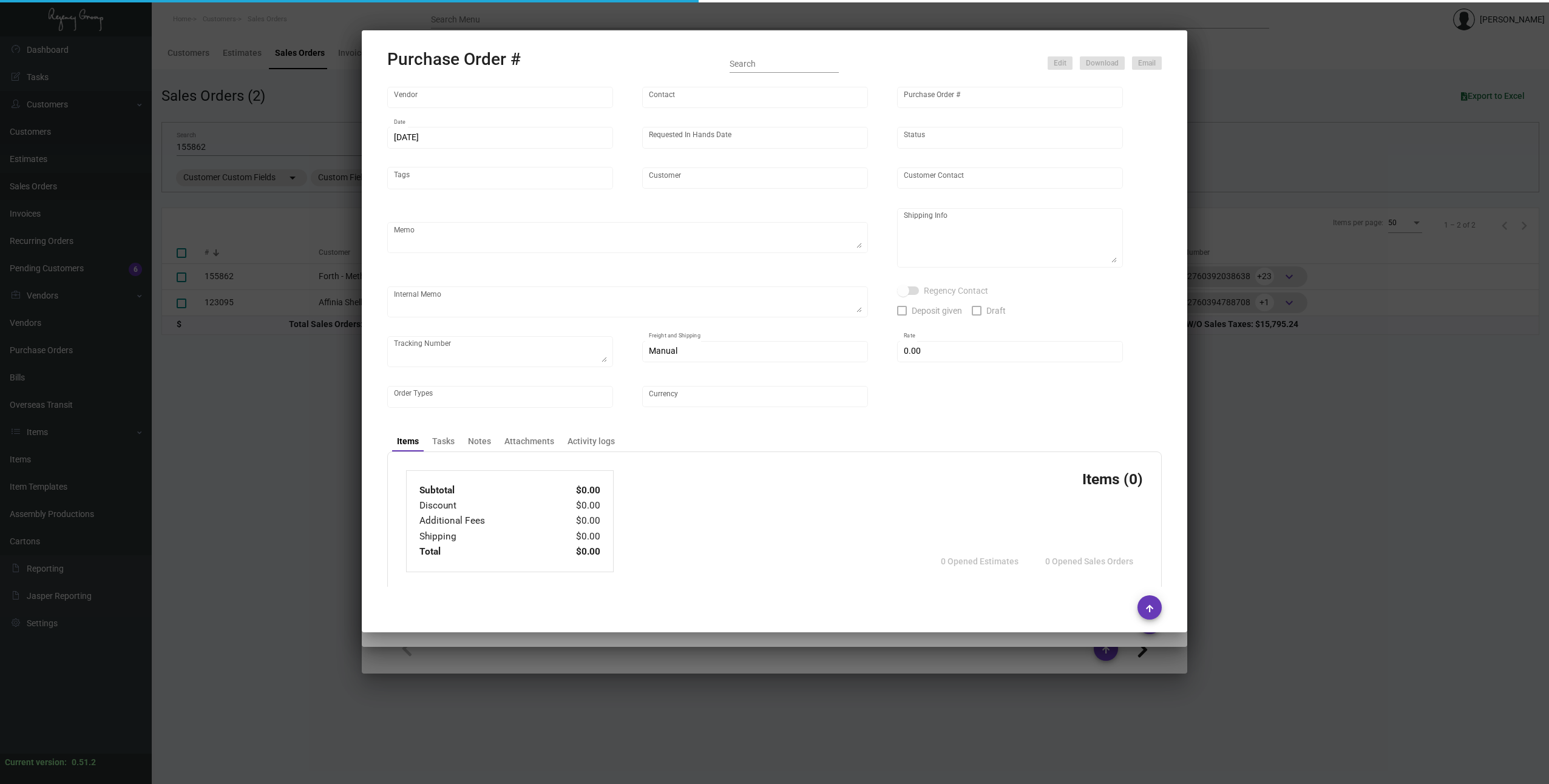
type input "Forth - Method Co."
type textarea "Please ship 5k by air and 5k by boat to our NJ warehouse."
type textarea "Regency Group NJ - [PERSON_NAME] [STREET_ADDRESS]"
checkbox input "true"
type input "$ 0.00"
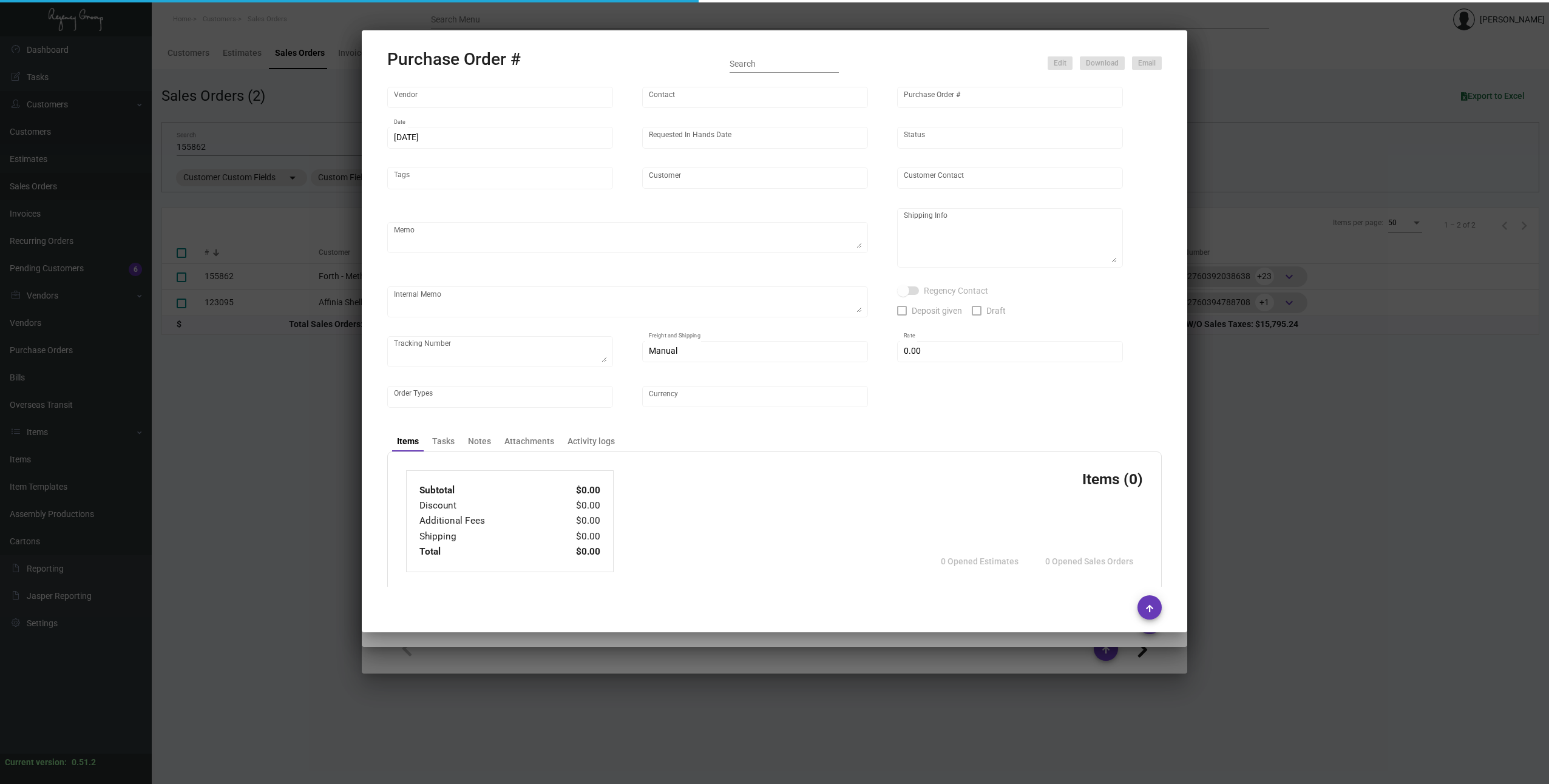
type input "United States Dollar $"
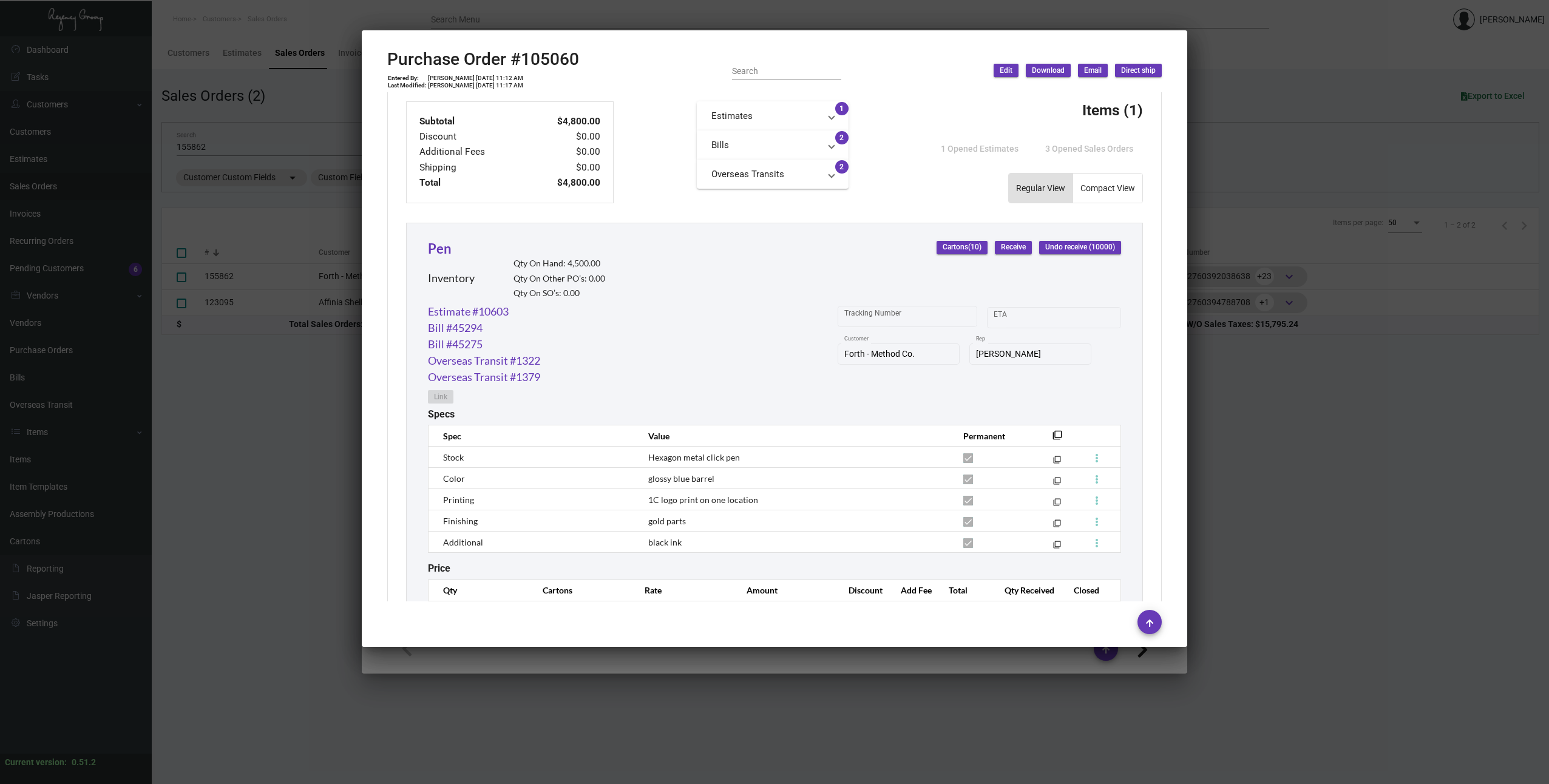
scroll to position [499, 0]
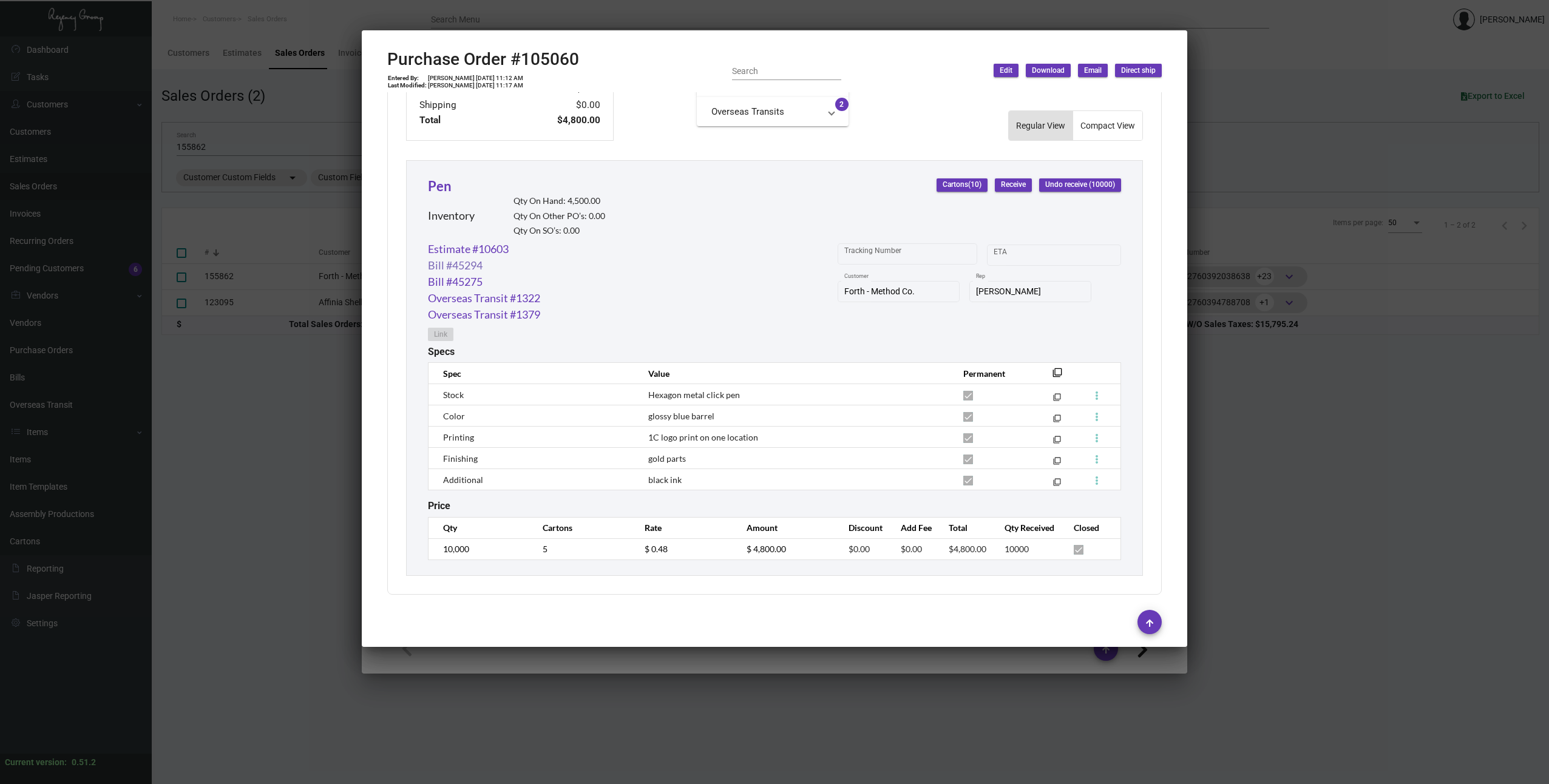
click at [445, 265] on link "Bill #45294" at bounding box center [455, 264] width 55 height 16
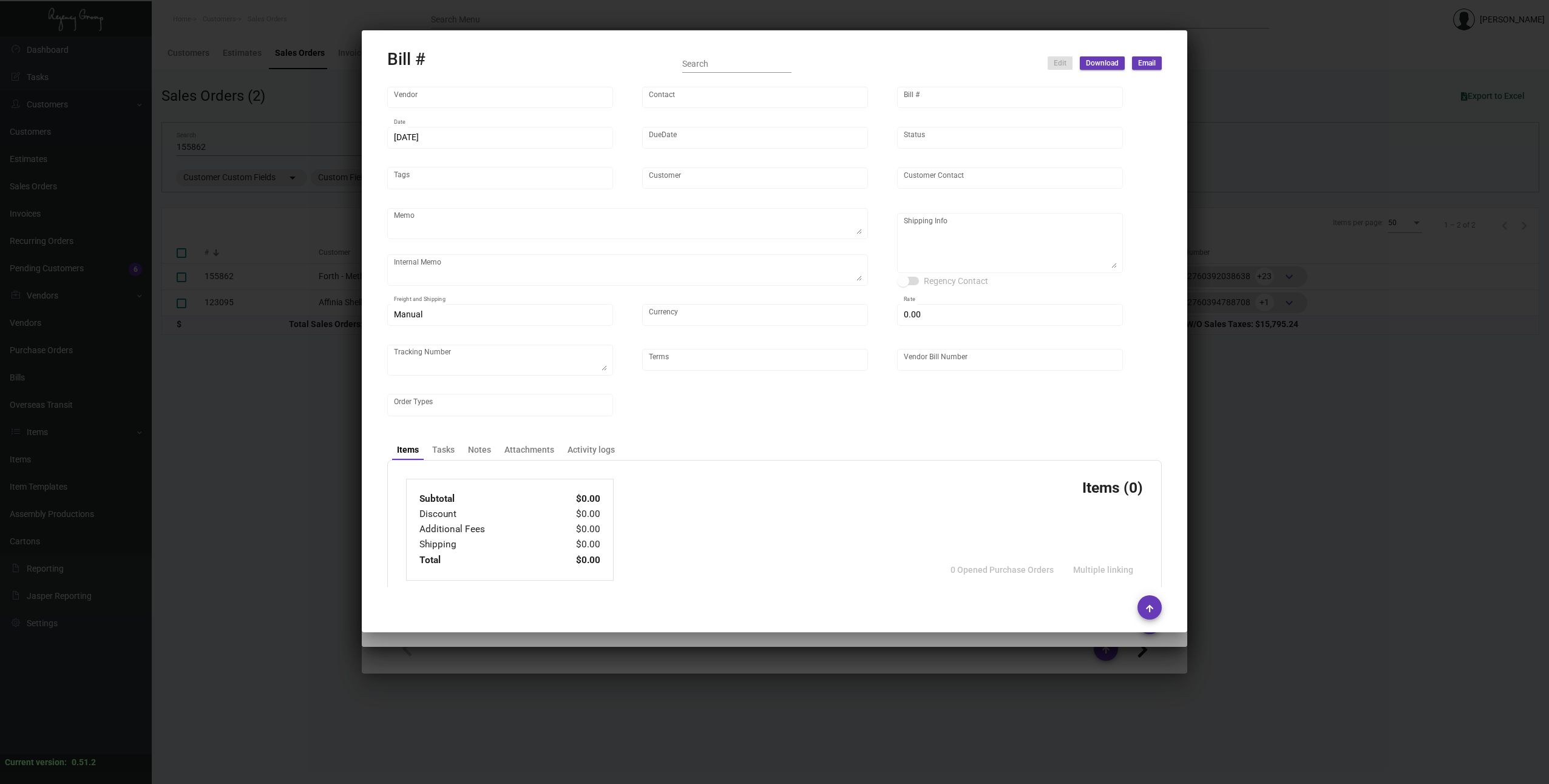
type input "Prostar - Pens"
type input "[PERSON_NAME]"
type input "45294"
type input "[DATE]"
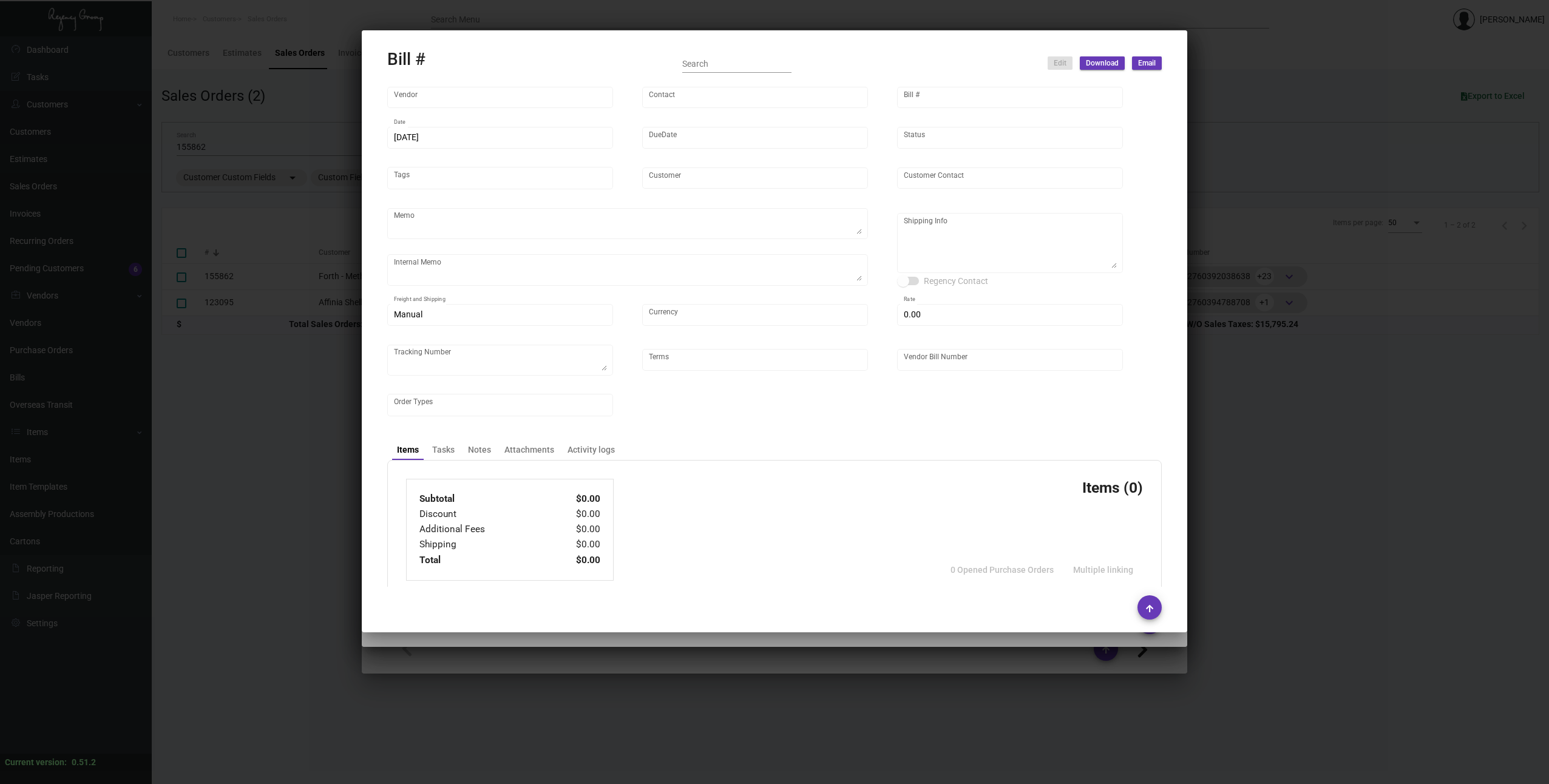
type input "Forth - Method Co."
type input "[PERSON_NAME]"
type textarea "Please ship 5k by air and 5k by boat to our NJ warehouse."
type textarea "Forth - Method Co. - [PERSON_NAME] [STREET_ADDRESS][PERSON_NAME]"
type input "United States Dollar $"
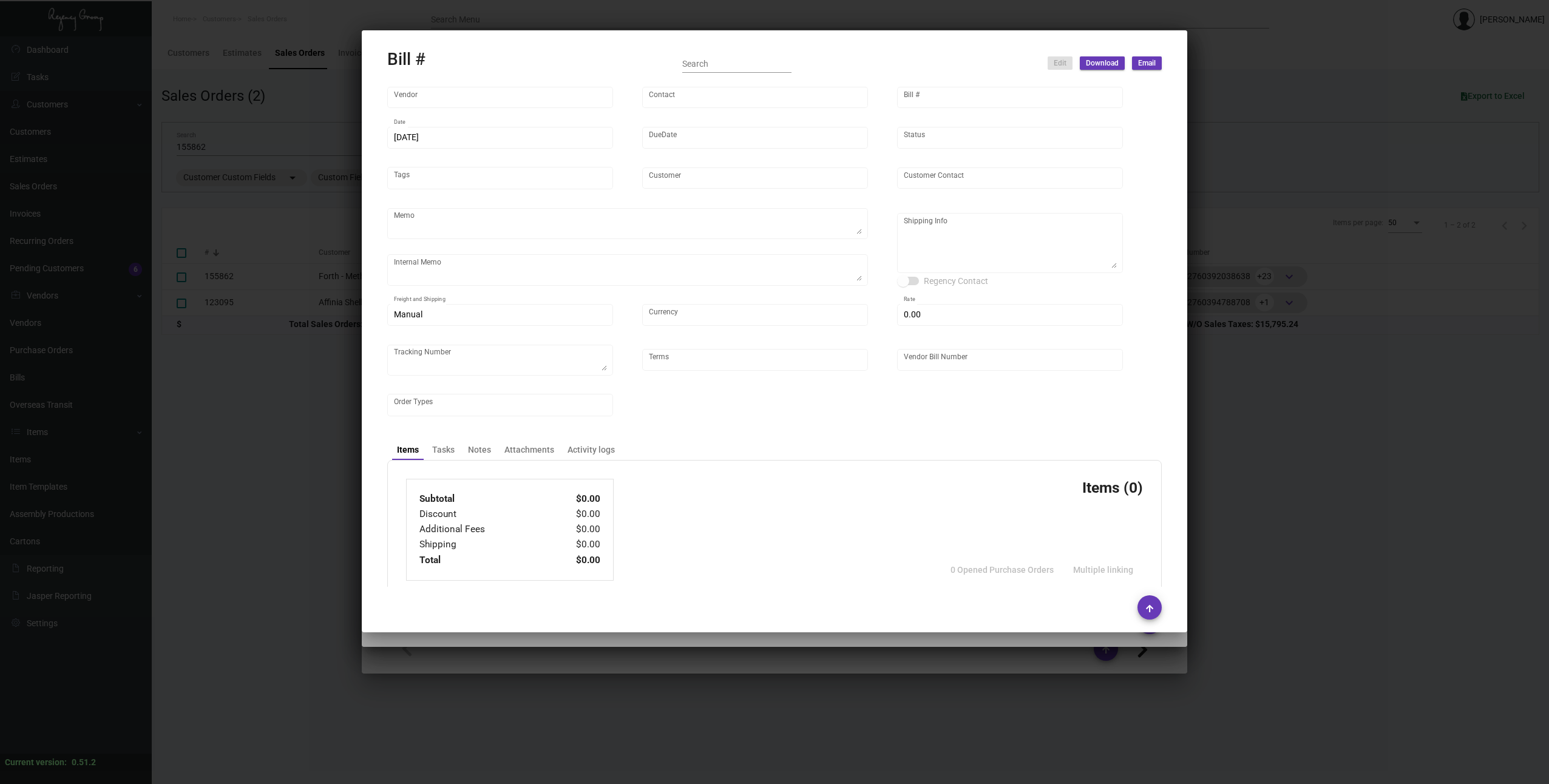
type input "$ 0.00"
type input "Net 30"
type input "24GCY0568--105060"
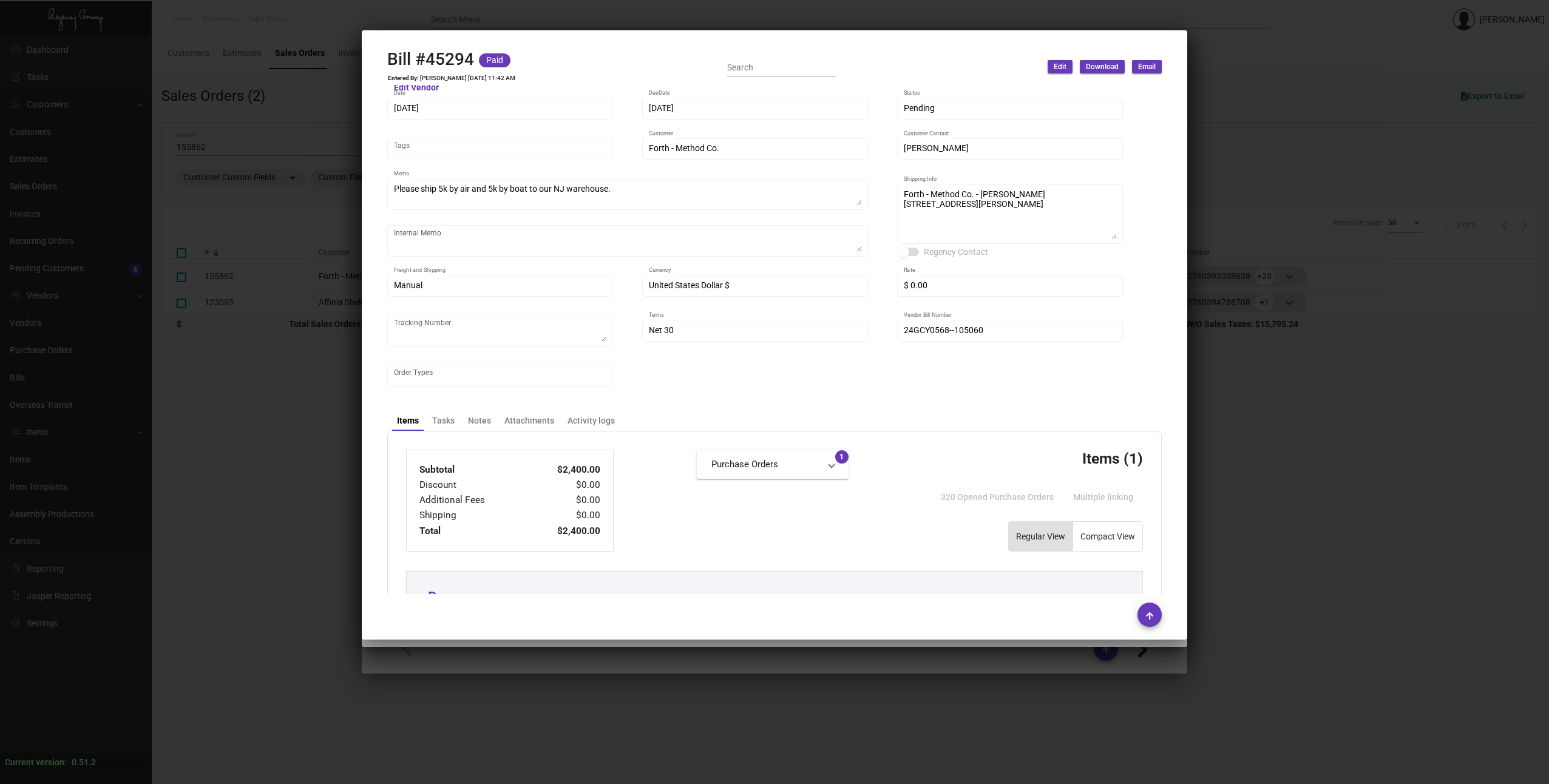
scroll to position [34, 0]
click at [1239, 343] on div at bounding box center [774, 392] width 1549 height 784
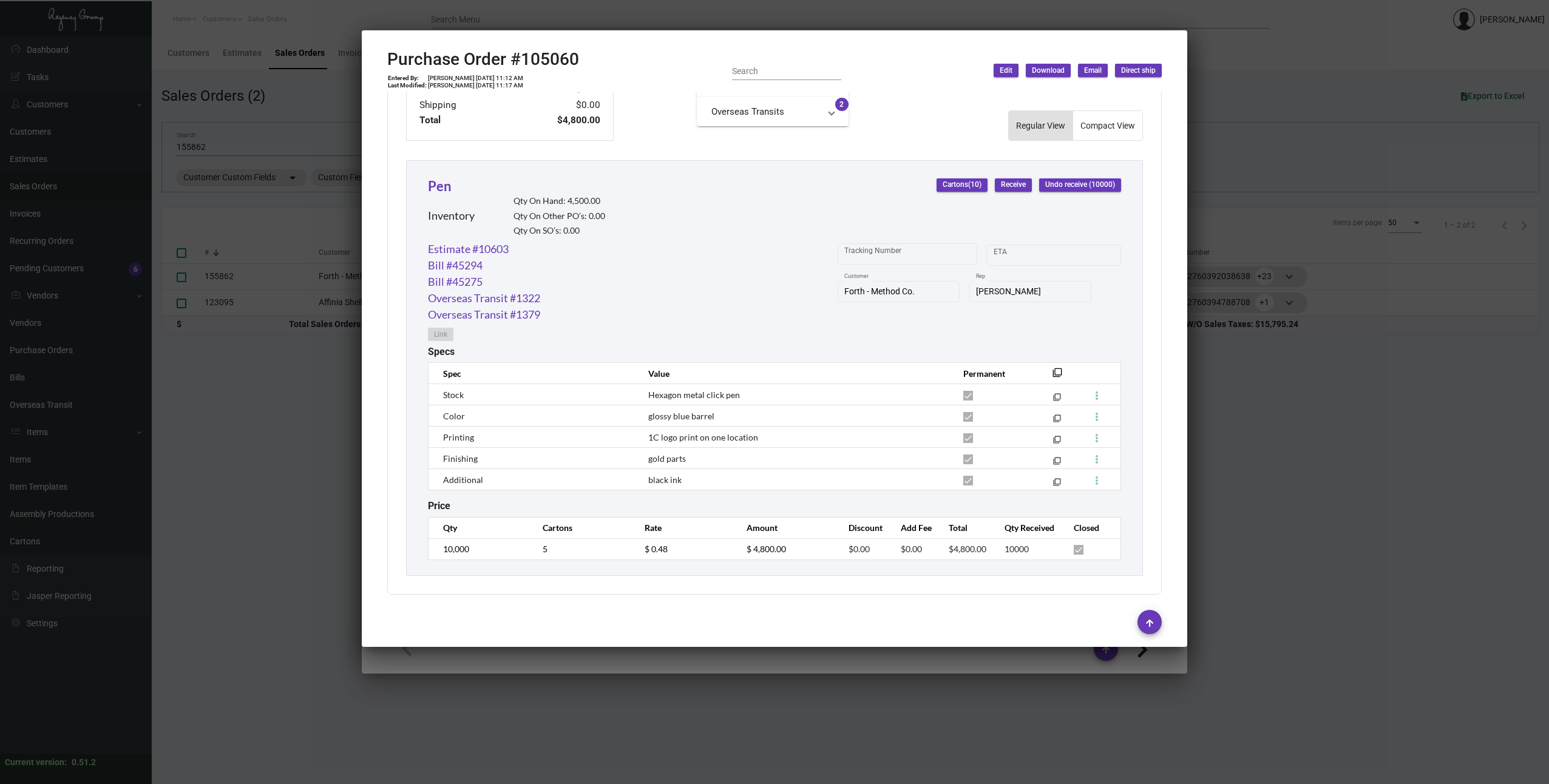
click at [1242, 316] on div at bounding box center [774, 392] width 1549 height 784
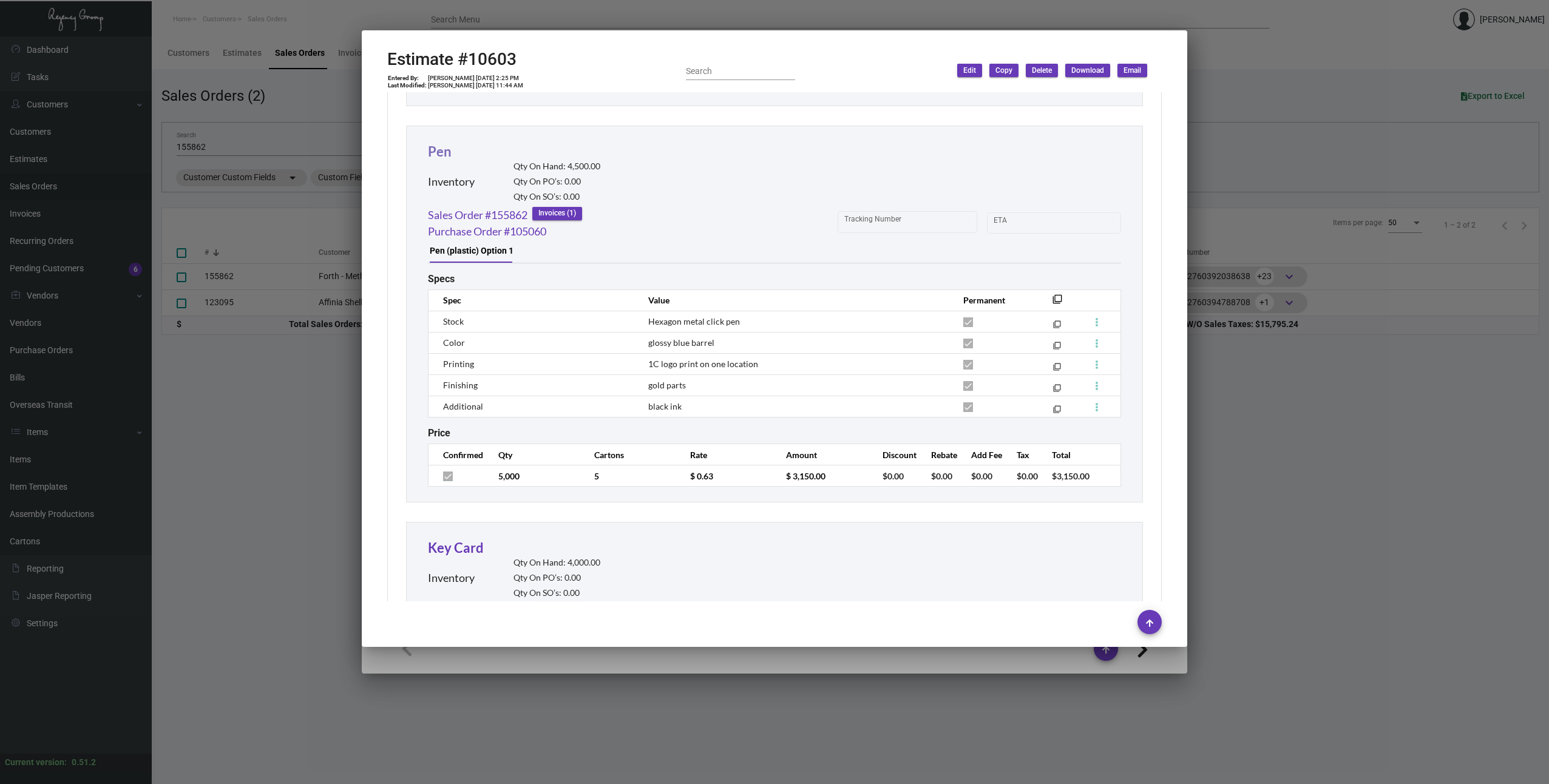
click at [438, 155] on link "Pen" at bounding box center [440, 151] width 24 height 16
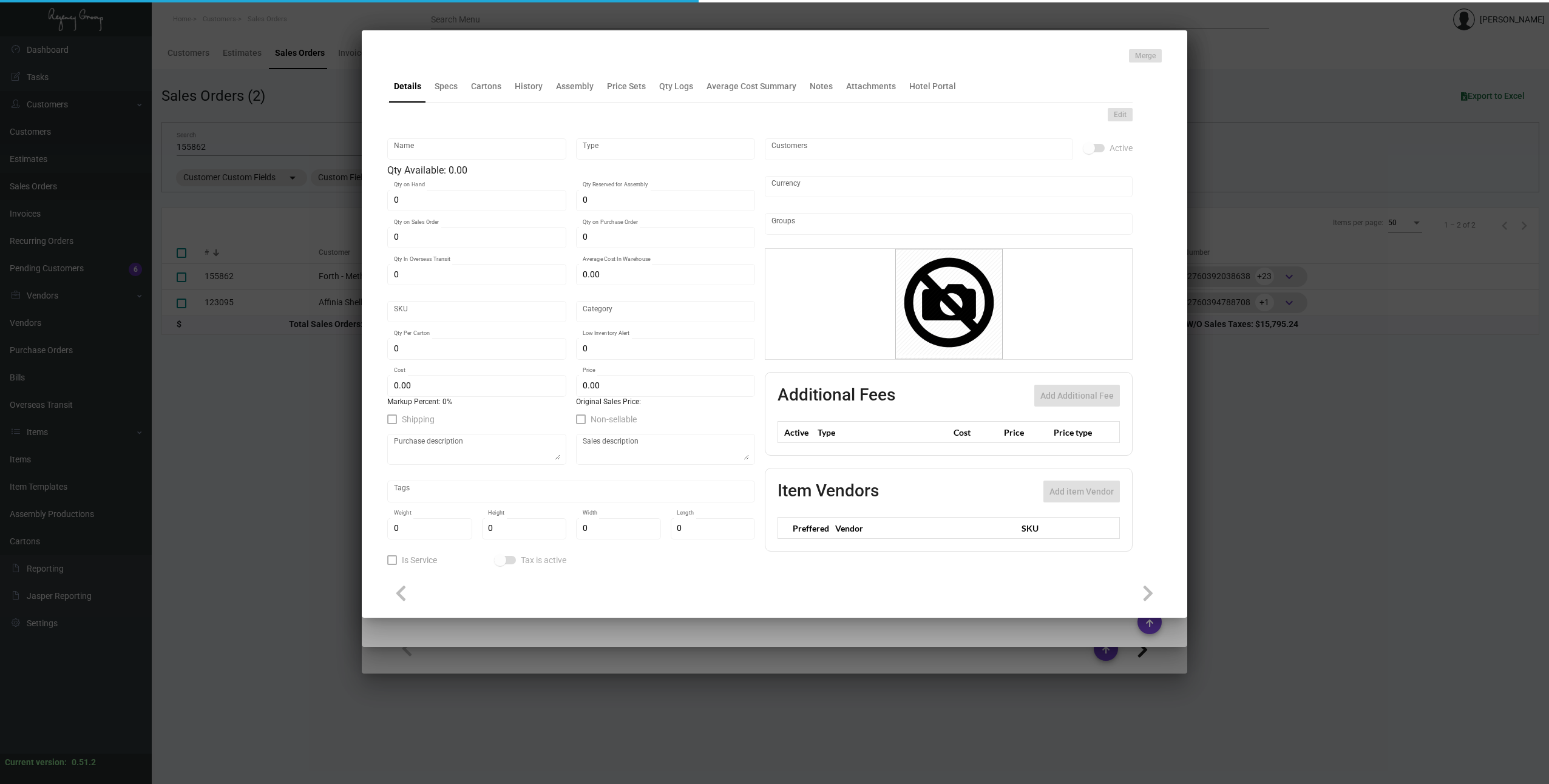
type input "Pen"
type input "Inventory"
type input "4,500"
type input "$ 0.48"
type input "Overseas"
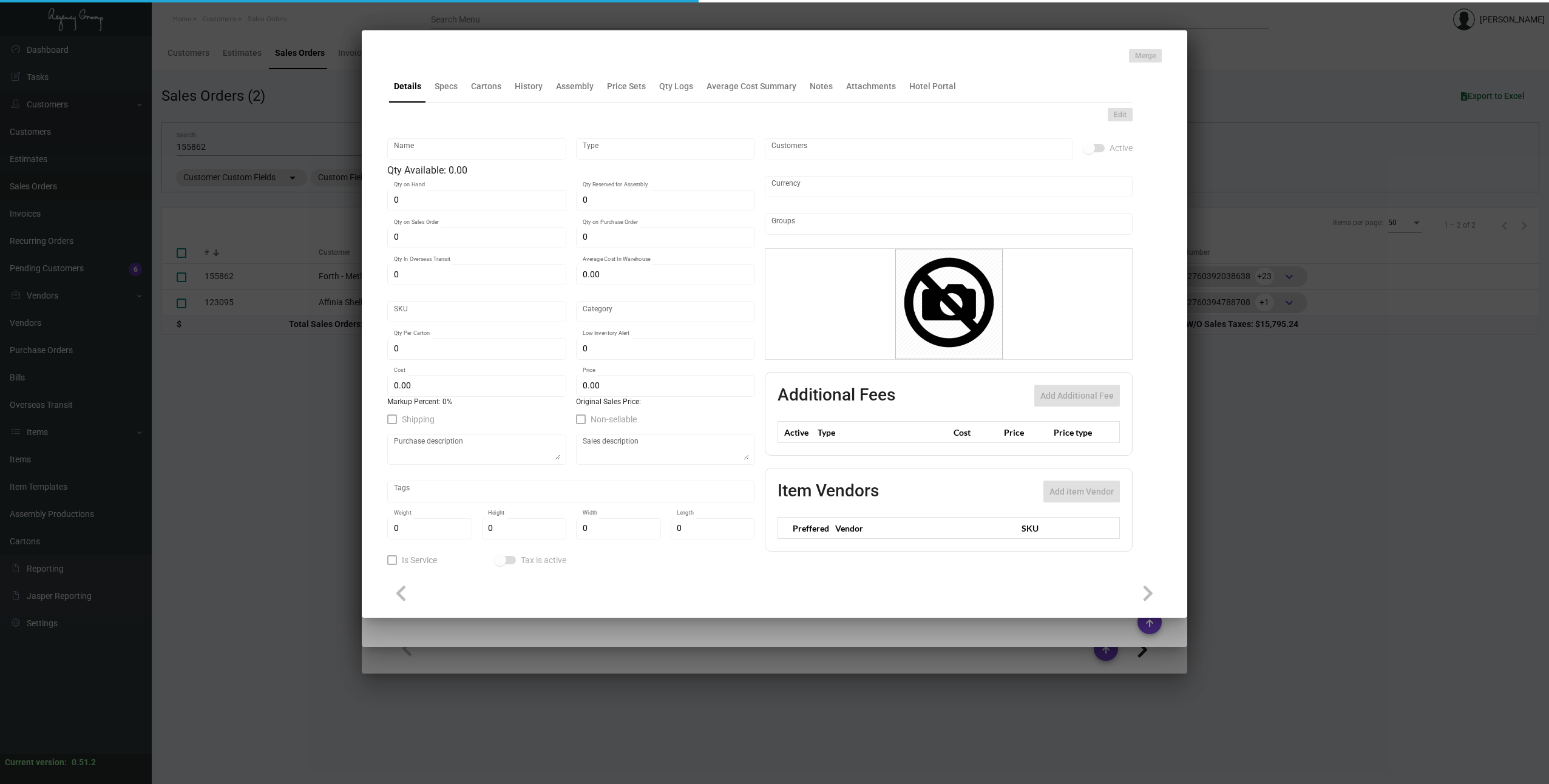
type input "500"
type input "$ 0.48"
type input "$ 0.63"
checkbox input "true"
type input "United States Dollar $"
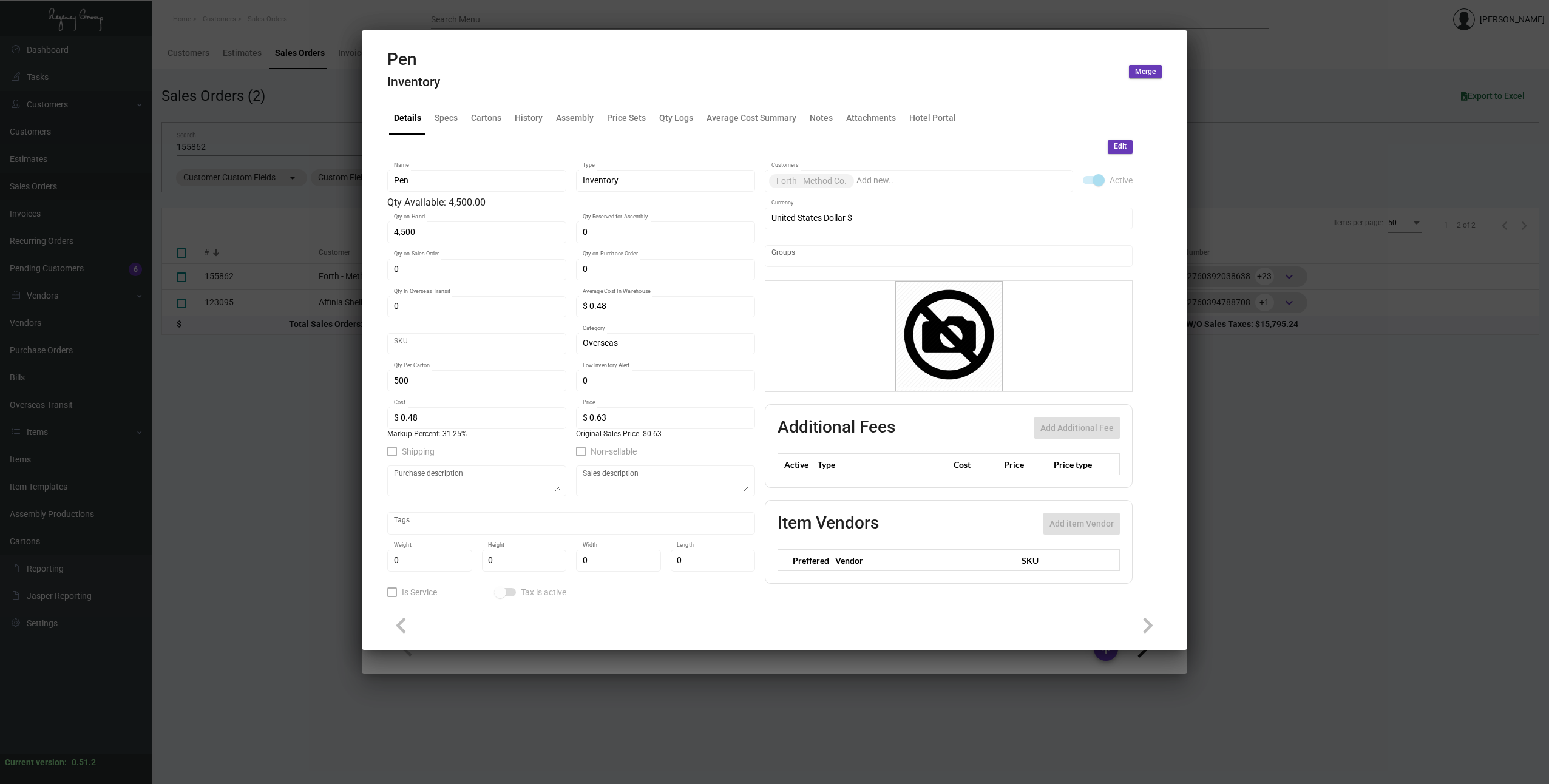
click at [1308, 408] on div at bounding box center [774, 392] width 1549 height 784
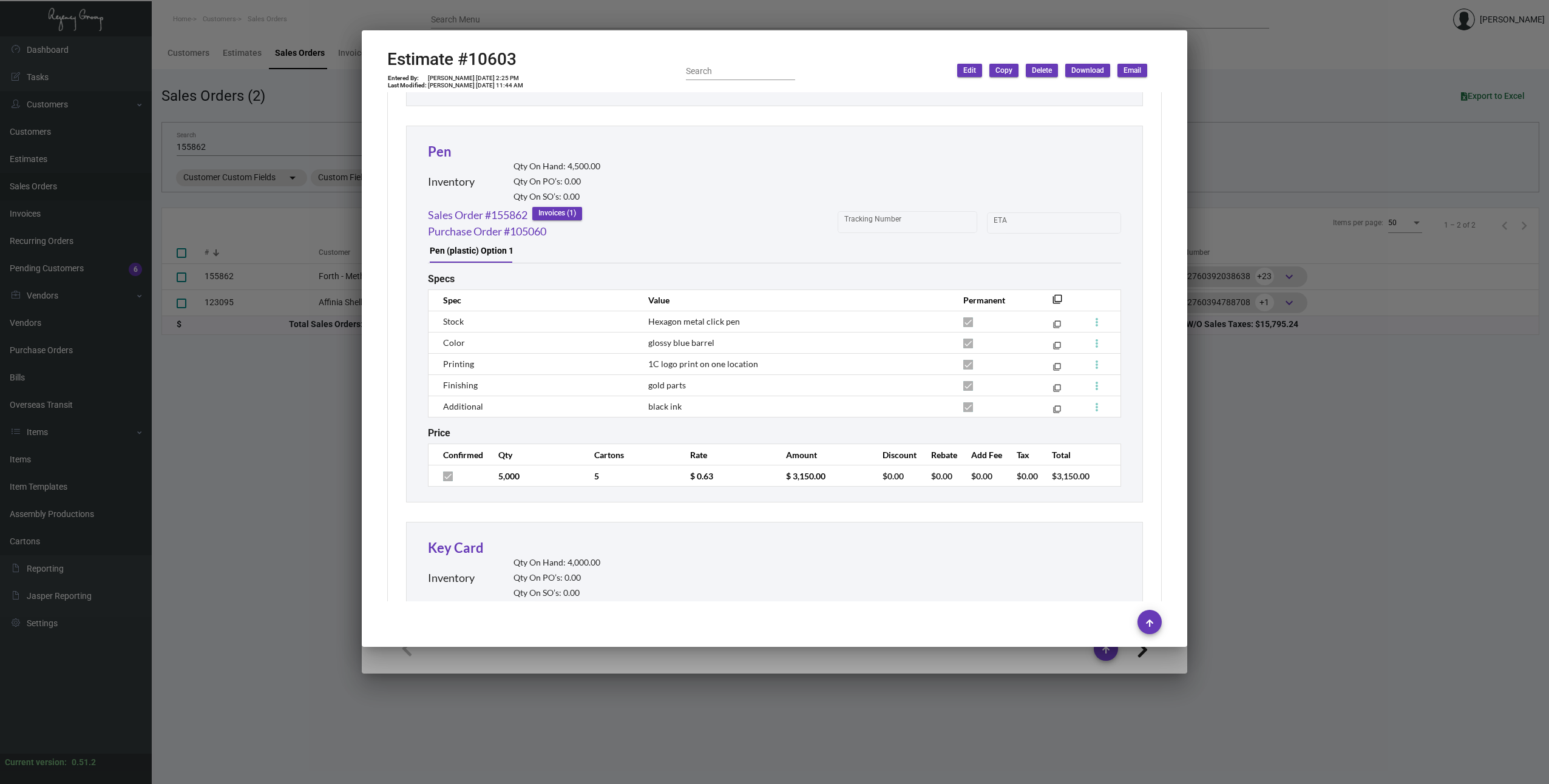
click at [328, 285] on div at bounding box center [774, 392] width 1549 height 784
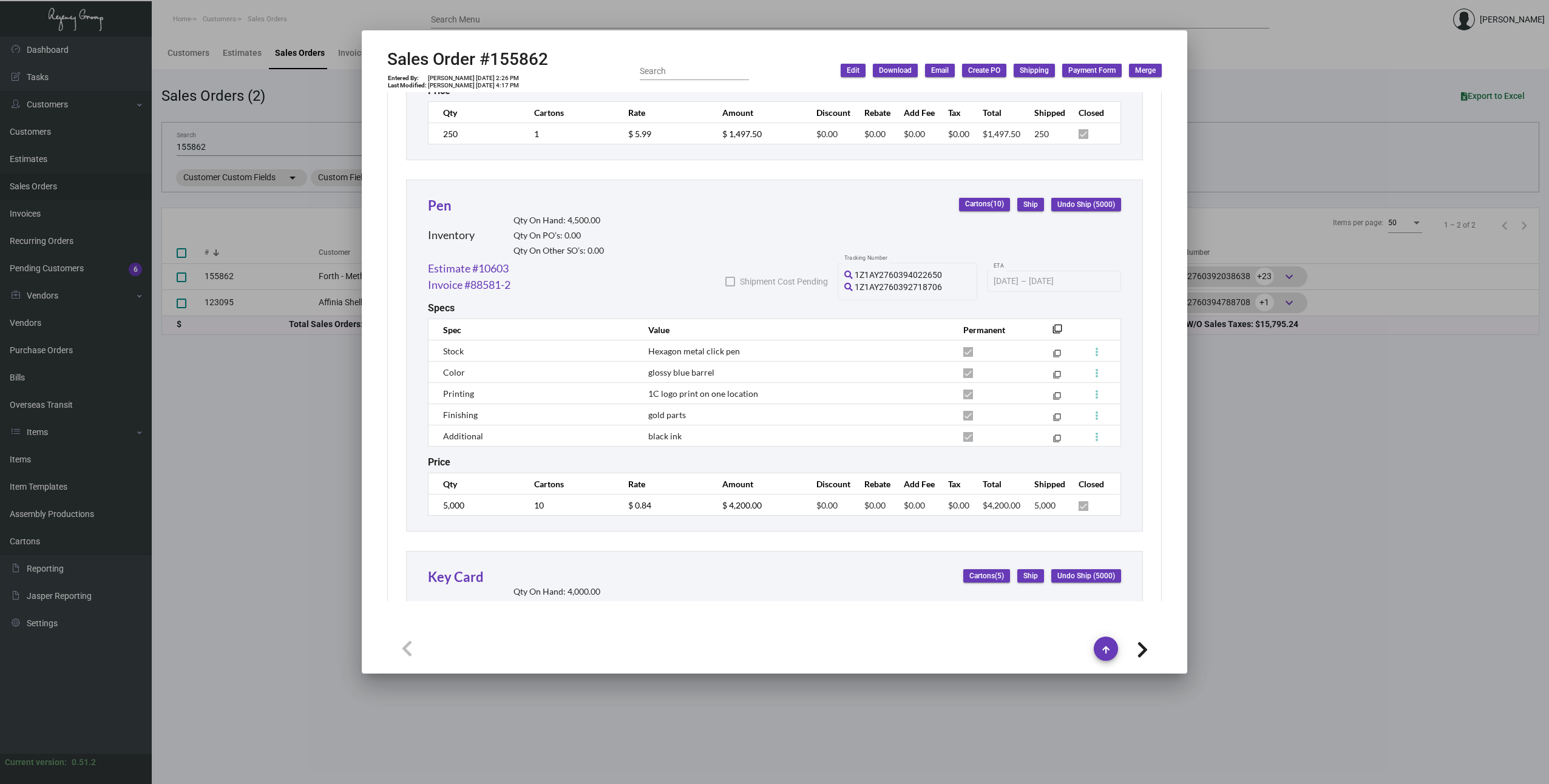
click at [332, 277] on div at bounding box center [774, 392] width 1549 height 784
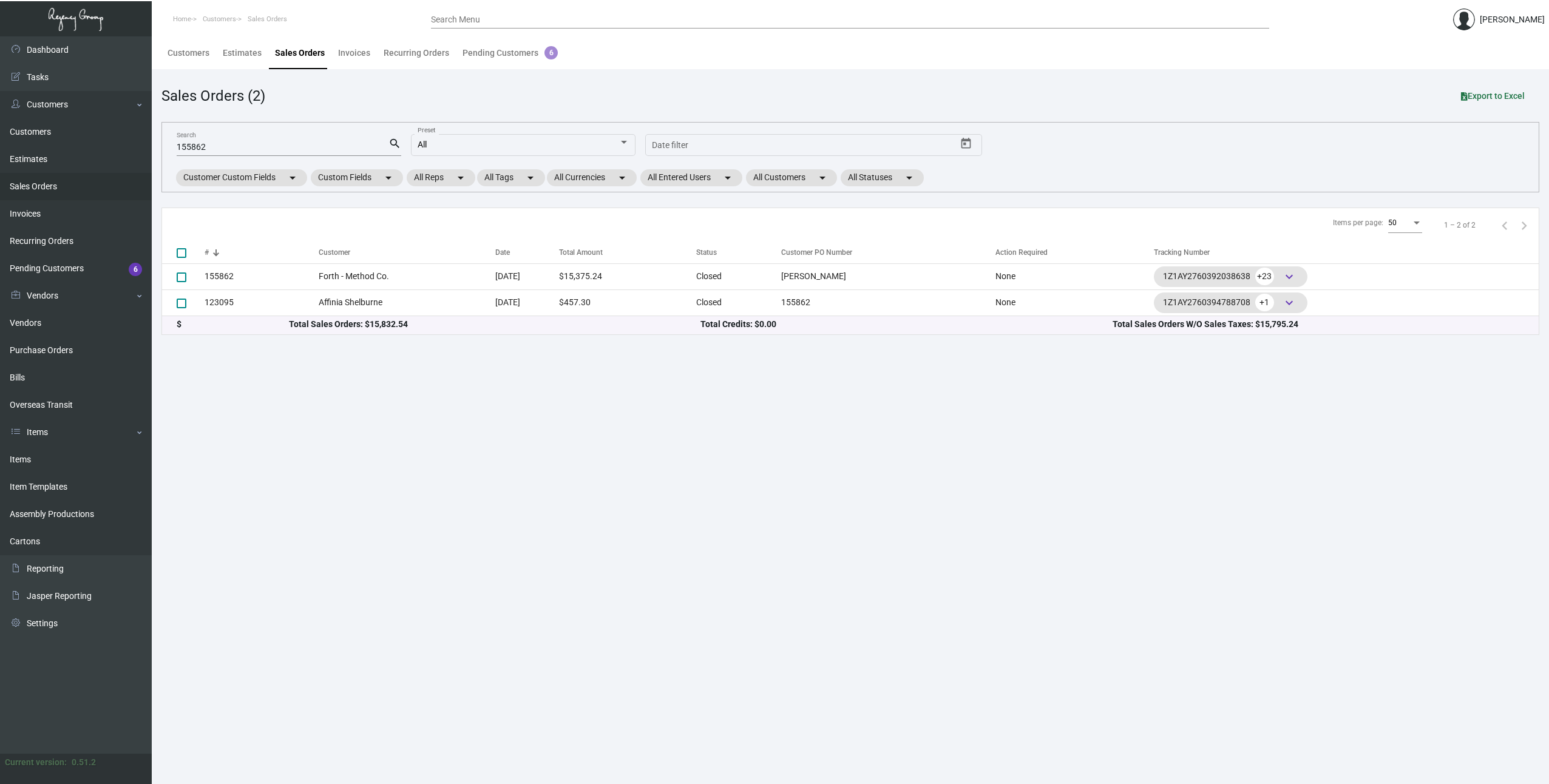
click at [327, 274] on td "Forth - Method Co." at bounding box center [407, 276] width 177 height 26
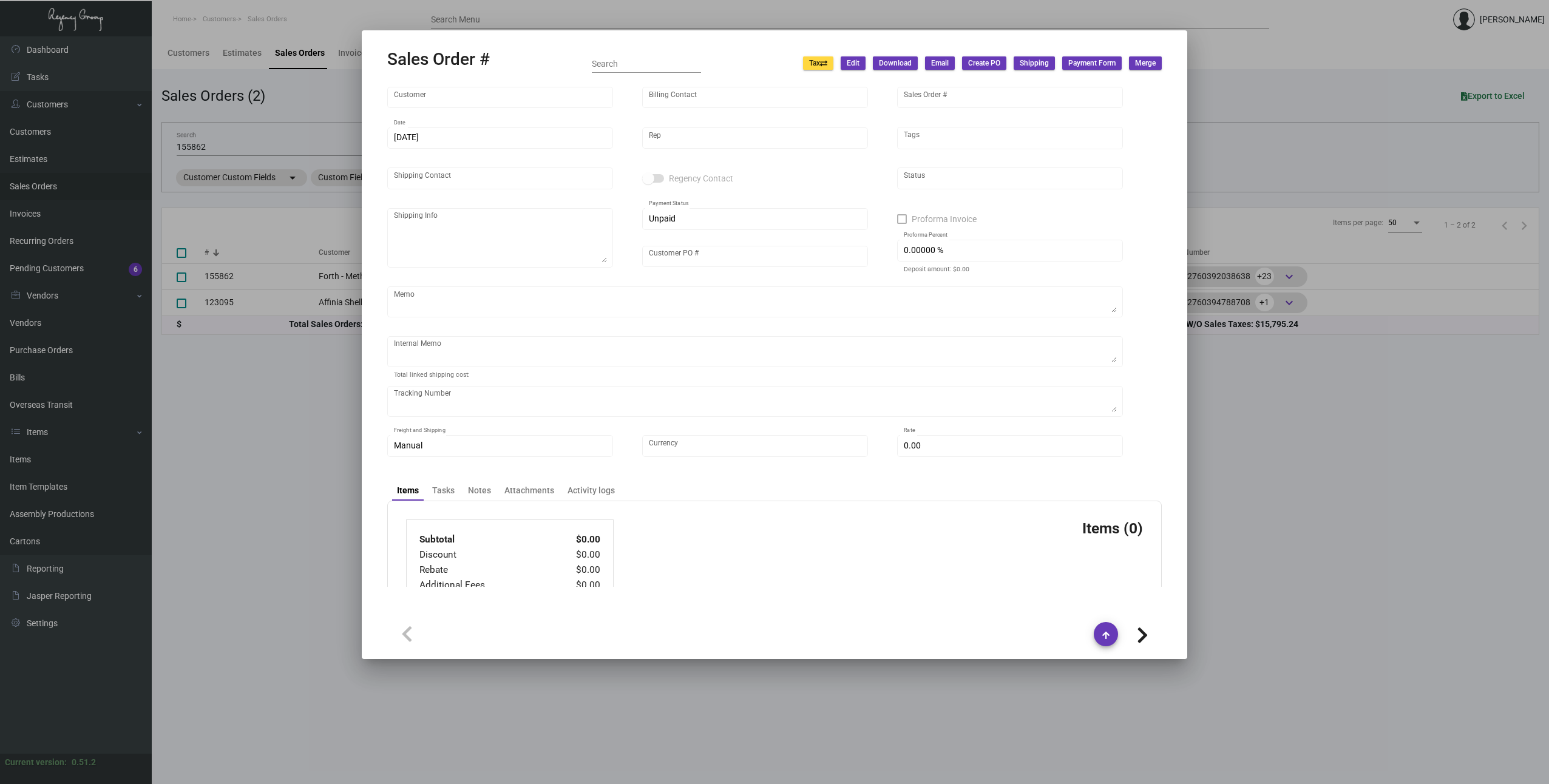
type input "Forth - Method Co."
type input "[PERSON_NAME]"
type input "155862"
type input "[DATE]"
type input "[PERSON_NAME]"
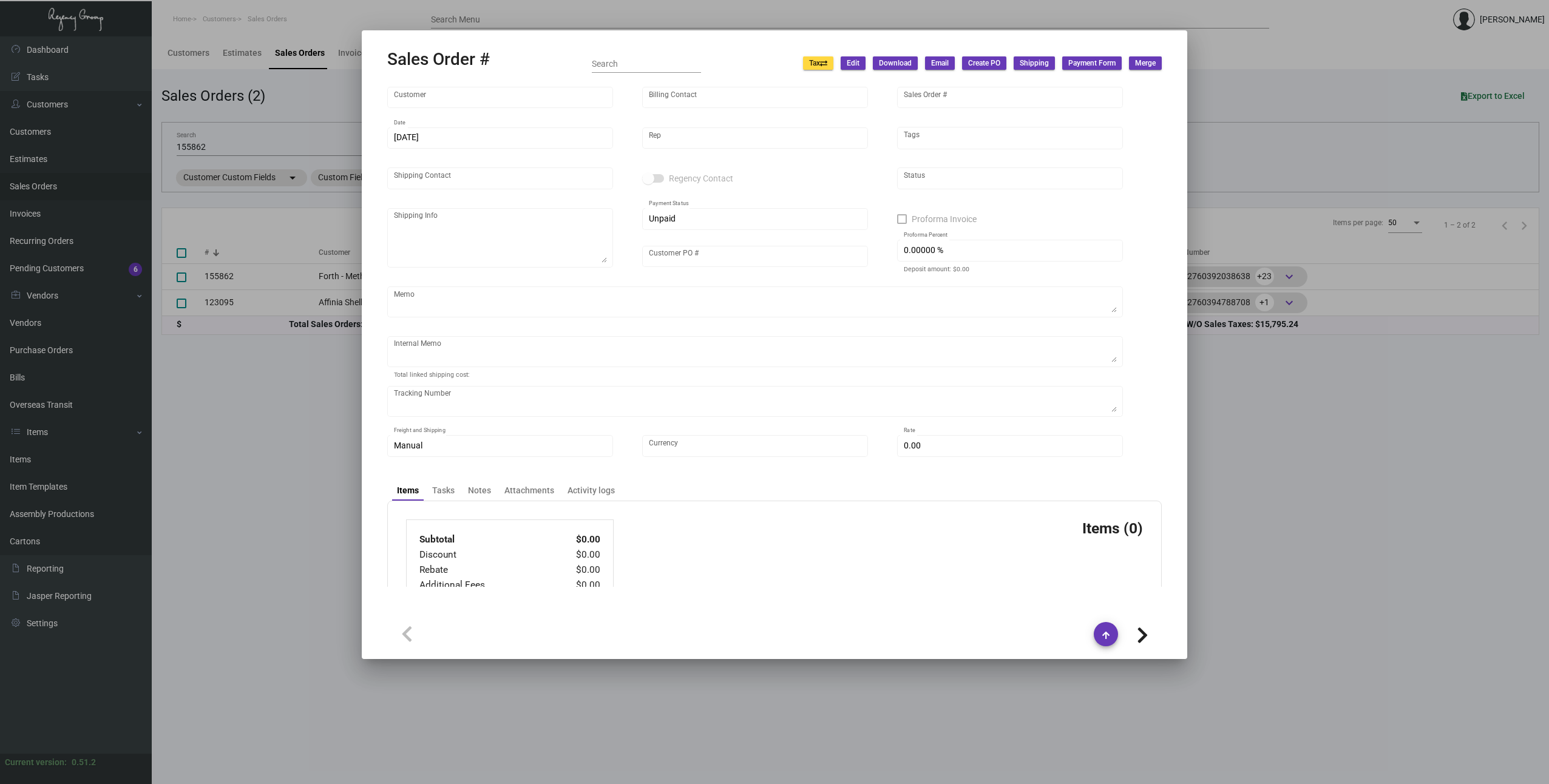
type input "[PERSON_NAME]"
type textarea "[PERSON_NAME]-FORTH [PHONE_NUMBER] [STREET_ADDRESS][PERSON_NAME]"
type input "[PERSON_NAME]"
checkbox input "true"
type input "100.00000 %"
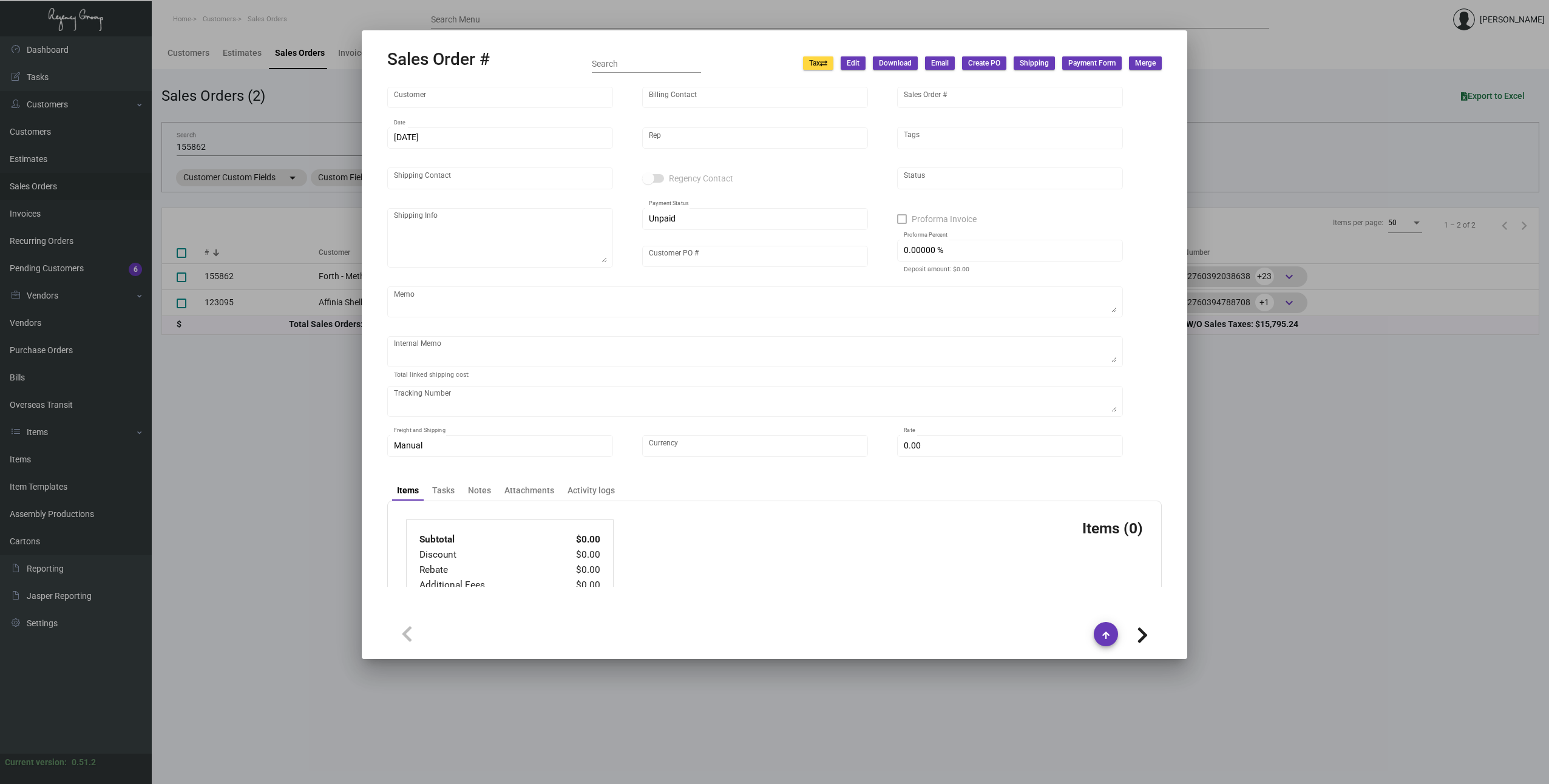
type textarea "[DATE] Wire down-payment rec'd $12,852.50 [DATE] Shipped from Peerless by UPS G…"
type input "United States Dollar $"
type input "$ 198.74"
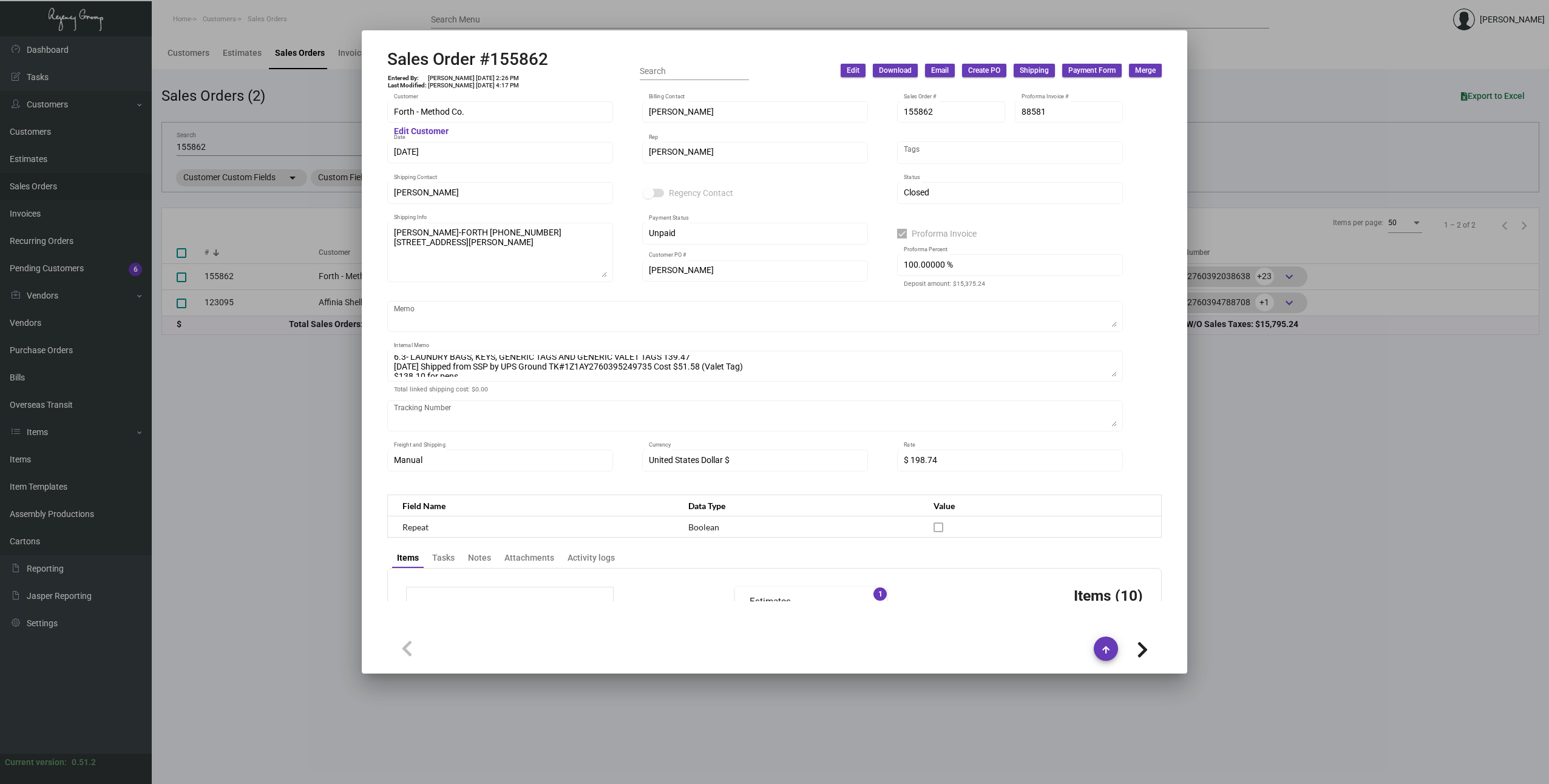
scroll to position [47, 0]
click at [1140, 650] on icon at bounding box center [1142, 650] width 12 height 19
type input "Affinia Shelburne"
type input "[PERSON_NAME]"
type input "123095"
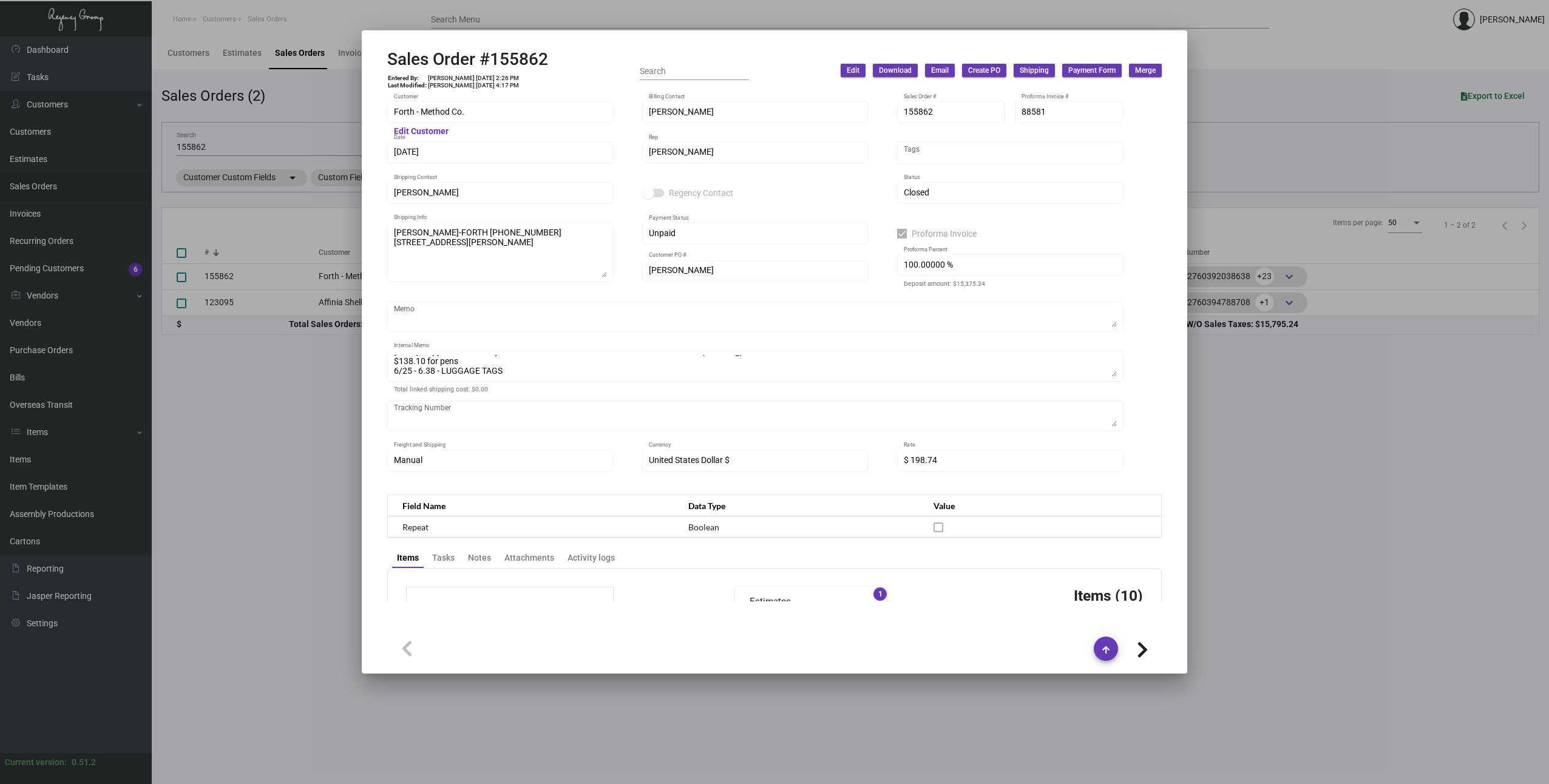
type input "[DATE]"
type input "[PERSON_NAME]"
type textarea "Affinia Shelburne [PERSON_NAME] [STREET_ADDRESS][US_STATE]"
type input "155862"
checkbox input "false"
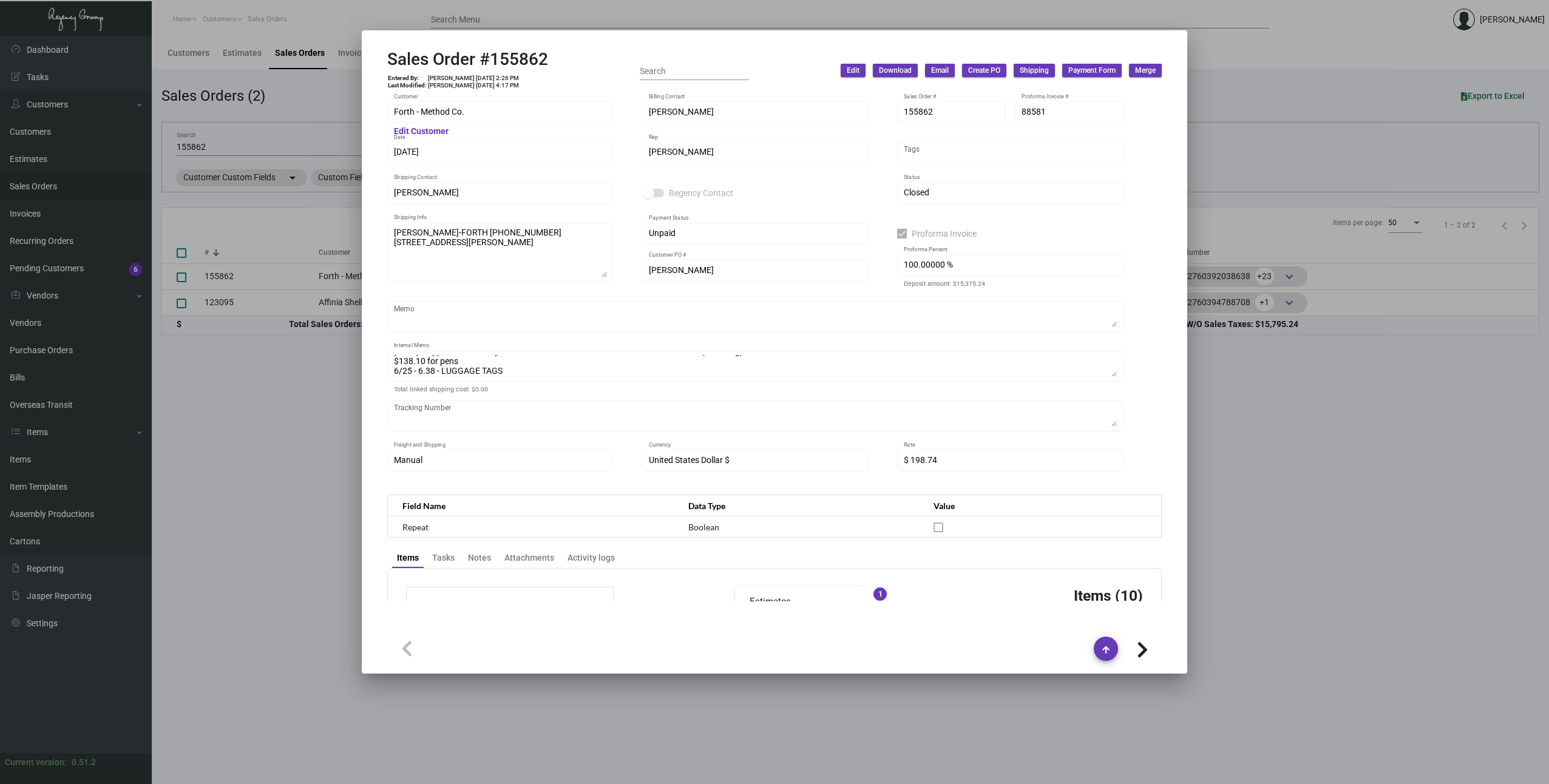
type input "0.00000 %"
type textarea "19.49"
type input "$ 0.00"
type input "54921"
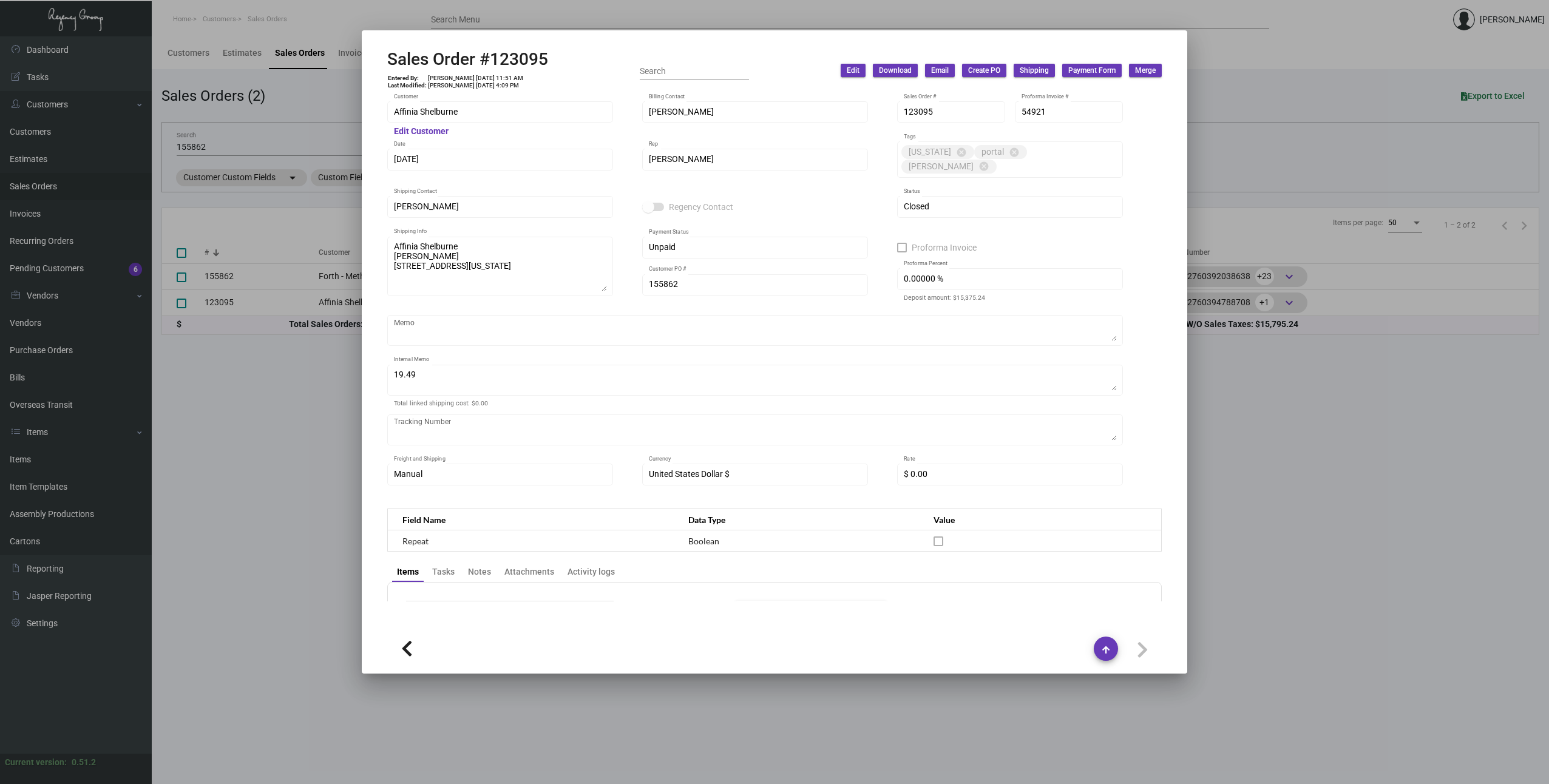
scroll to position [0, 0]
click at [403, 648] on icon at bounding box center [407, 648] width 12 height 19
type input "Forth - Method Co."
type input "[PERSON_NAME]"
type input "155862"
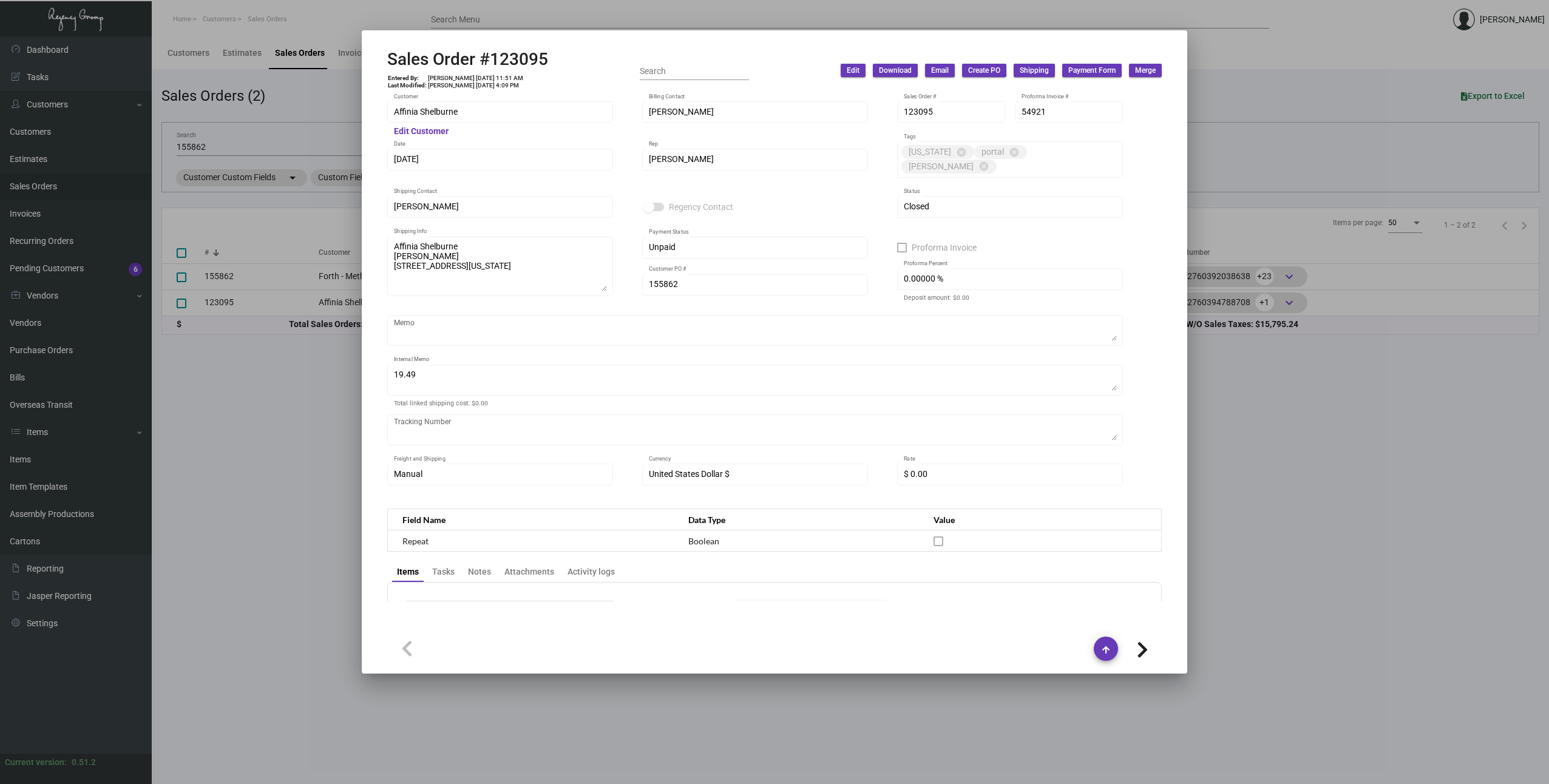
type input "[DATE]"
type input "[PERSON_NAME]"
type textarea "[PERSON_NAME]-FORTH [PHONE_NUMBER] [STREET_ADDRESS][PERSON_NAME]"
type input "[PERSON_NAME]"
checkbox input "true"
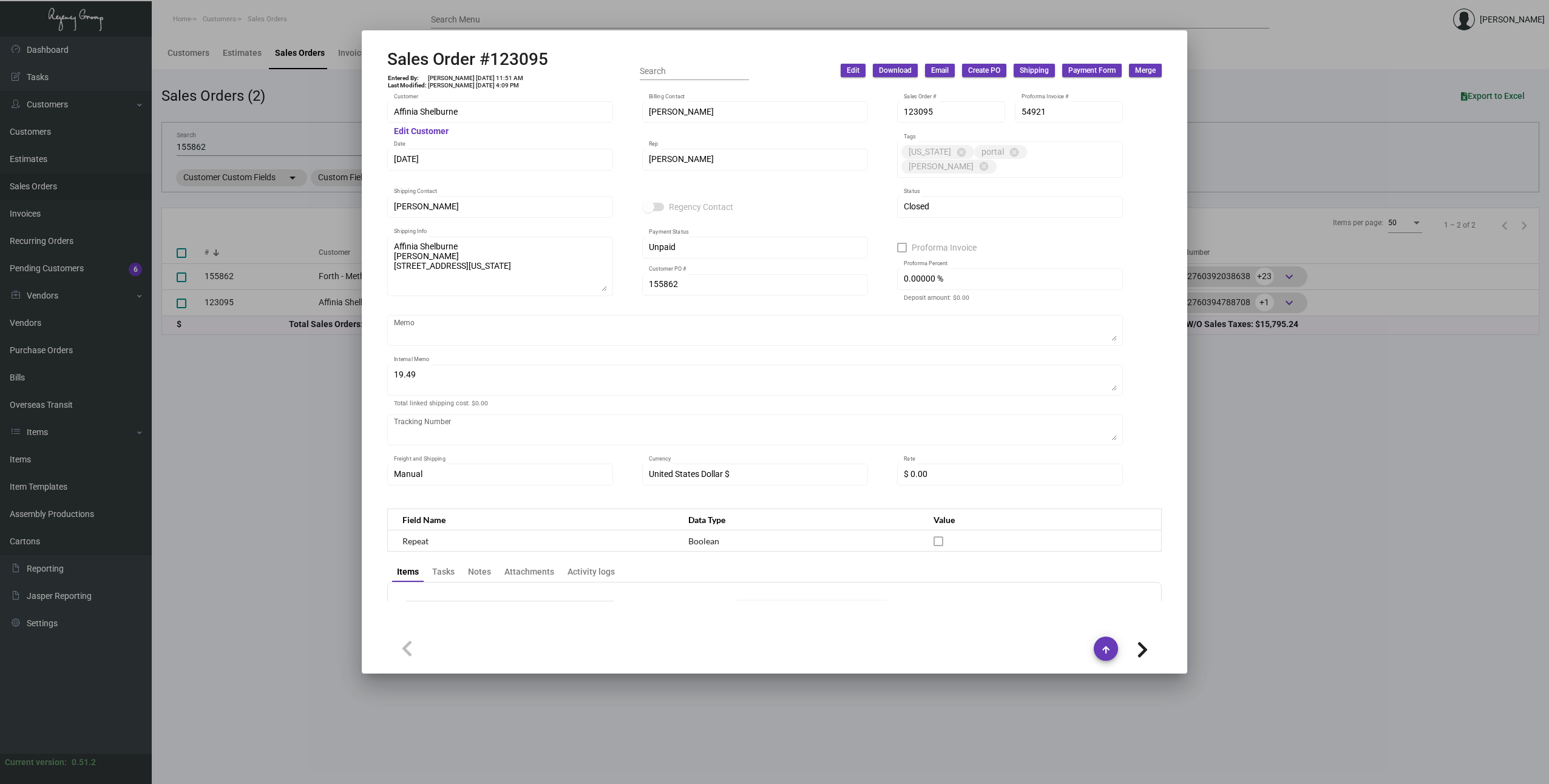
type input "100.00000 %"
type textarea "[DATE] Wire down-payment rec'd $12,852.50 [DATE] Shipped from Peerless by UPS G…"
type input "$ 198.74"
type input "88581"
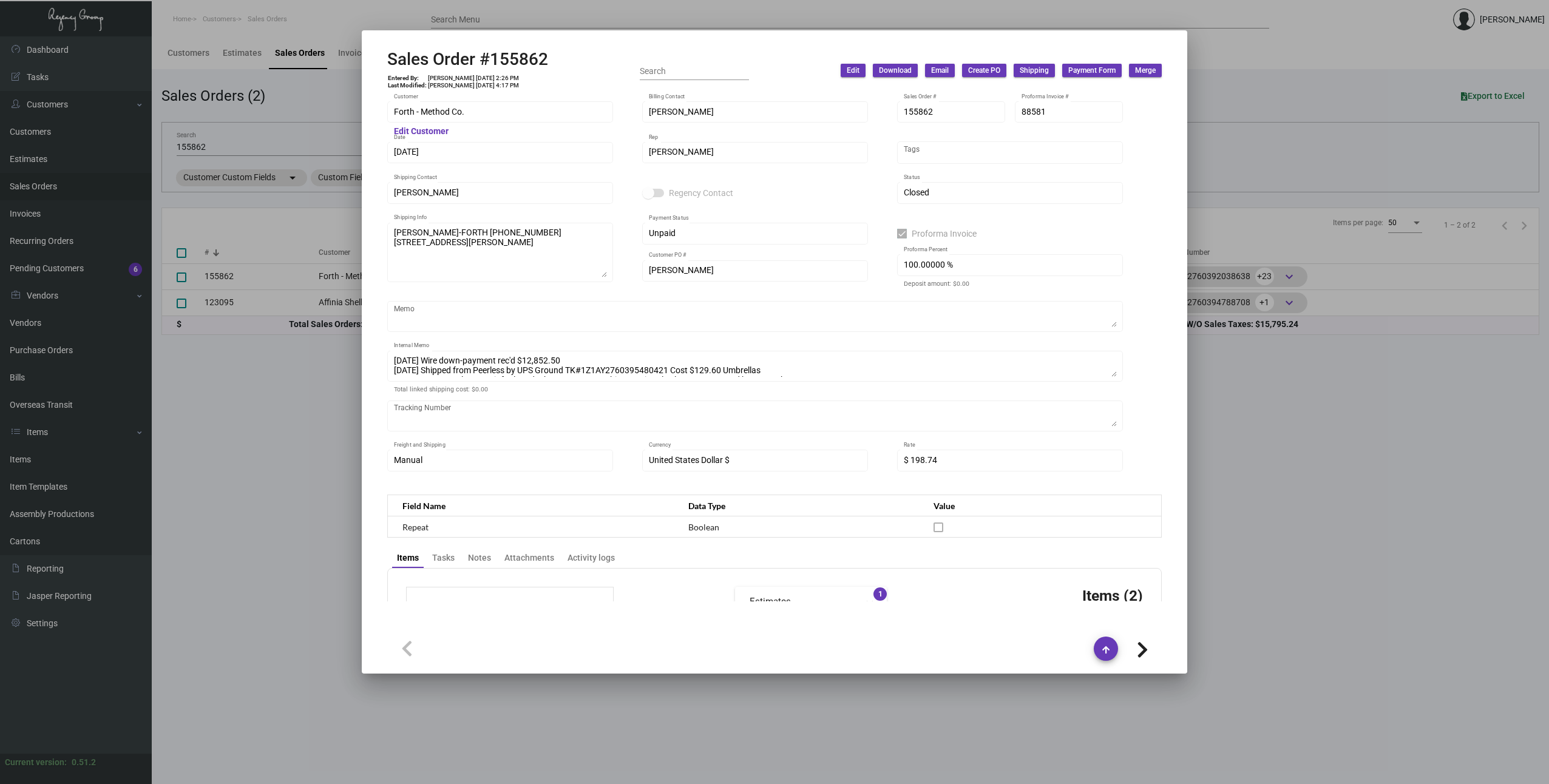
click at [1143, 646] on icon at bounding box center [1142, 650] width 12 height 19
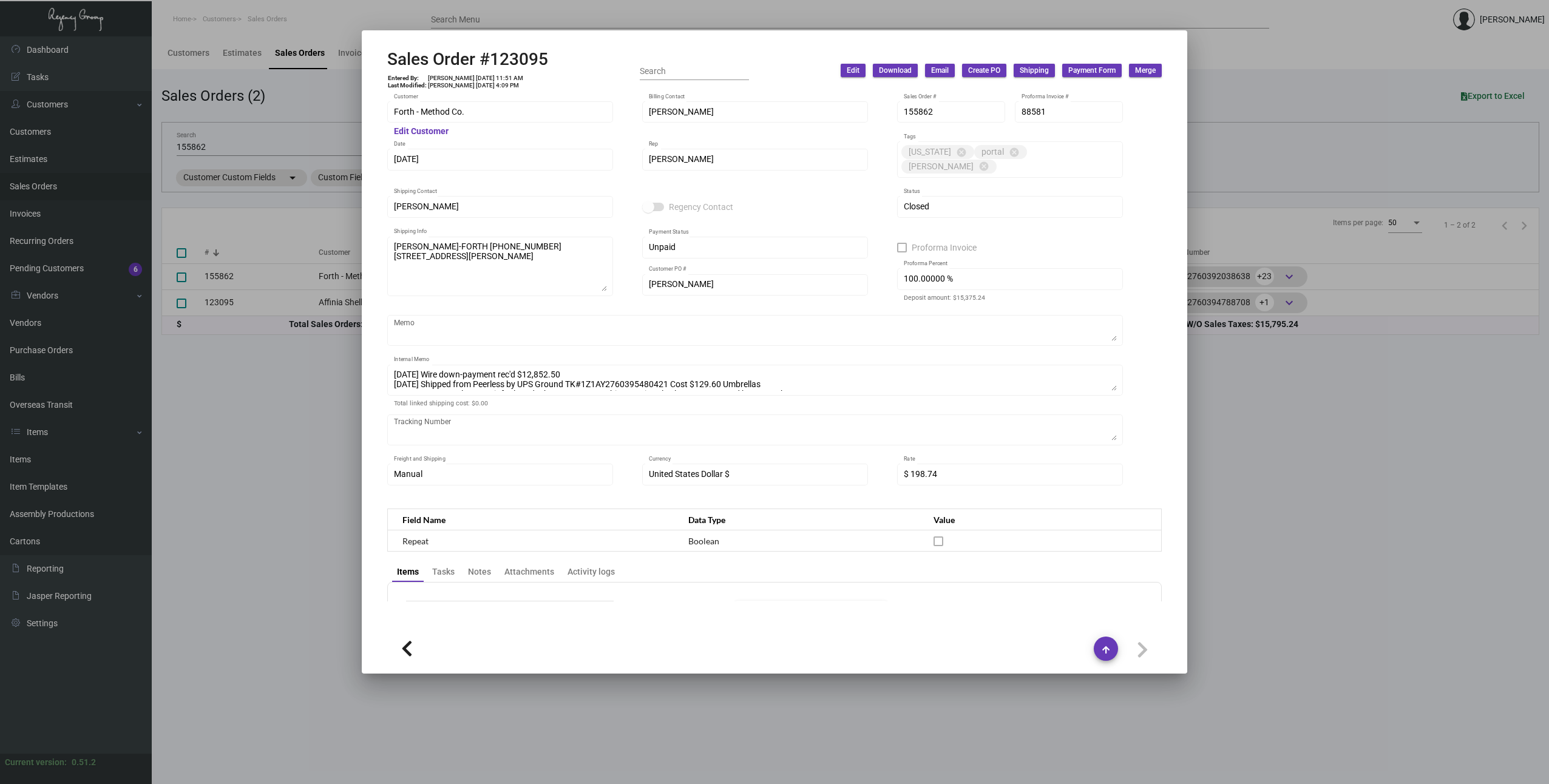
type input "Affinia Shelburne"
type input "[PERSON_NAME]"
type input "123095"
type input "[DATE]"
type input "[PERSON_NAME]"
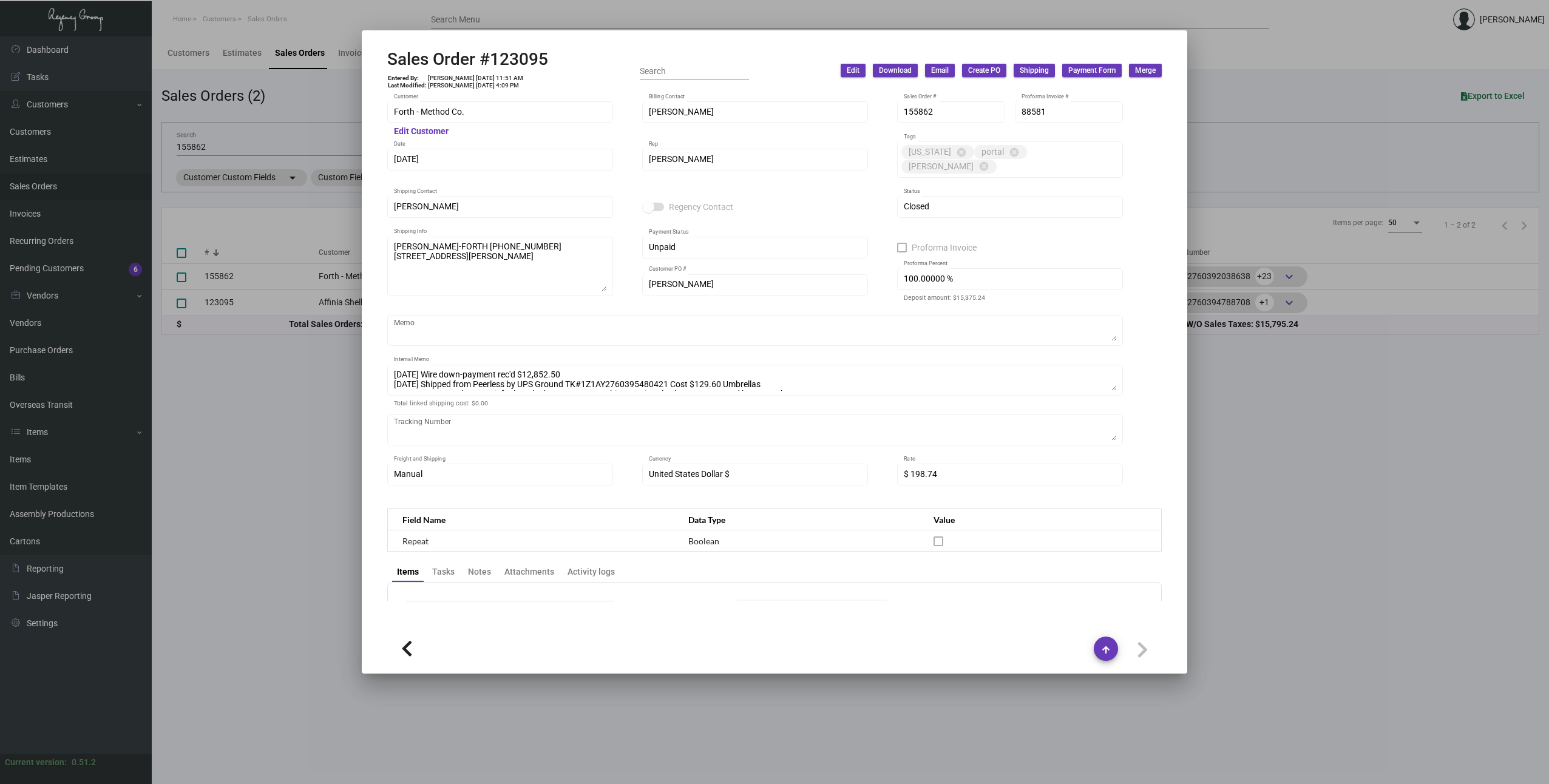
type textarea "Affinia Shelburne [PERSON_NAME] [STREET_ADDRESS][US_STATE]"
type input "155862"
checkbox input "false"
type input "0.00000 %"
type textarea "19.49"
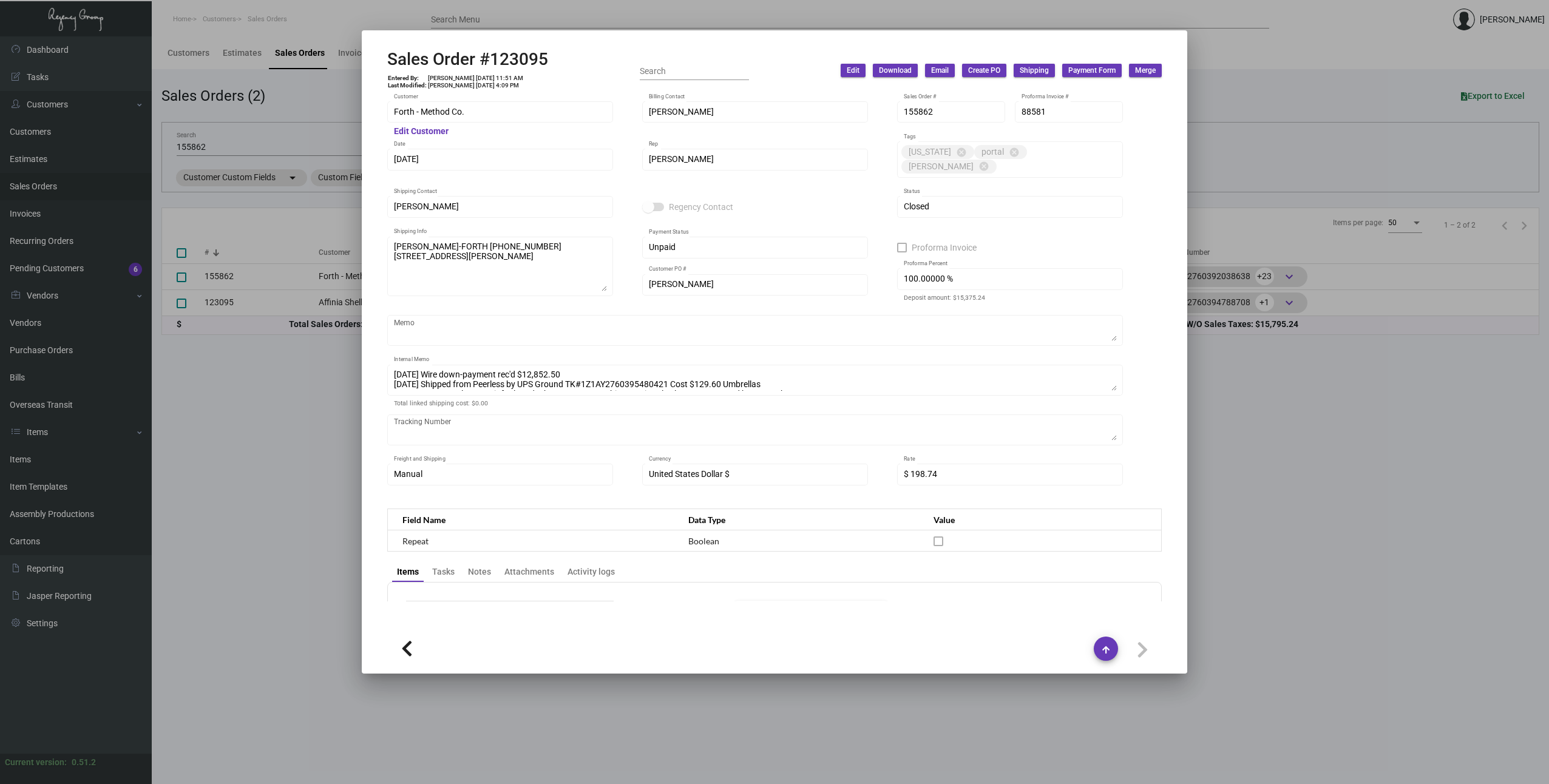
type input "$ 0.00"
type input "54921"
drag, startPoint x: 1282, startPoint y: 145, endPoint x: 1247, endPoint y: 147, distance: 35.1
click at [1282, 144] on div at bounding box center [774, 392] width 1549 height 784
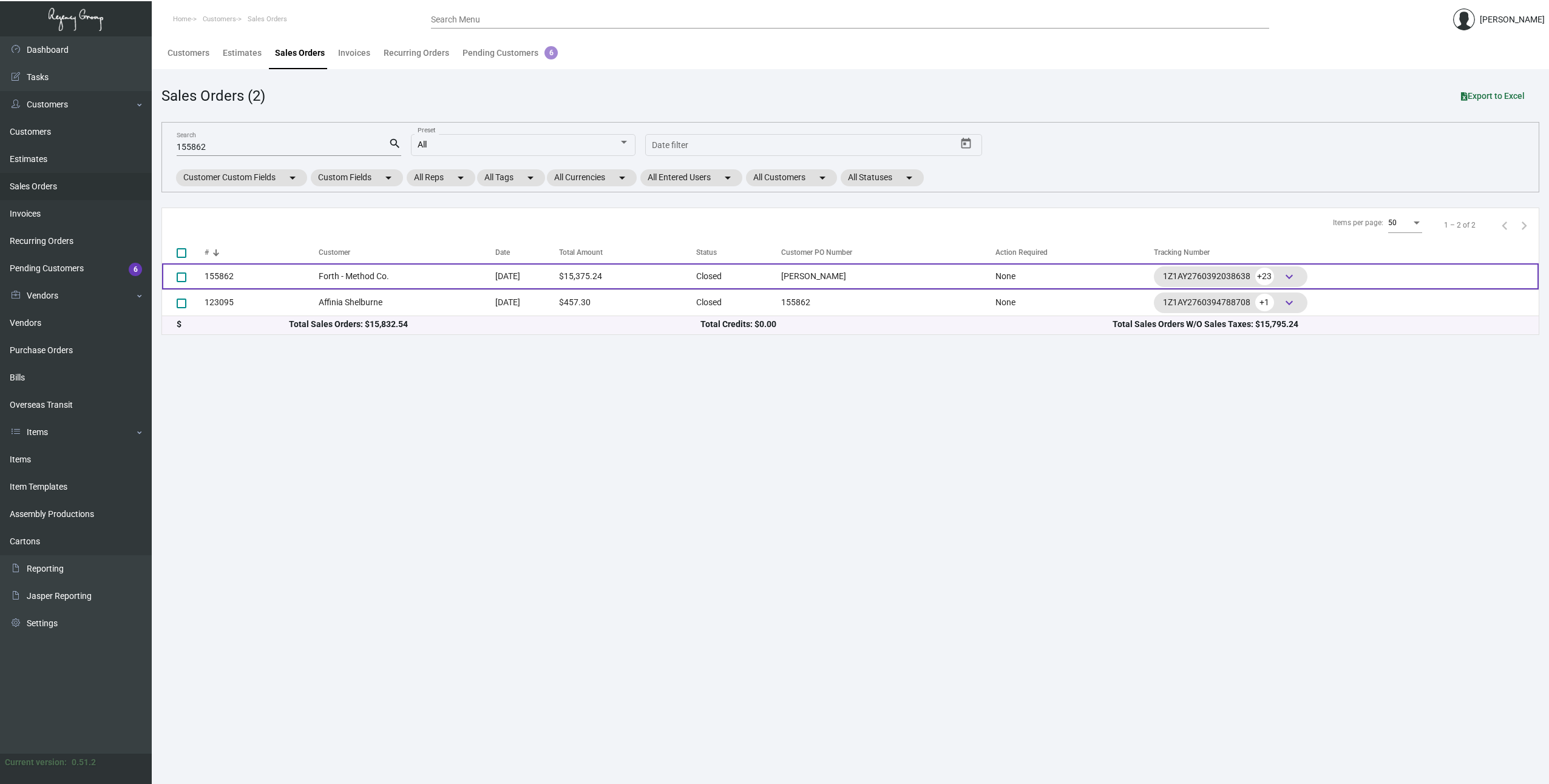
click at [387, 277] on td "Forth - Method Co." at bounding box center [407, 276] width 177 height 26
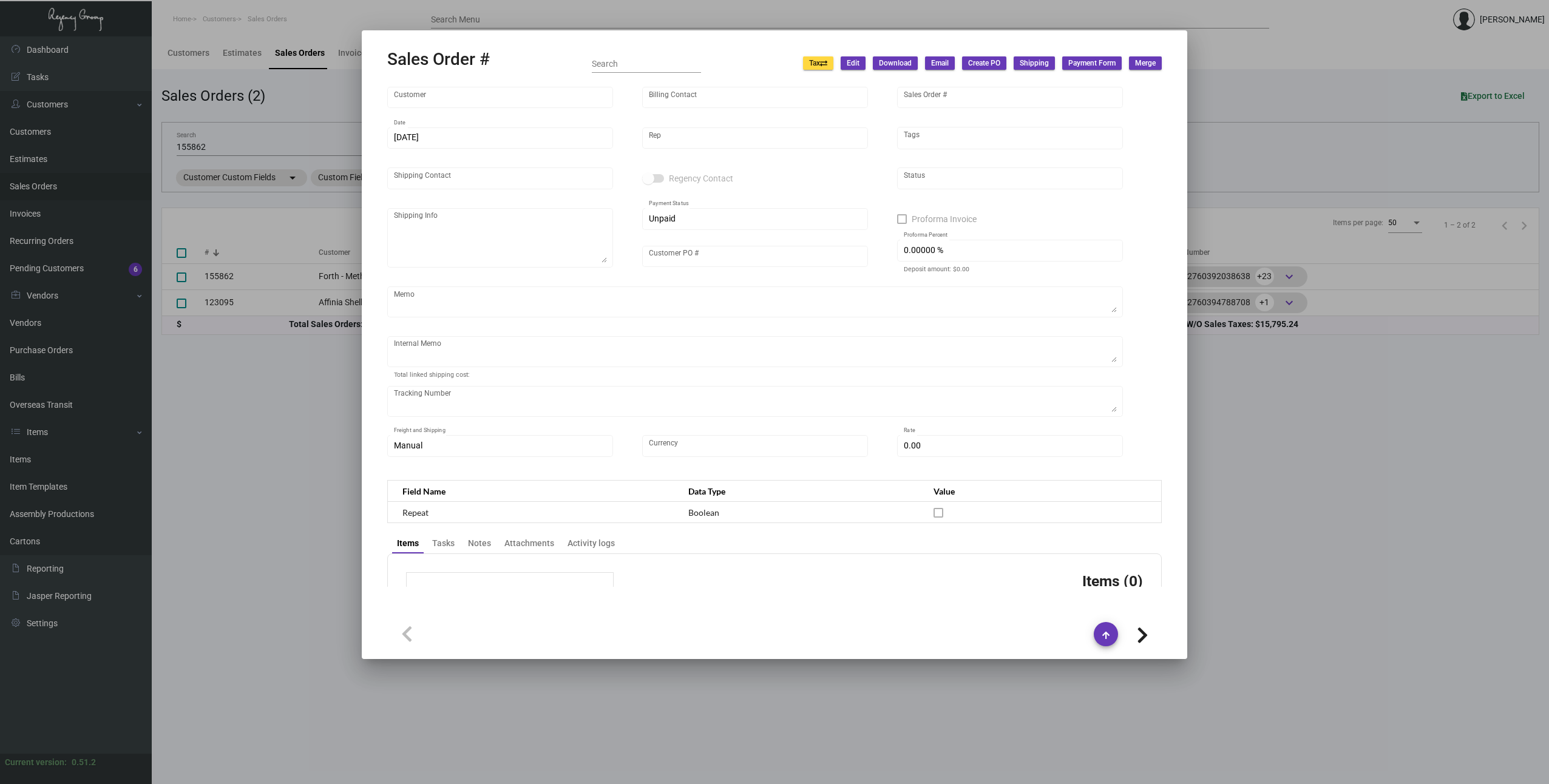
type input "Forth - Method Co."
type input "[PERSON_NAME]"
type input "155862"
type input "[DATE]"
type input "[PERSON_NAME]"
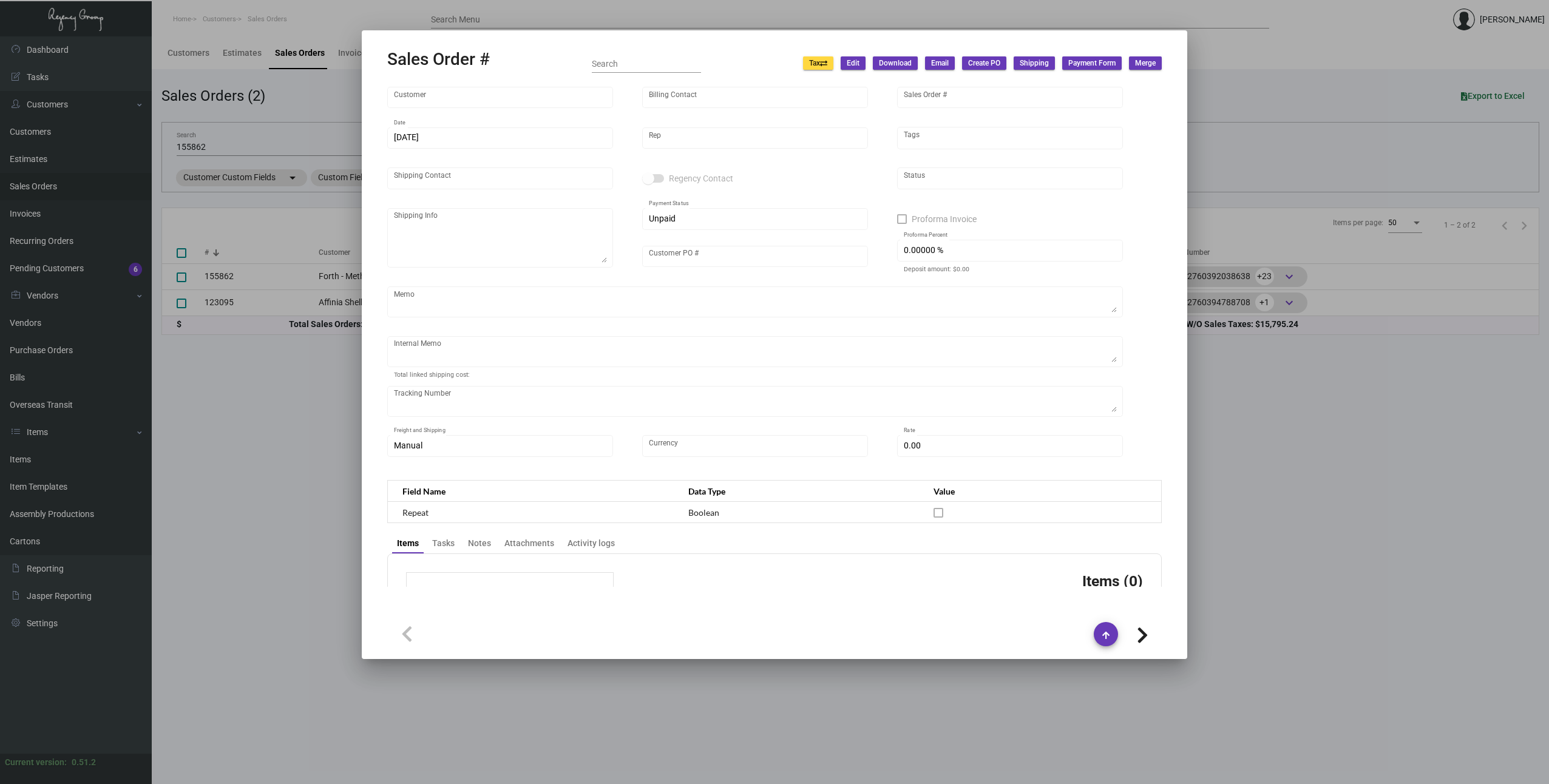
type input "[PERSON_NAME]"
type textarea "[PERSON_NAME]-FORTH [PHONE_NUMBER] [STREET_ADDRESS][PERSON_NAME]"
type input "[PERSON_NAME]"
checkbox input "true"
type input "100.00000 %"
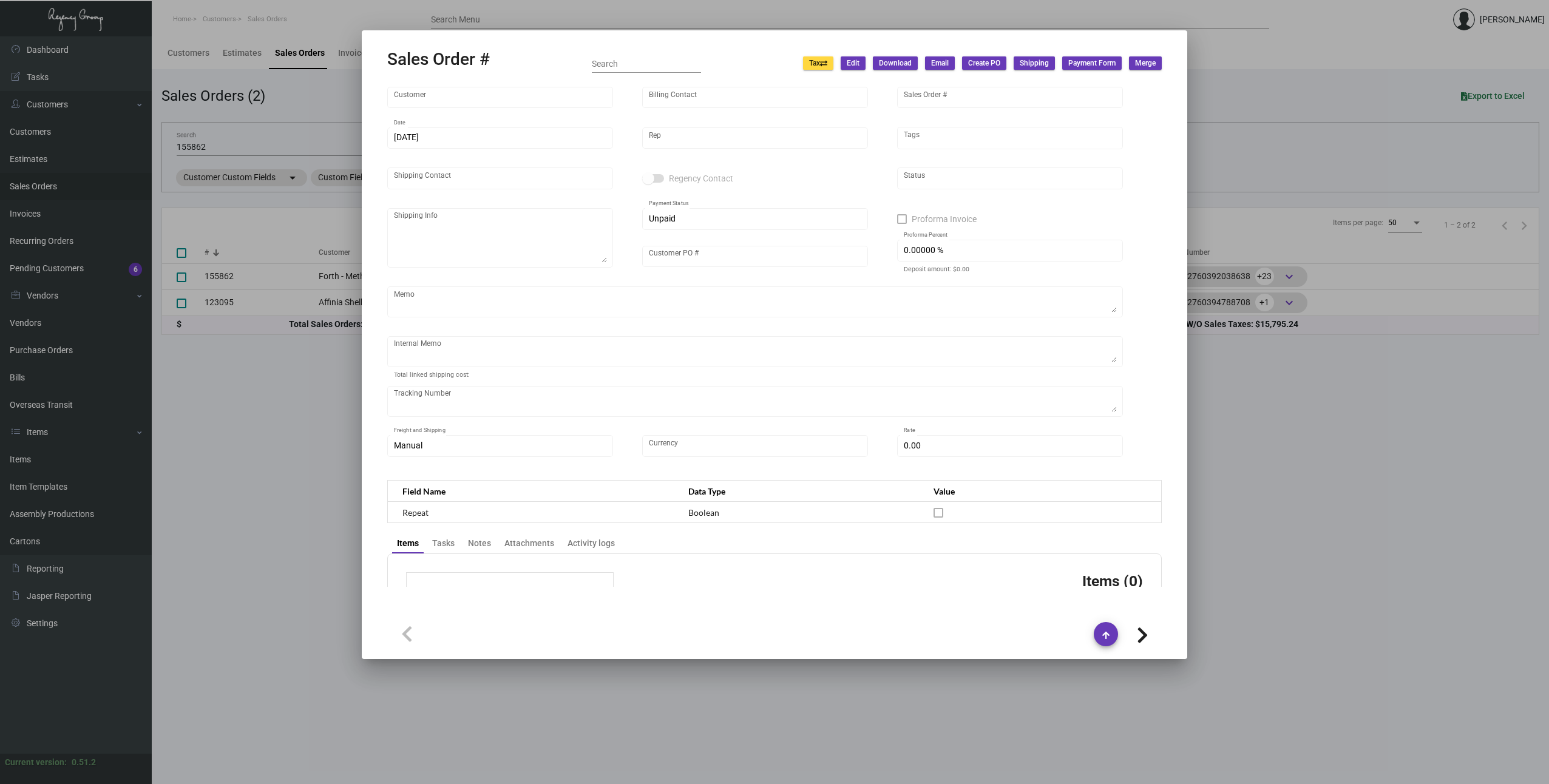
type textarea "[DATE] Wire down-payment rec'd $12,852.50 [DATE] Shipped from Peerless by UPS G…"
type input "United States Dollar $"
type input "$ 198.74"
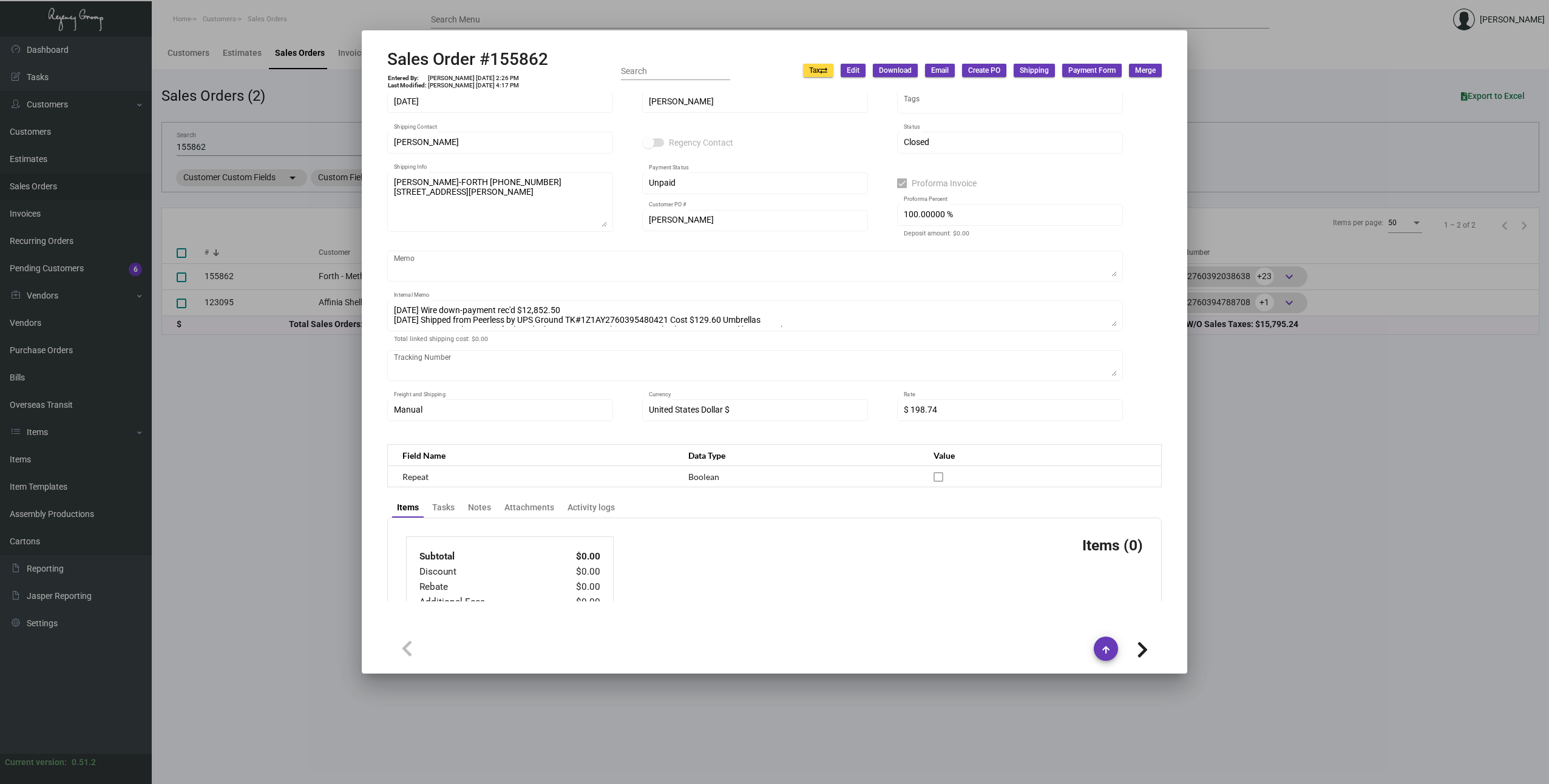
scroll to position [158, 0]
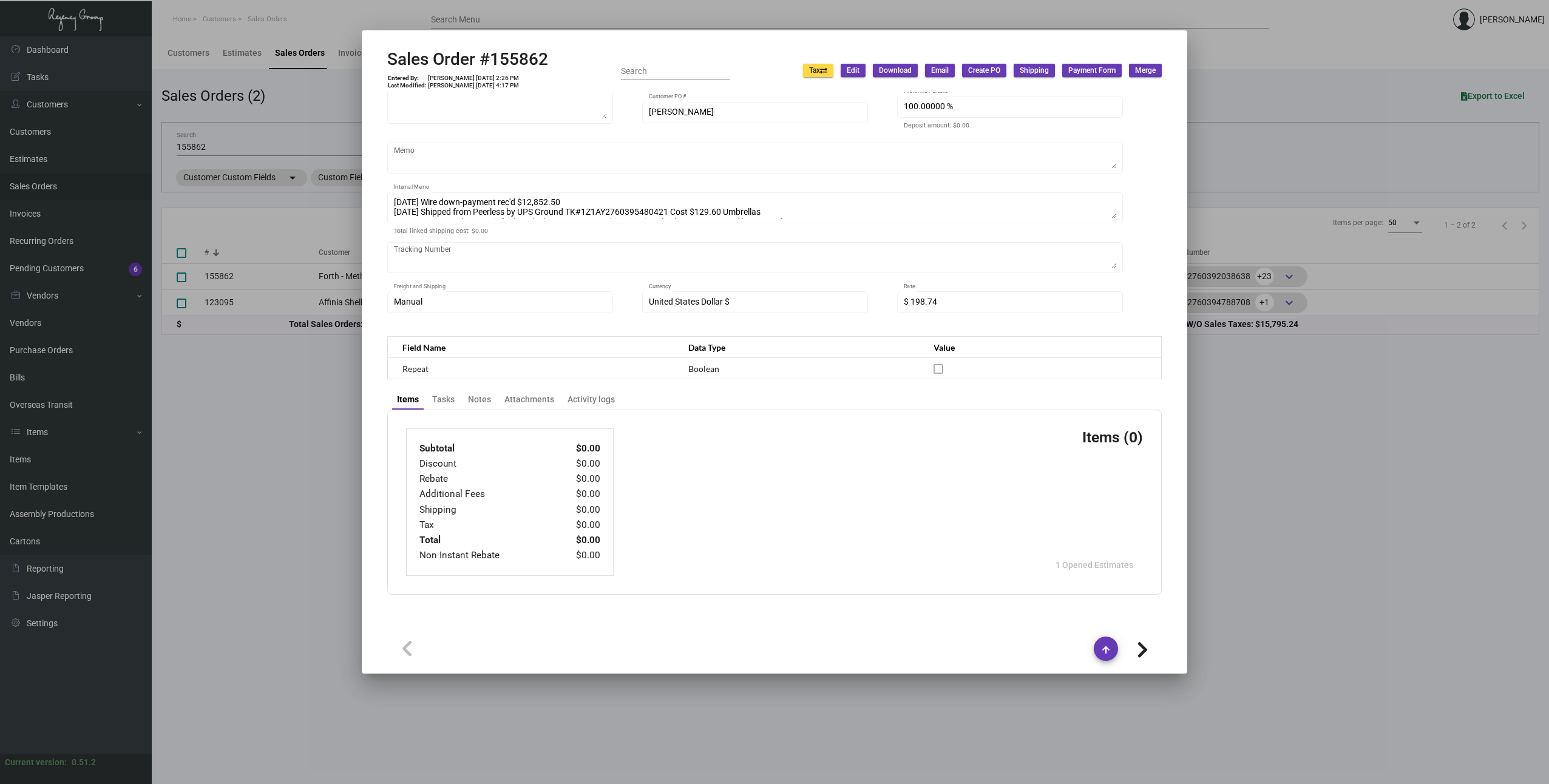
click at [1144, 650] on icon at bounding box center [1142, 650] width 12 height 19
type input "Affinia Shelburne"
type input "[PERSON_NAME]"
type input "123095"
type input "[DATE]"
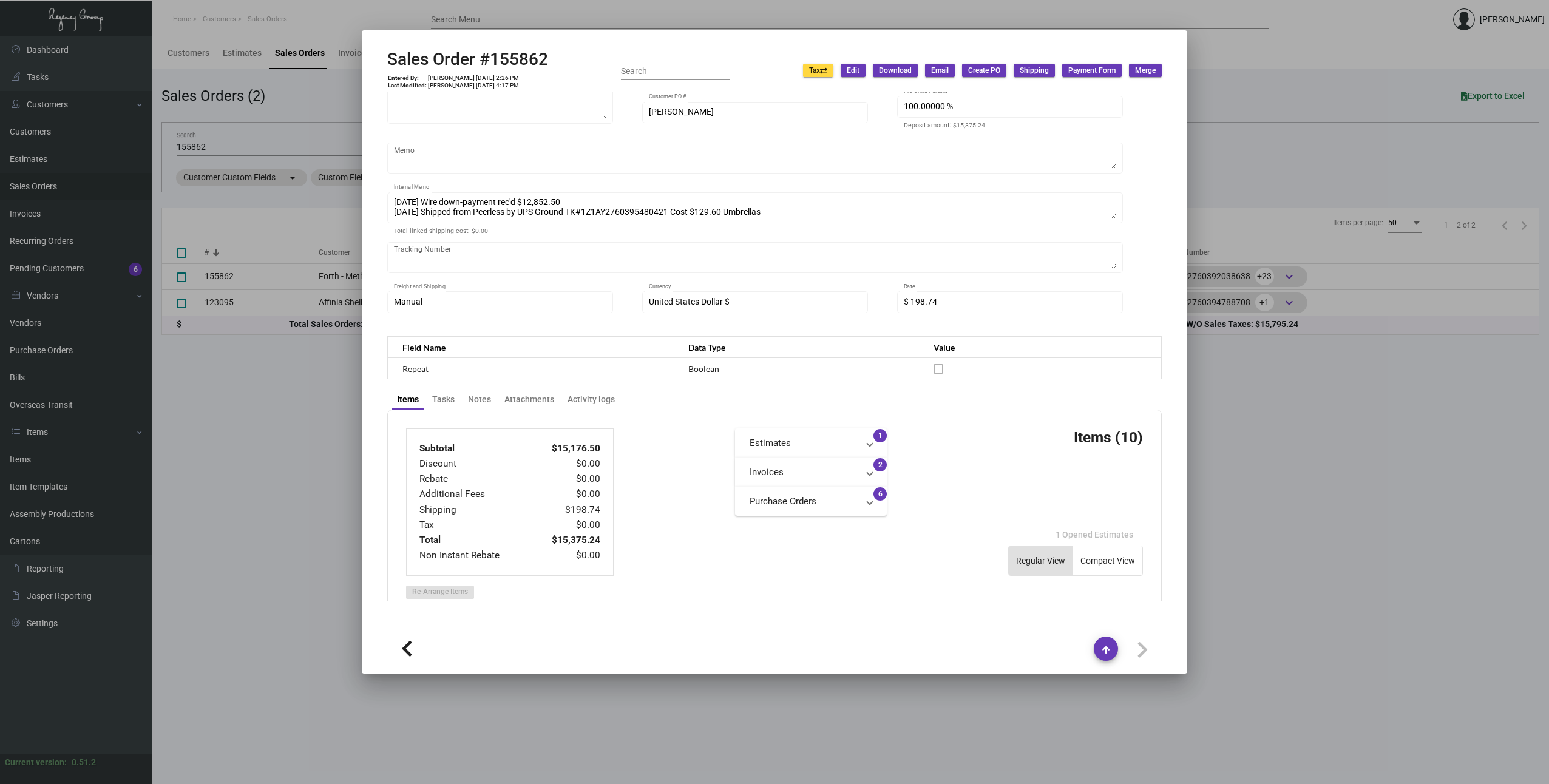
type input "[PERSON_NAME]"
type textarea "Affinia Shelburne [PERSON_NAME] [STREET_ADDRESS][US_STATE]"
type input "155862"
checkbox input "false"
type input "0.00000 %"
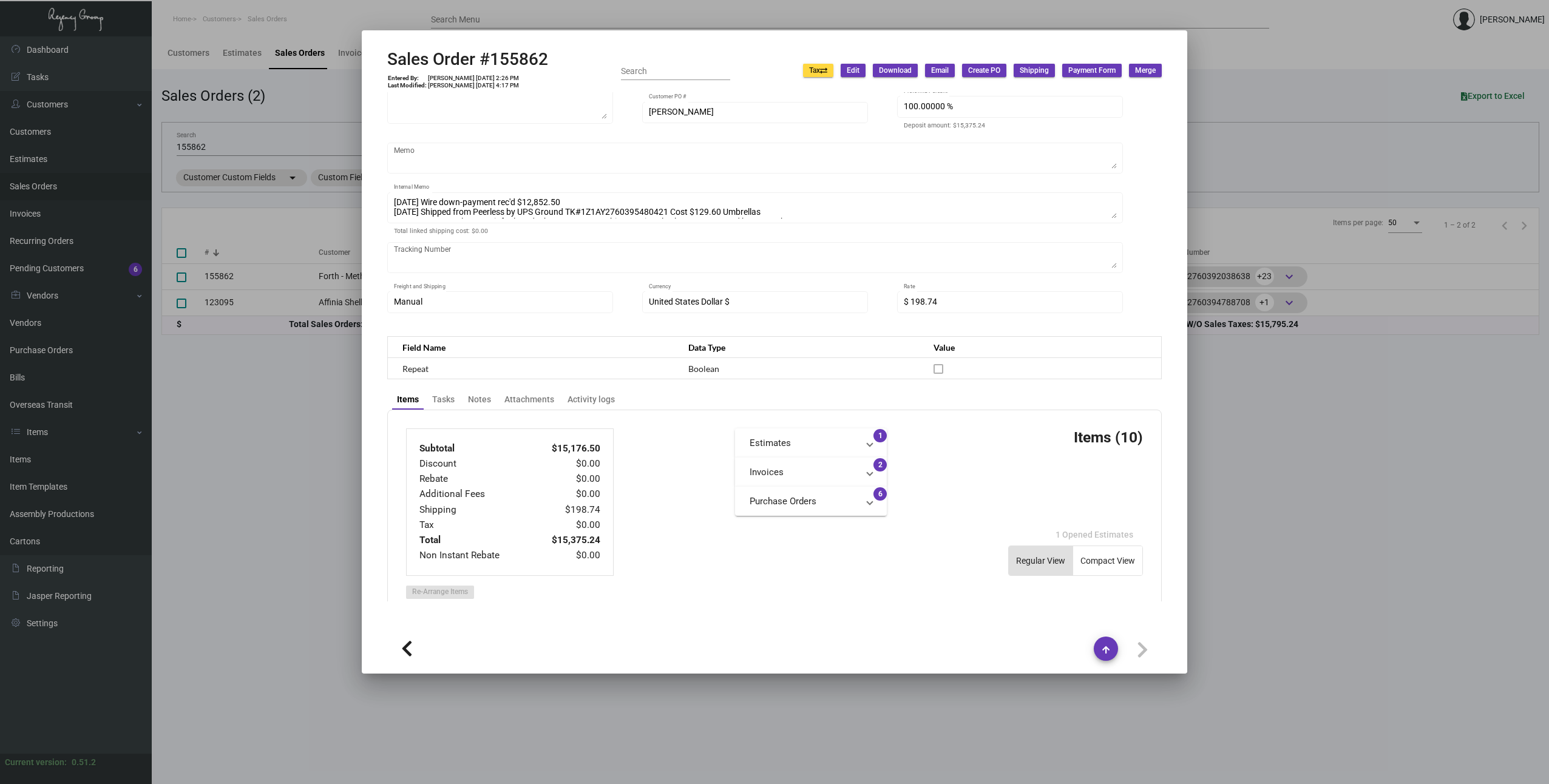
type textarea "19.49"
type input "$ 0.00"
type input "54921"
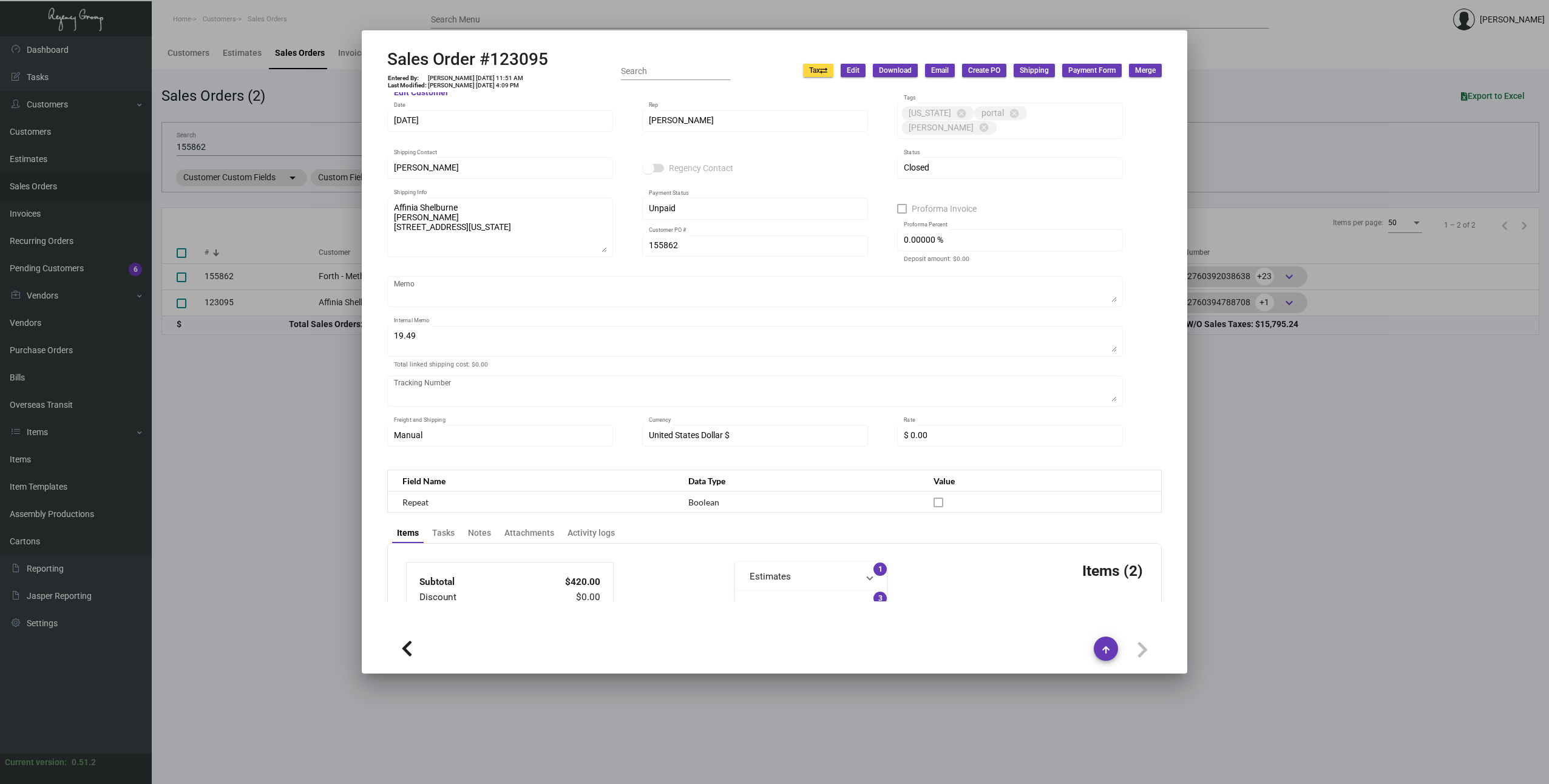
scroll to position [0, 0]
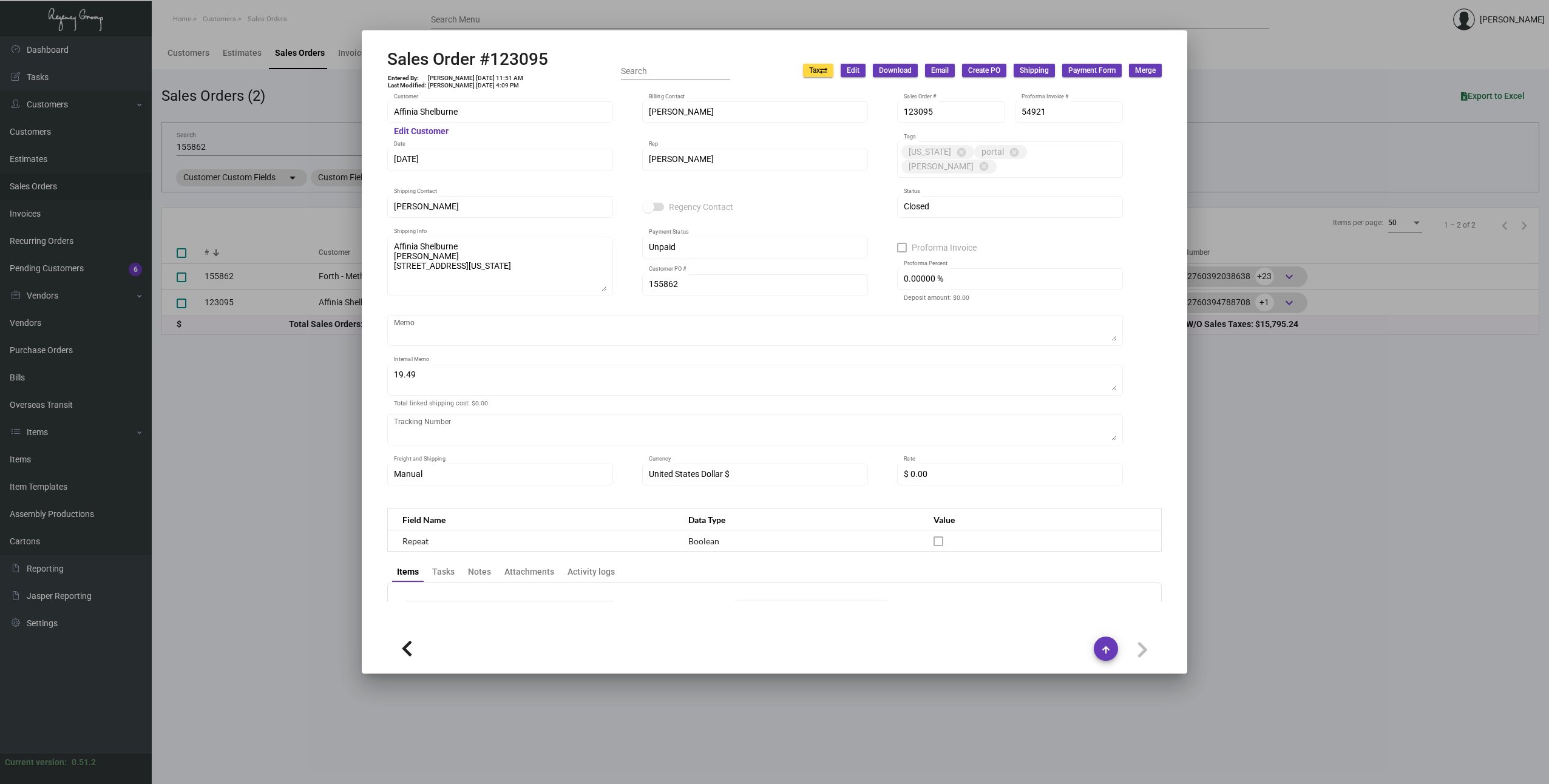
click at [1261, 183] on div at bounding box center [774, 392] width 1549 height 784
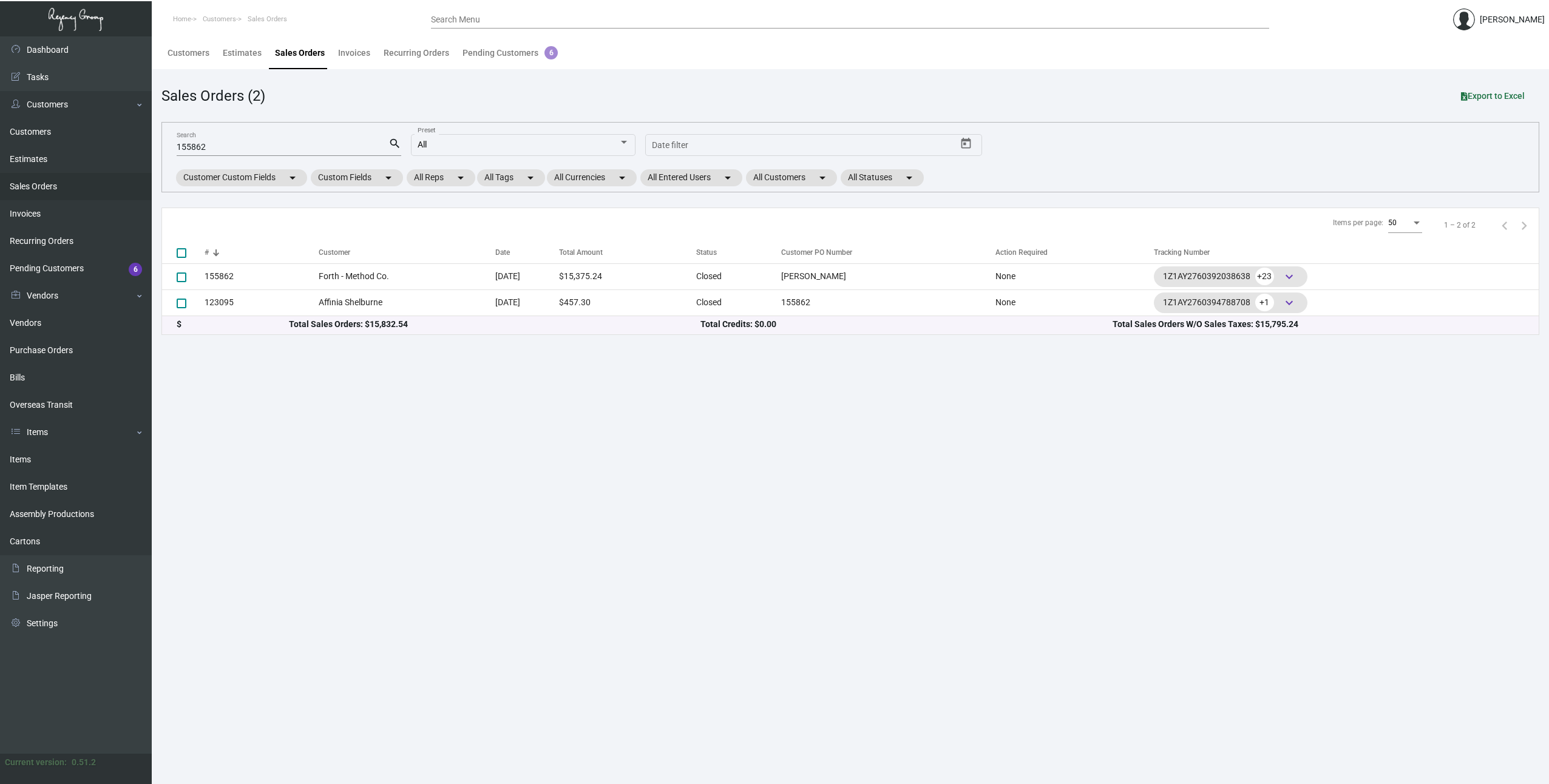
click at [282, 142] on input "155862" at bounding box center [282, 147] width 211 height 10
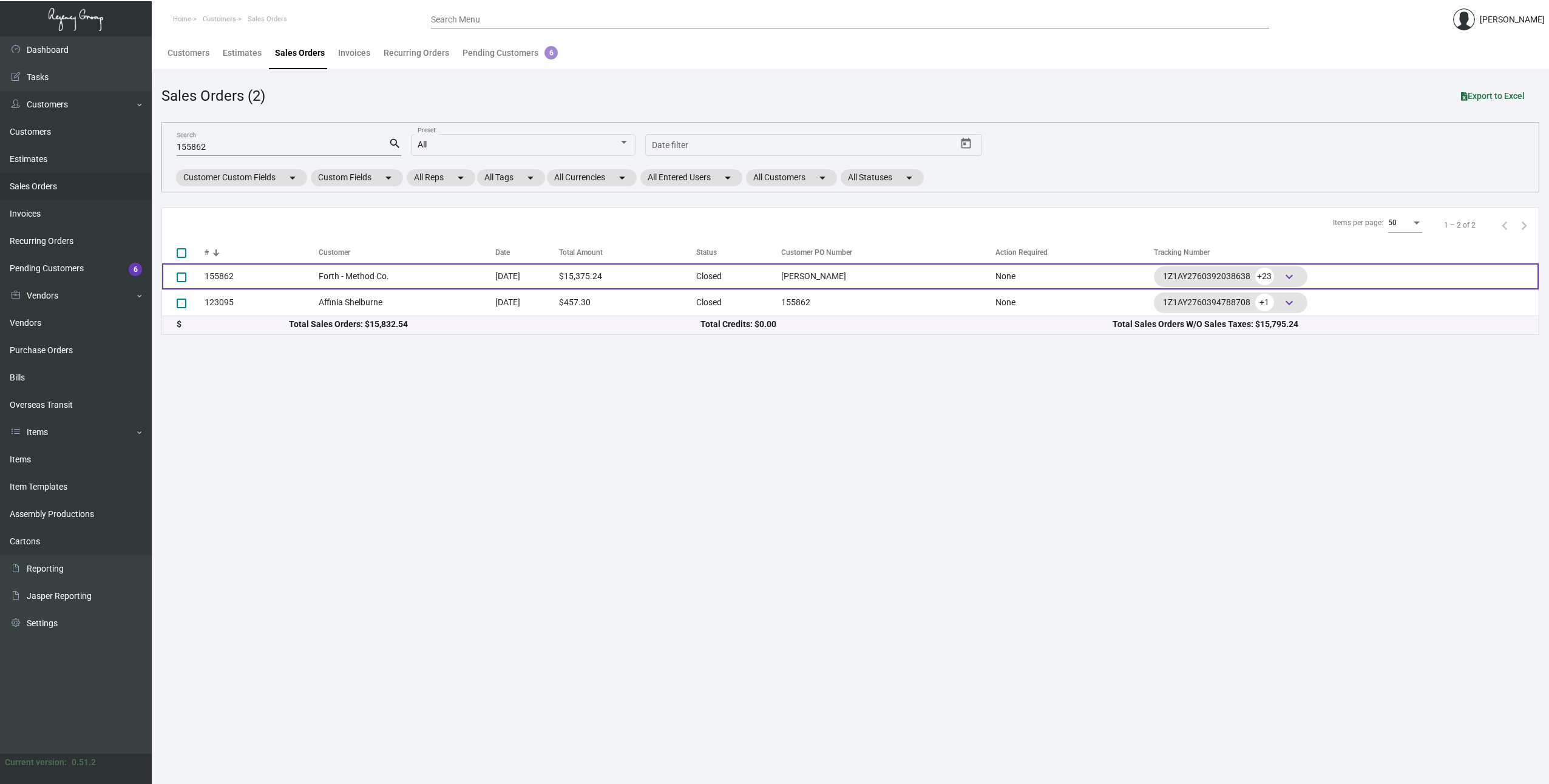
click at [265, 281] on td "155862" at bounding box center [261, 276] width 114 height 26
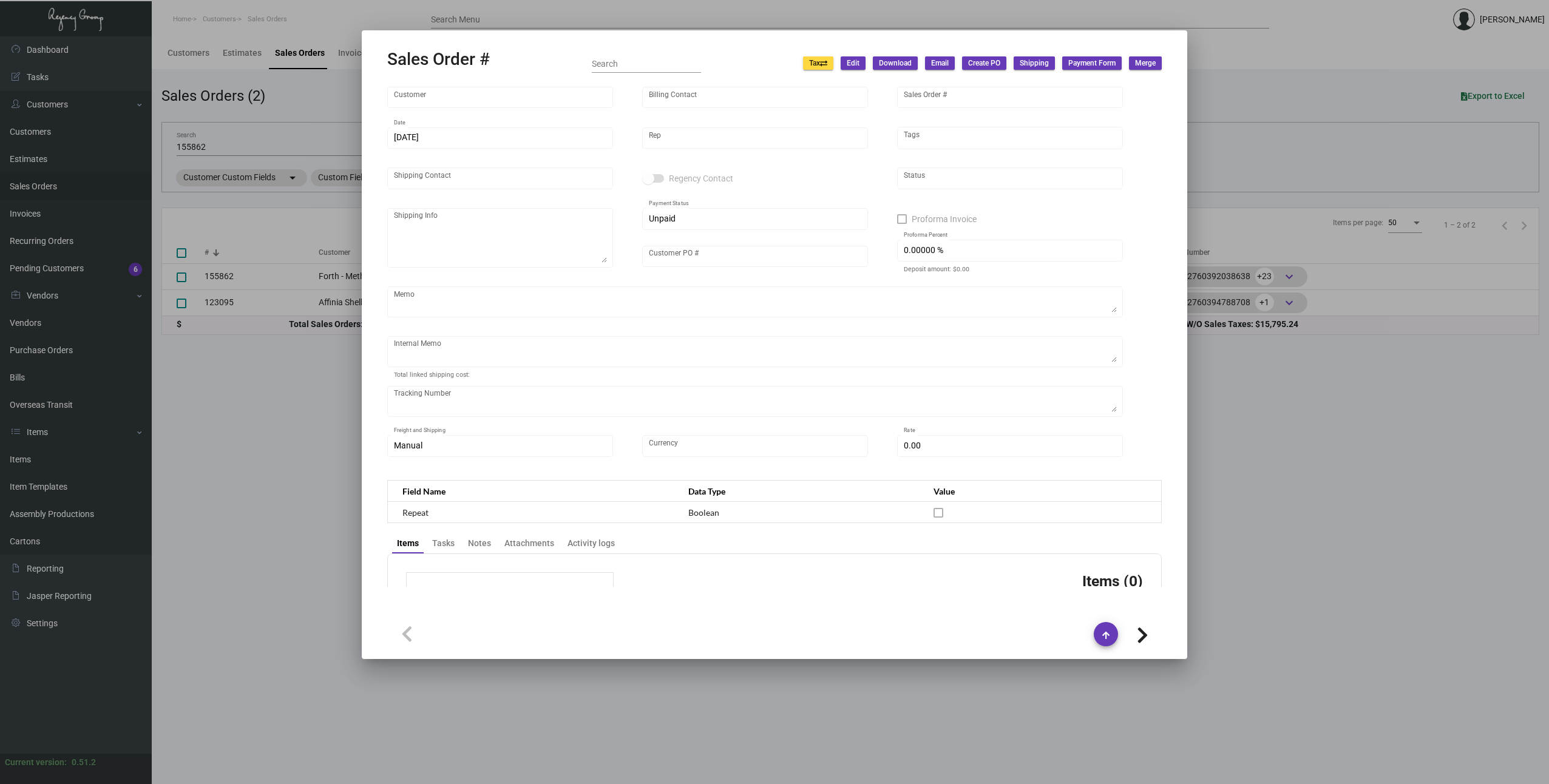
type input "Forth - Method Co."
type input "[PERSON_NAME]"
type input "155862"
type input "[DATE]"
type input "[PERSON_NAME]"
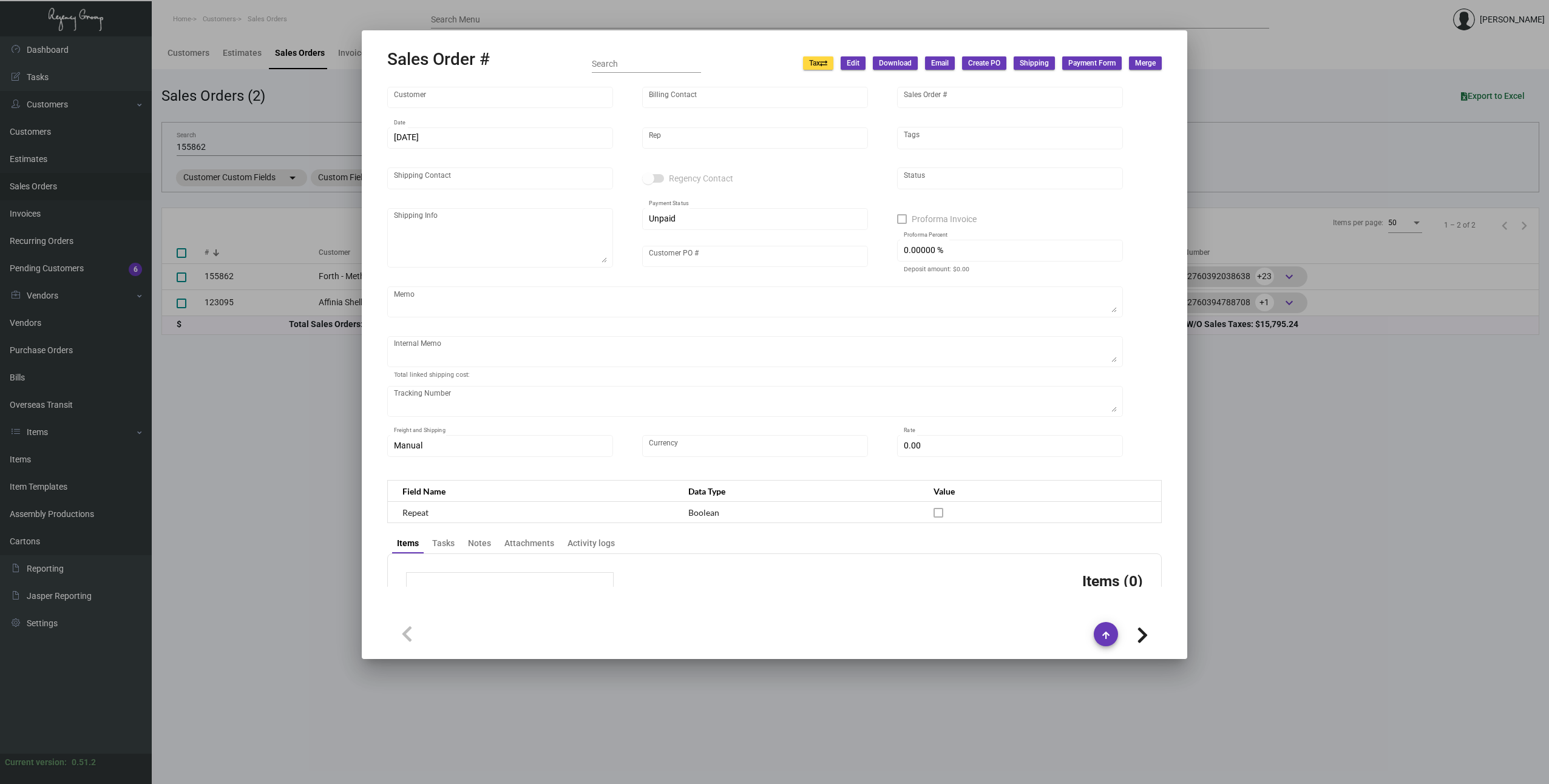
type input "[PERSON_NAME]"
type textarea "[PERSON_NAME]-FORTH [PHONE_NUMBER] [STREET_ADDRESS][PERSON_NAME]"
type input "[PERSON_NAME]"
checkbox input "true"
type input "100.00000 %"
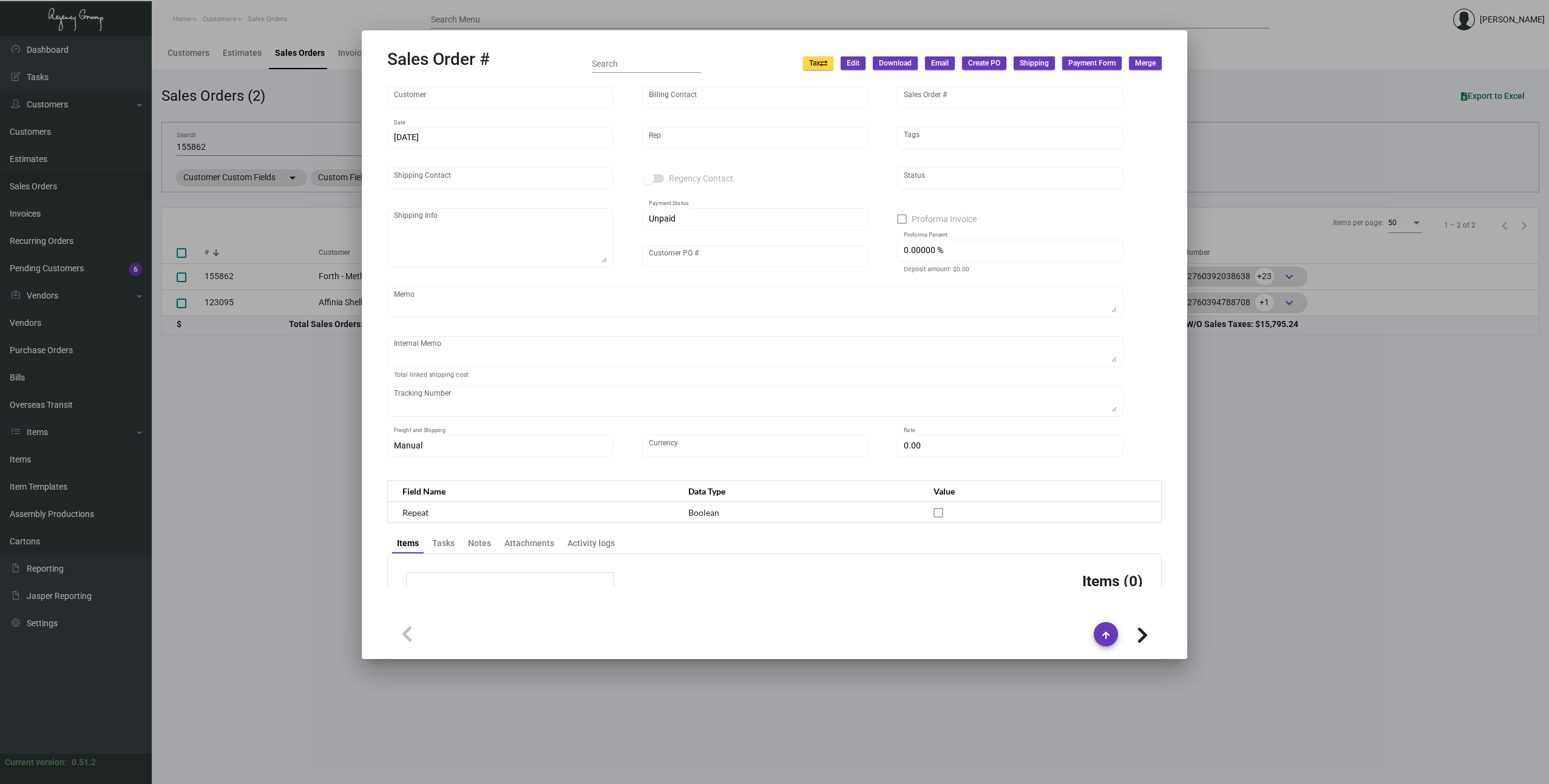
type textarea "[DATE] Wire down-payment rec'd $12,852.50 [DATE] Shipped from Peerless by UPS G…"
type input "United States Dollar $"
type input "$ 198.74"
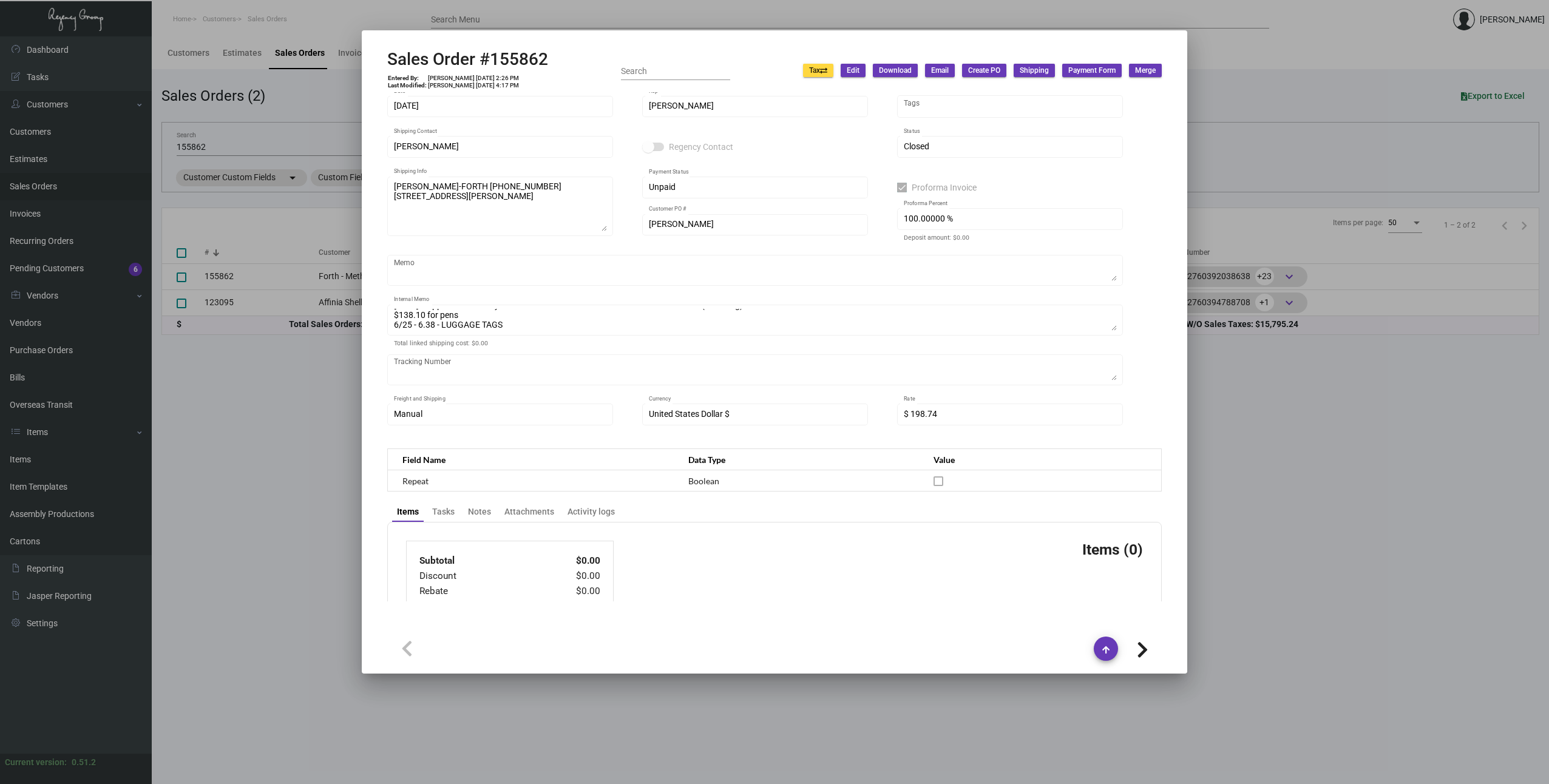
scroll to position [158, 0]
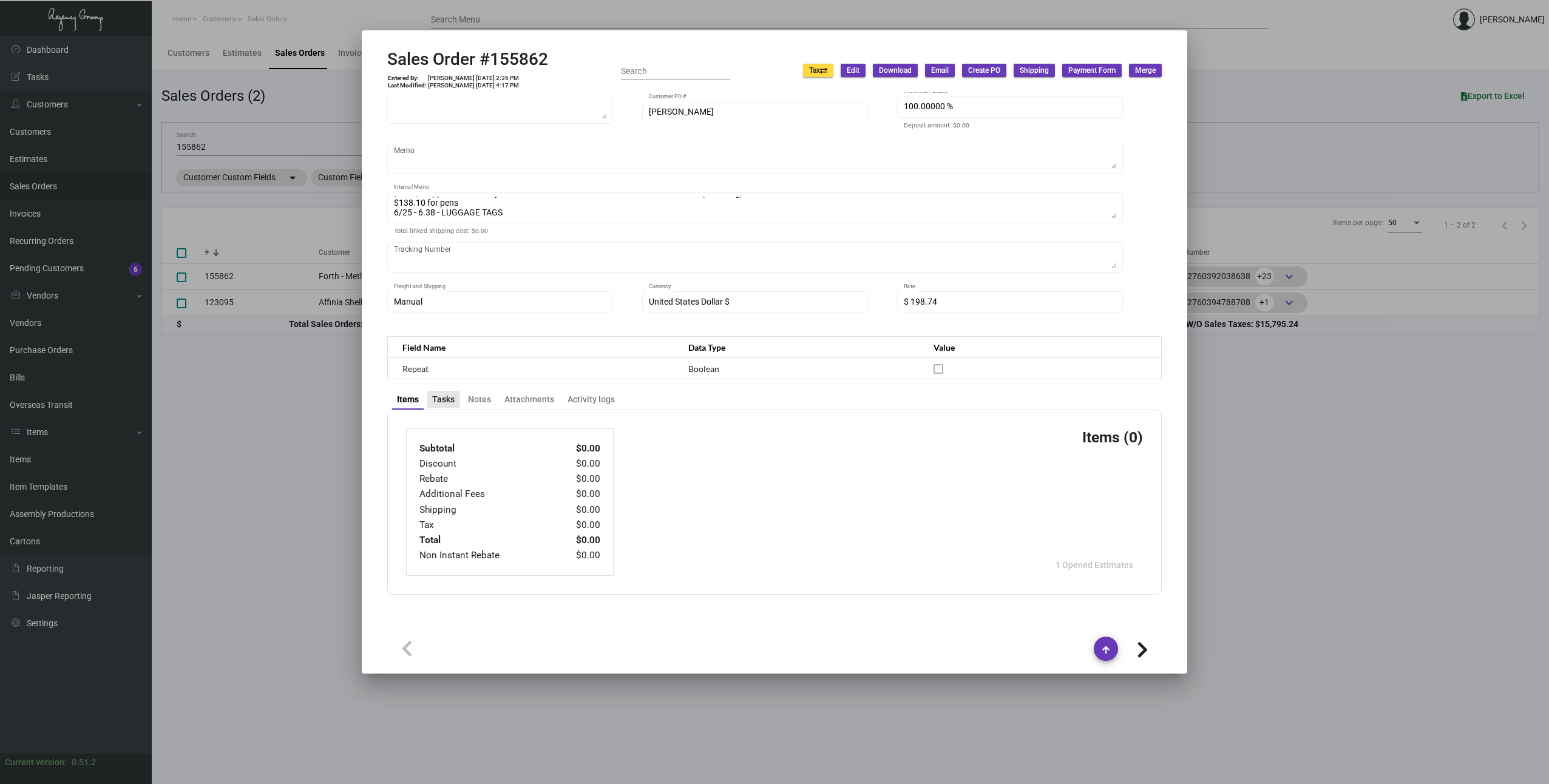
click at [451, 400] on div "Tasks" at bounding box center [443, 399] width 23 height 13
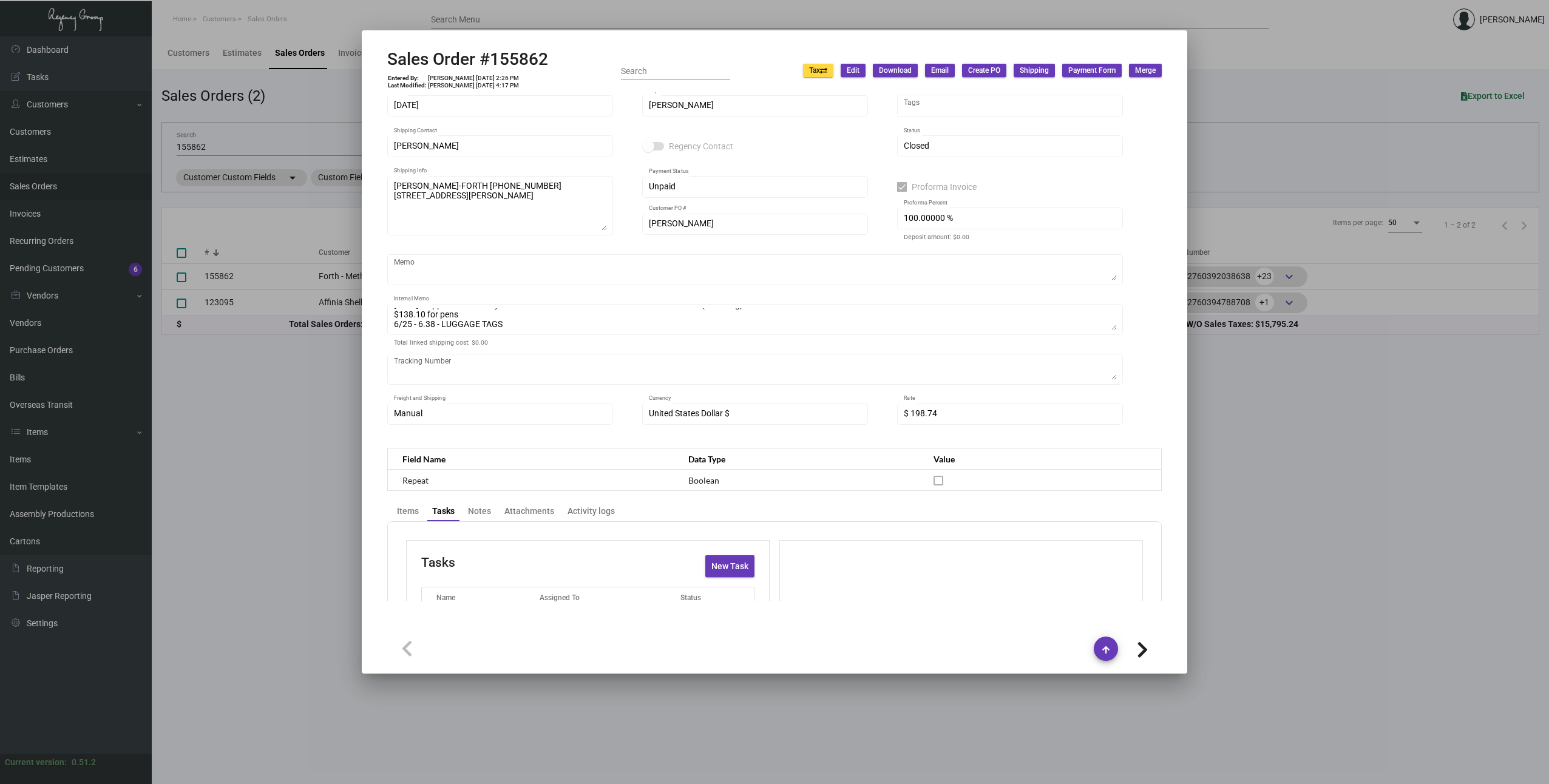
scroll to position [95, 0]
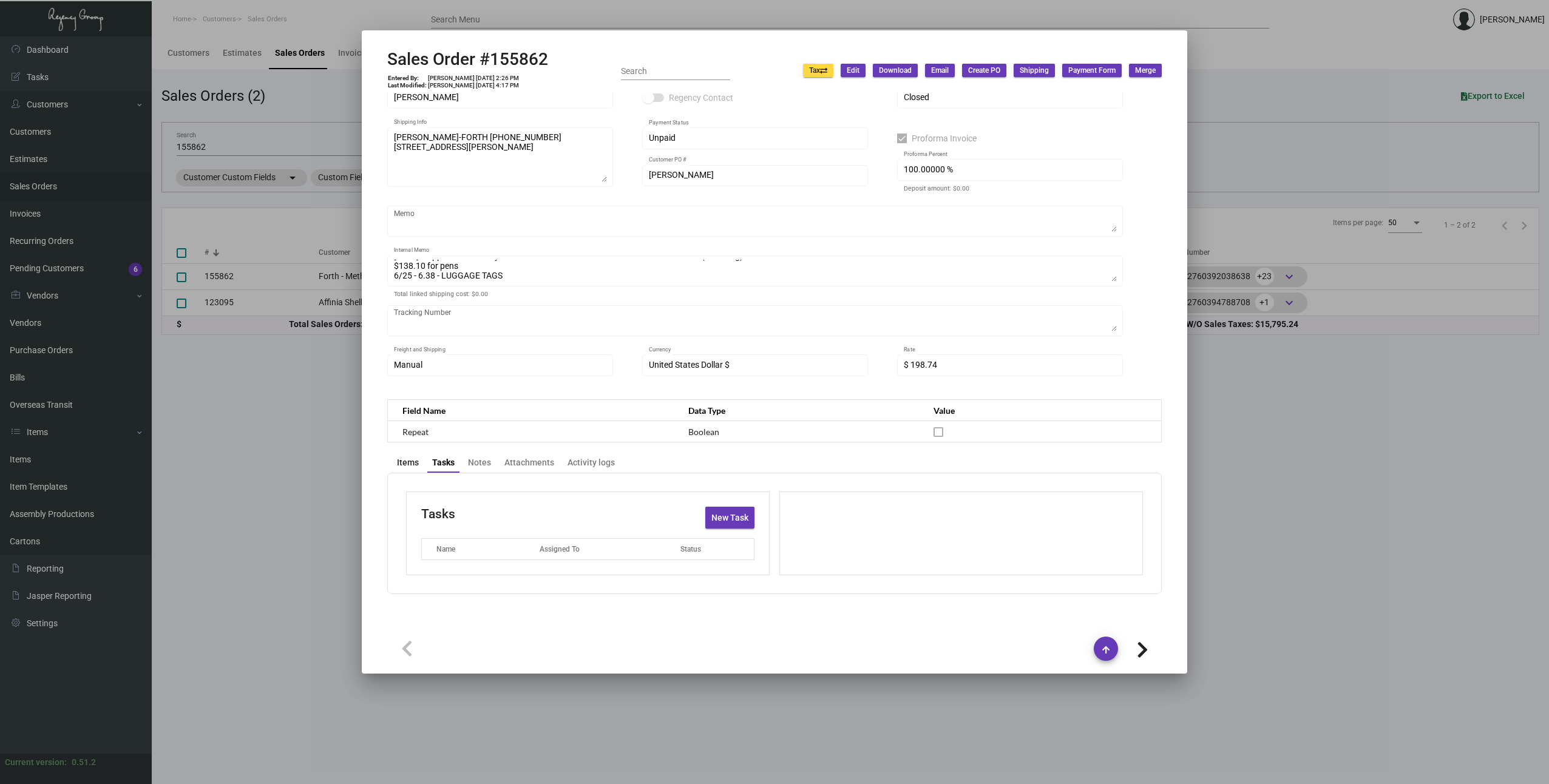
click at [407, 466] on div "Items" at bounding box center [408, 462] width 22 height 13
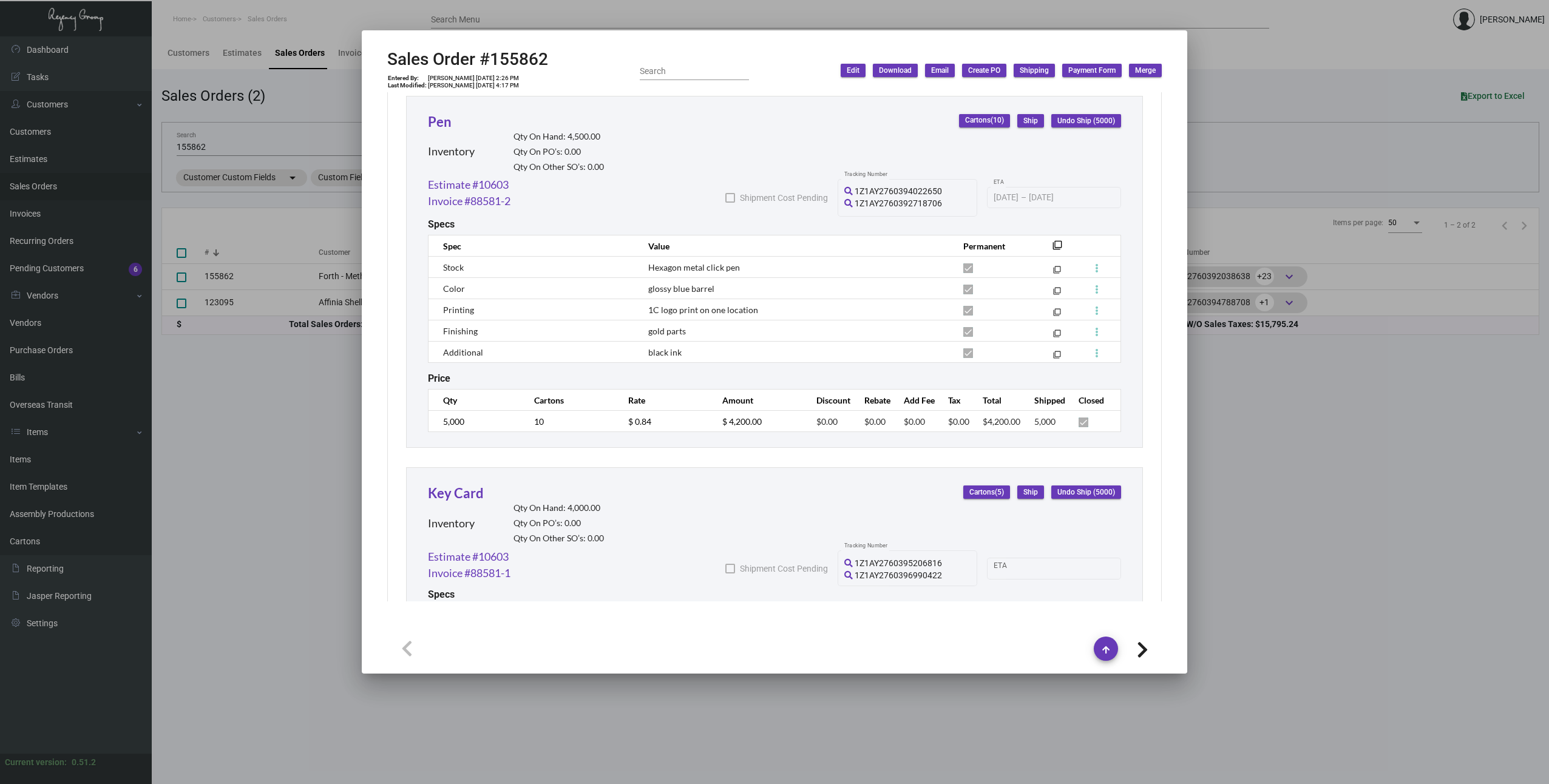
scroll to position [2002, 0]
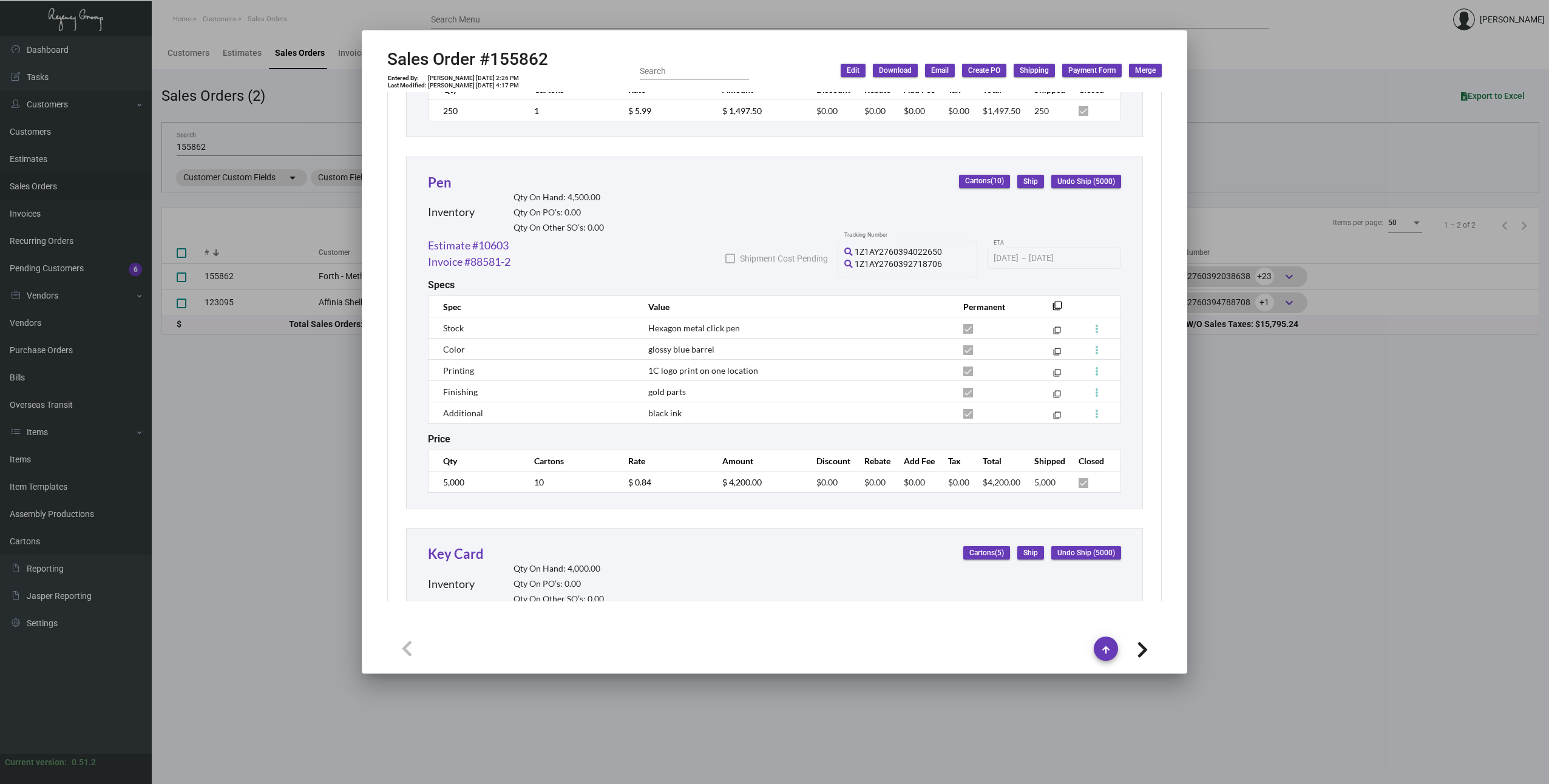
click at [1366, 507] on div at bounding box center [774, 392] width 1549 height 784
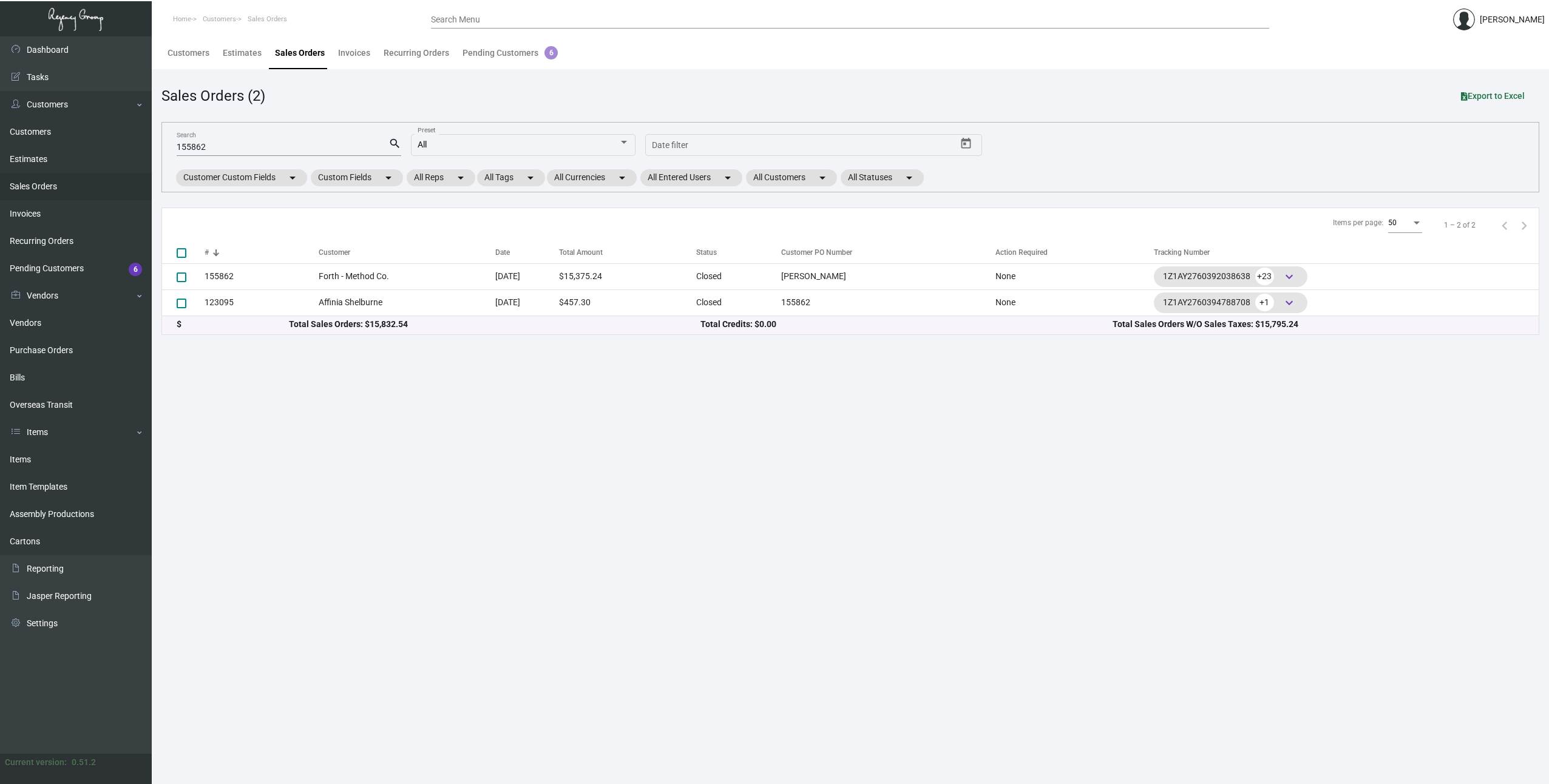
drag, startPoint x: 1129, startPoint y: 118, endPoint x: 1180, endPoint y: 61, distance: 76.5
click at [1127, 114] on app-sales-orders-list "Sales Orders (2) Export to Excel 155862 Search search All Preset Start date – D…" at bounding box center [850, 210] width 1377 height 250
